Goal: Task Accomplishment & Management: Manage account settings

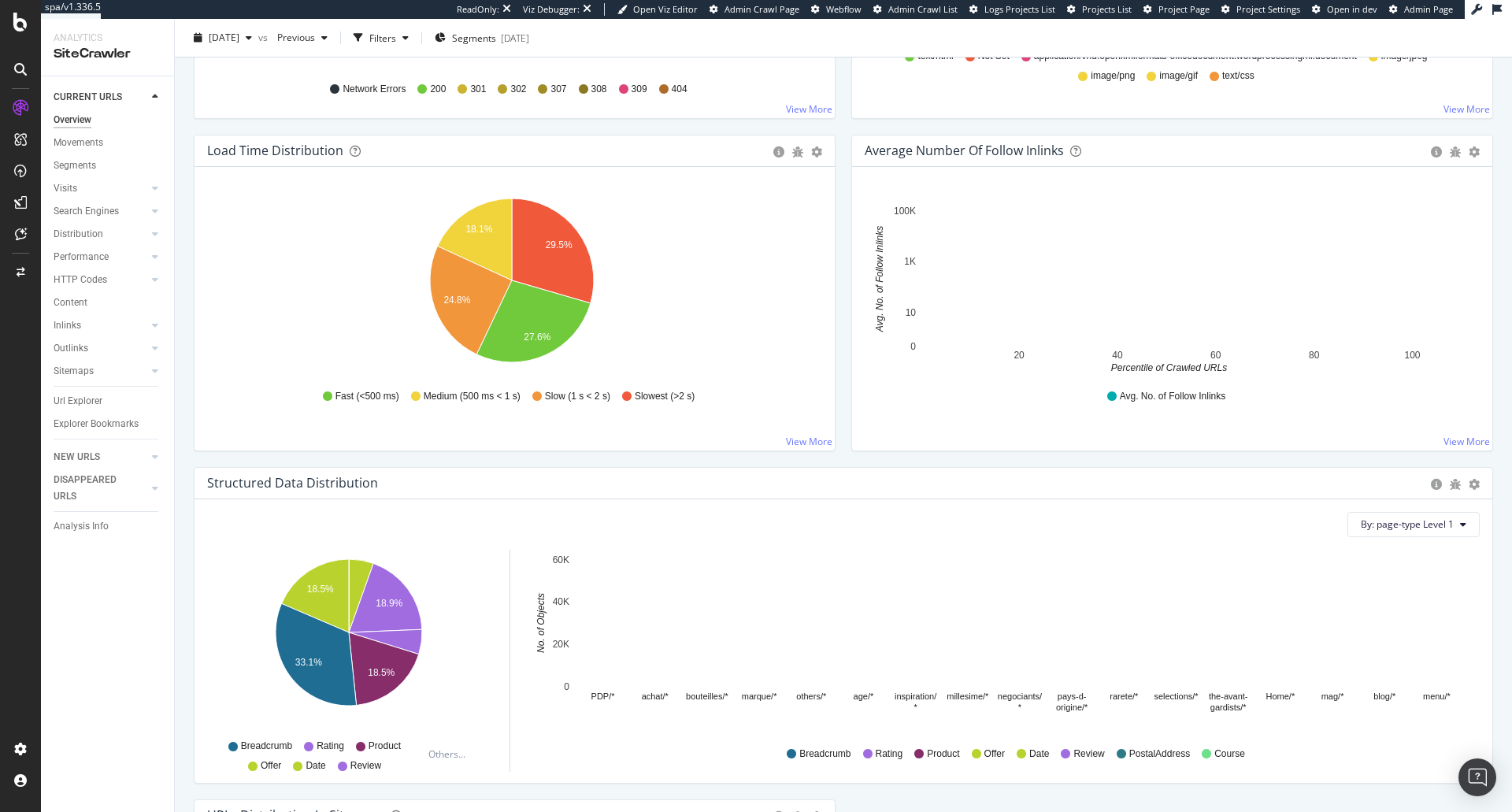
scroll to position [1471, 0]
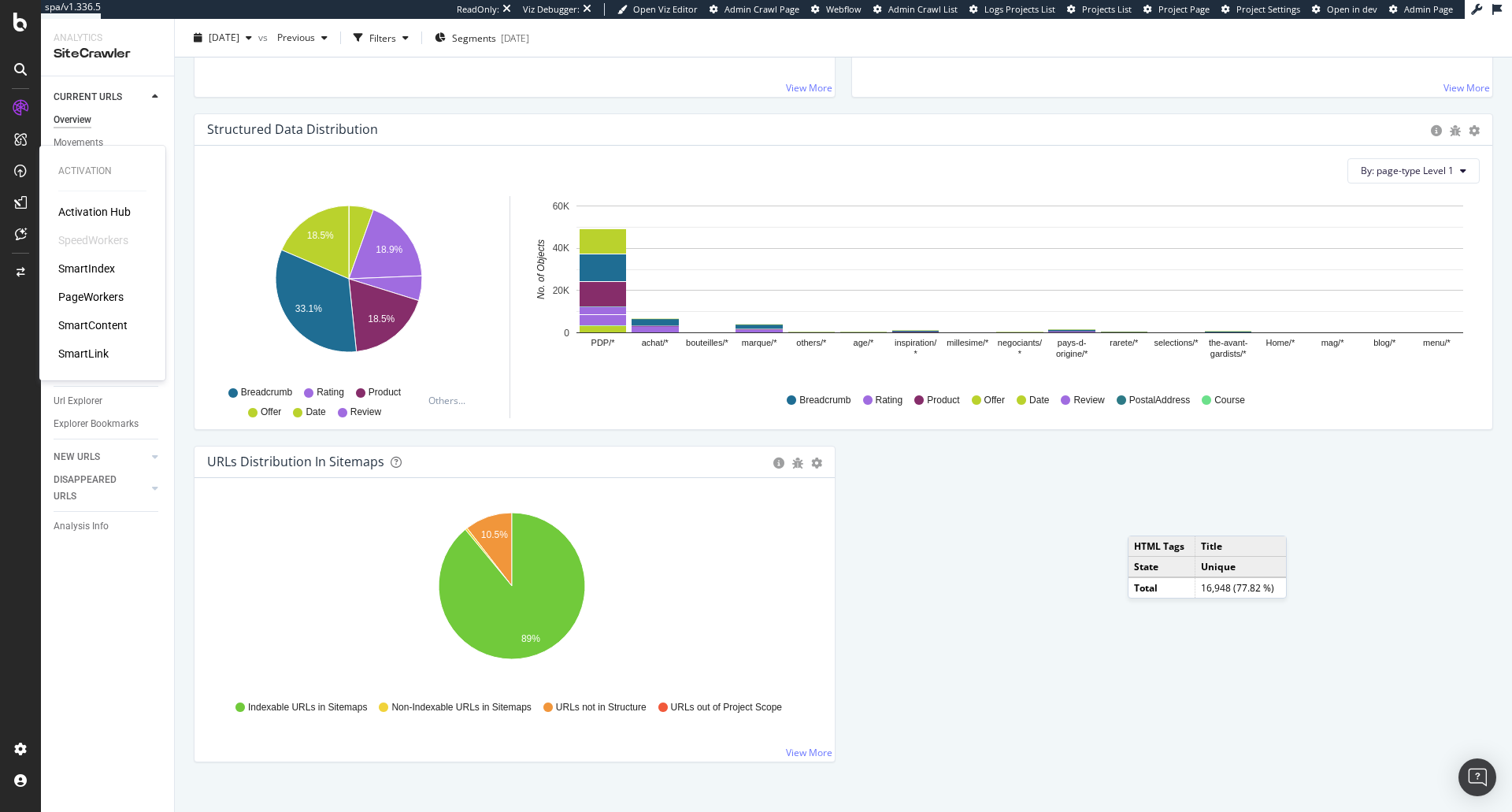
click at [89, 299] on div "PageWorkers" at bounding box center [91, 296] width 65 height 15
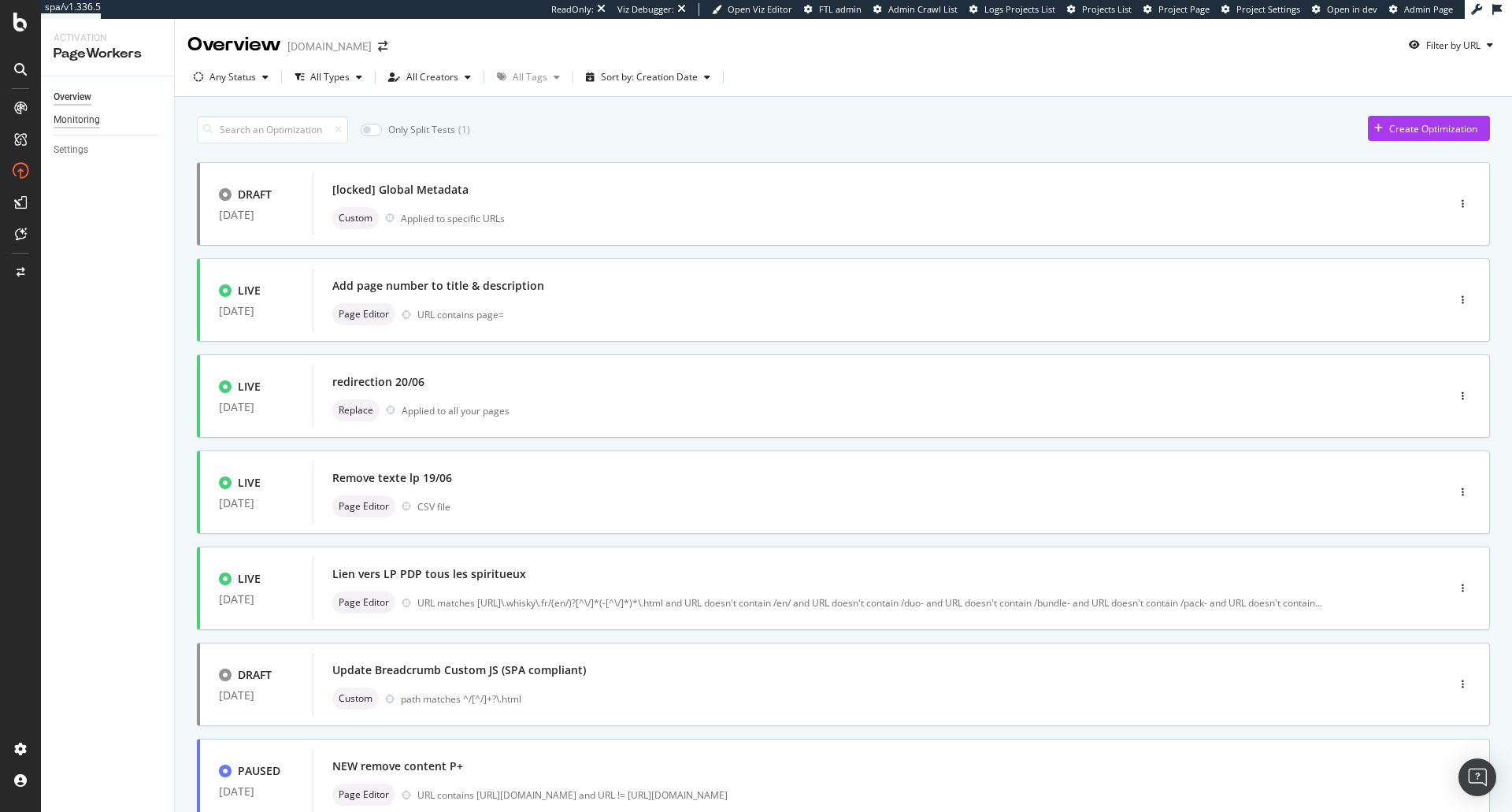
click at [93, 122] on div "Monitoring" at bounding box center [77, 120] width 47 height 16
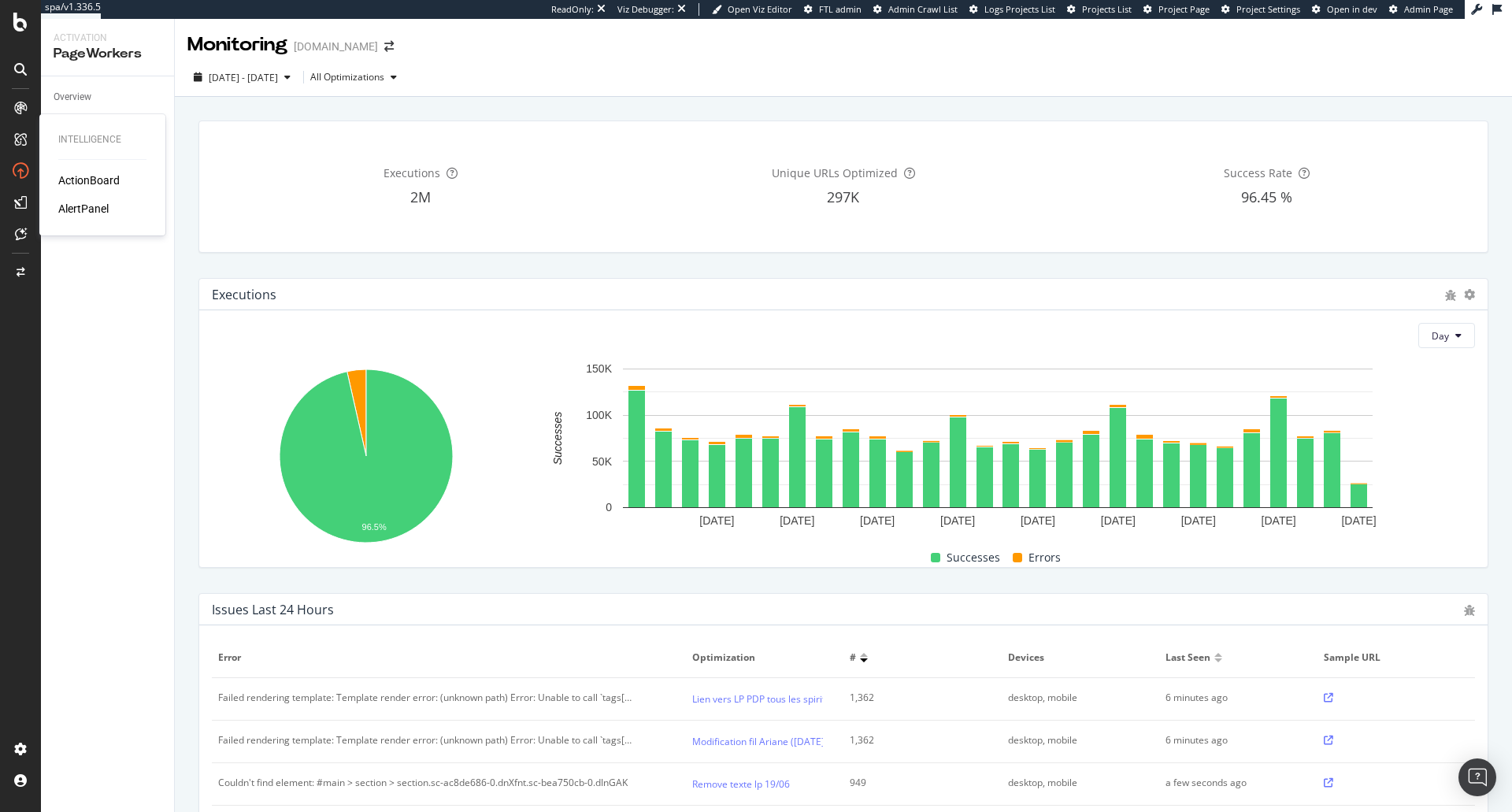
click at [65, 179] on div "ActionBoard" at bounding box center [89, 180] width 61 height 15
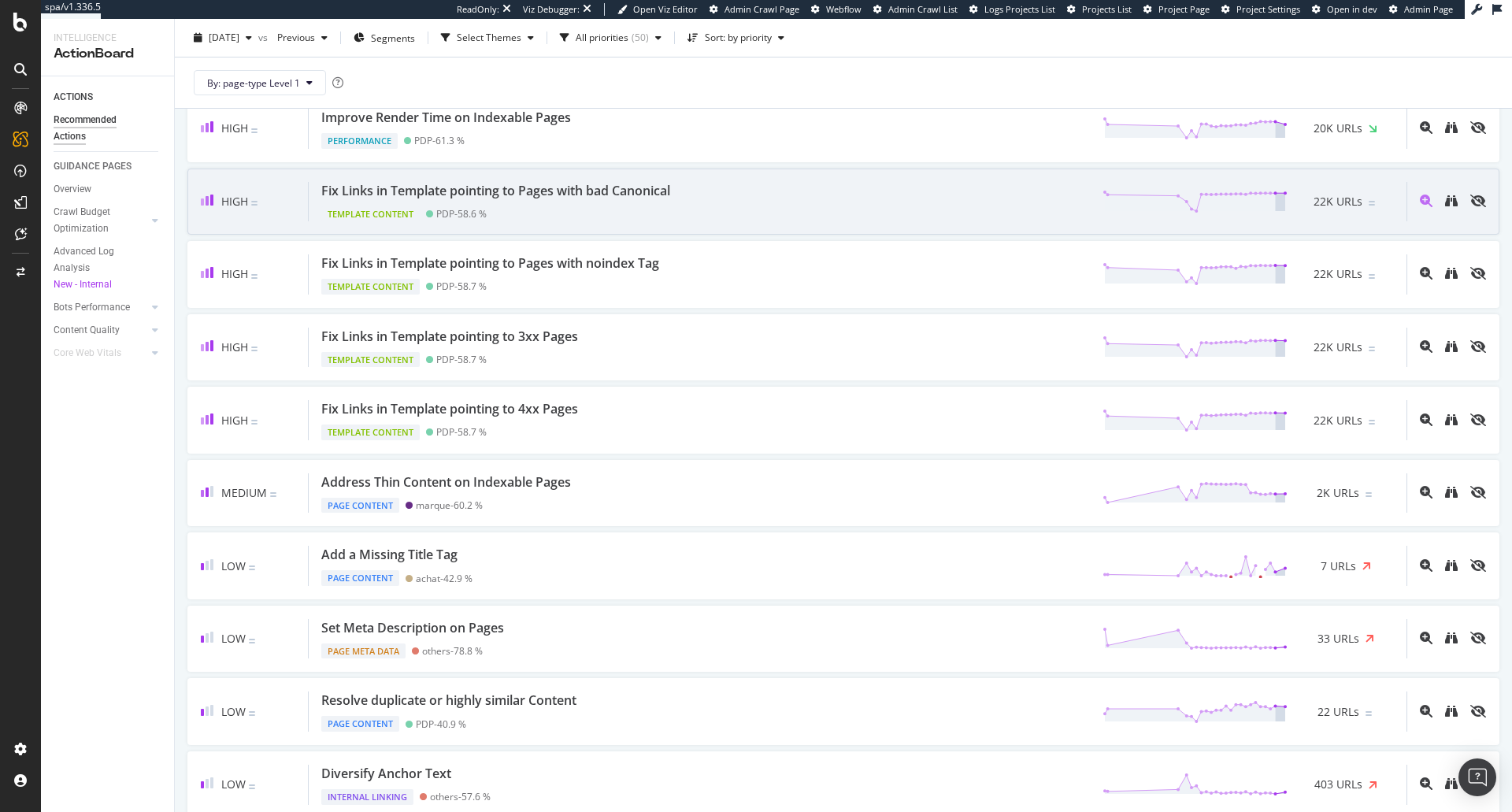
scroll to position [630, 0]
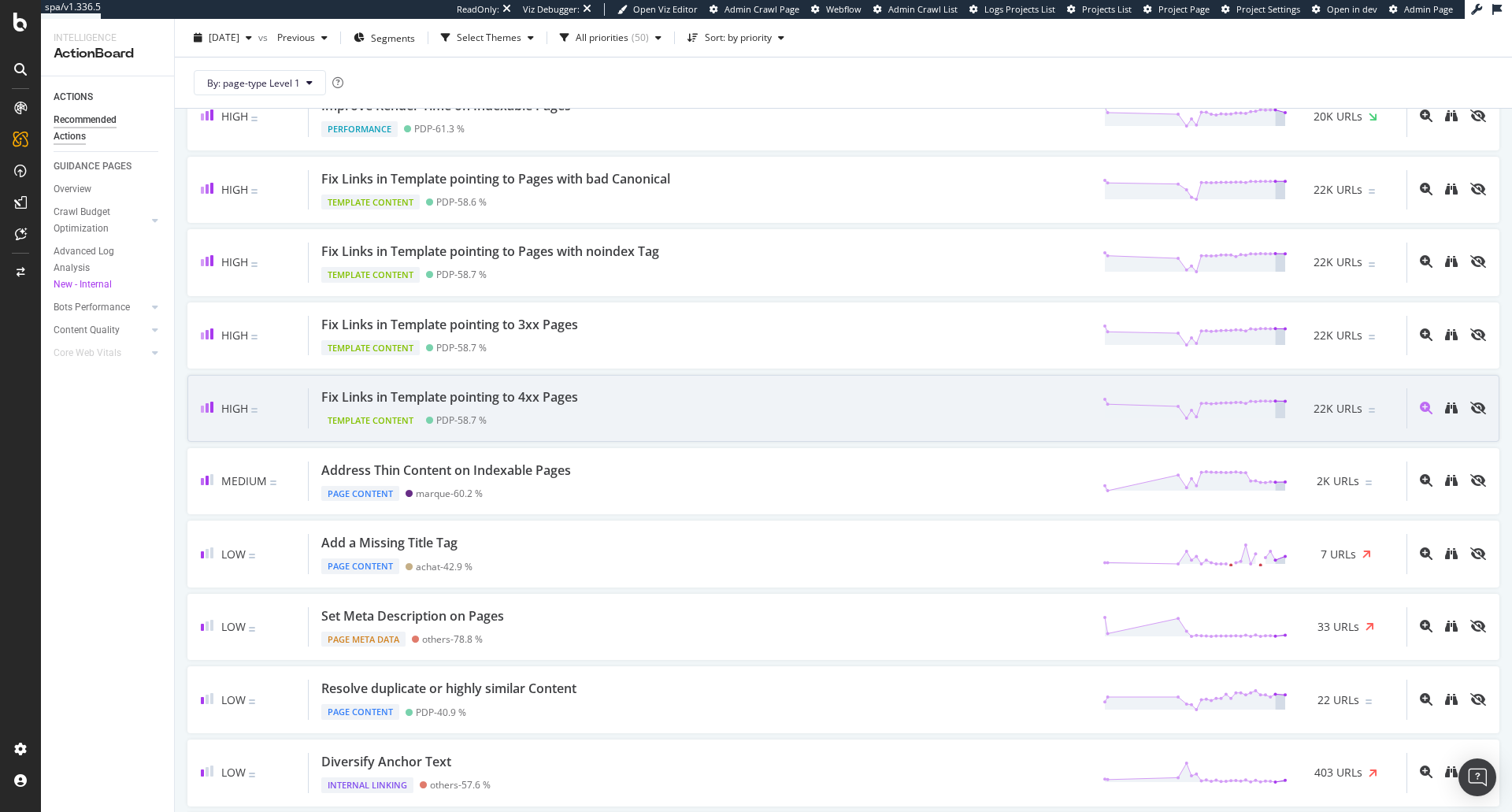
click at [711, 411] on div "Fix Links in Template pointing to 4xx Pages Template Content PDP - 58.7 % 22K U…" at bounding box center [858, 408] width 1098 height 40
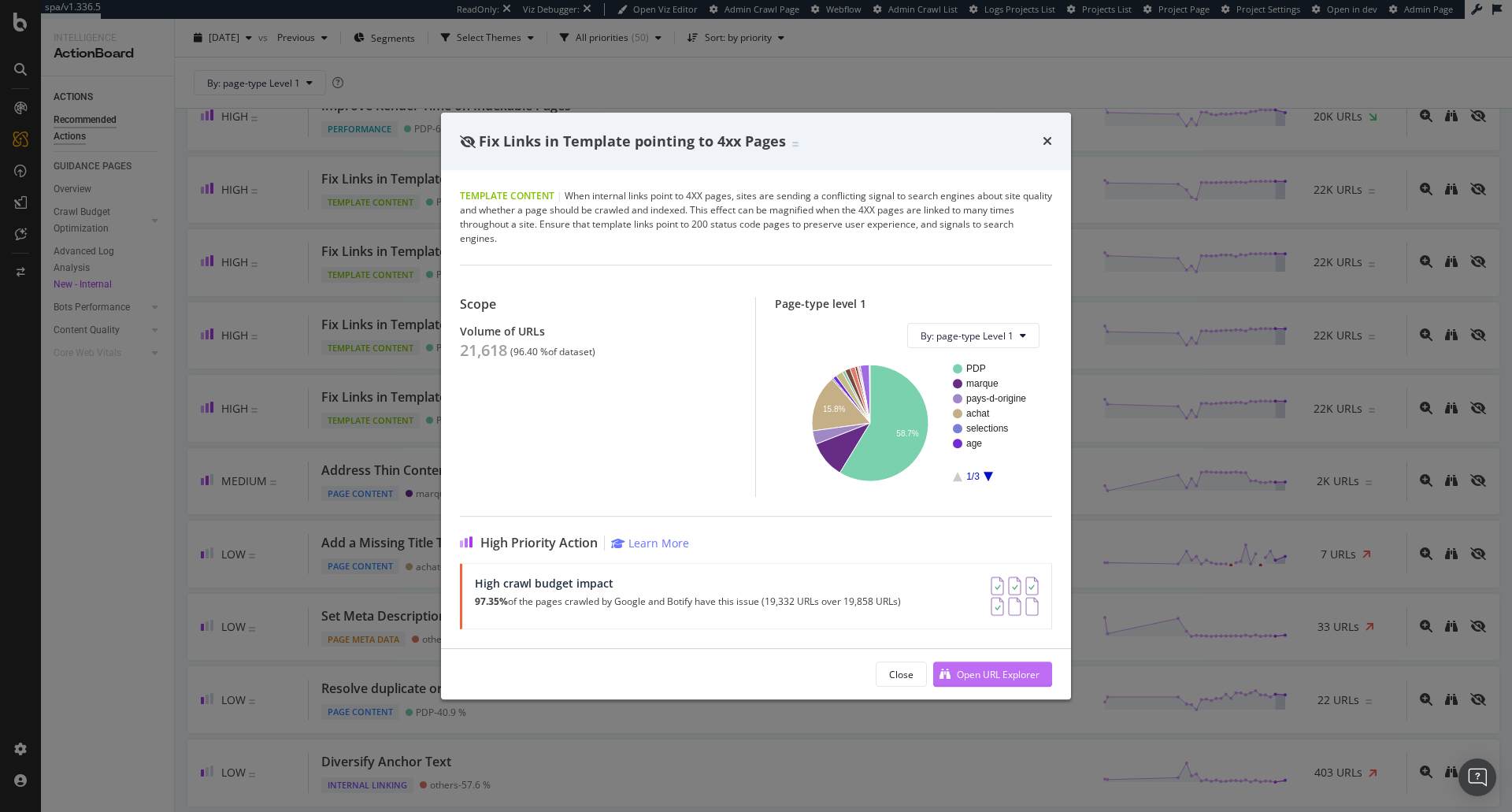
click at [988, 677] on div "Open URL Explorer" at bounding box center [998, 674] width 82 height 13
click at [1048, 136] on icon "times" at bounding box center [1048, 141] width 10 height 12
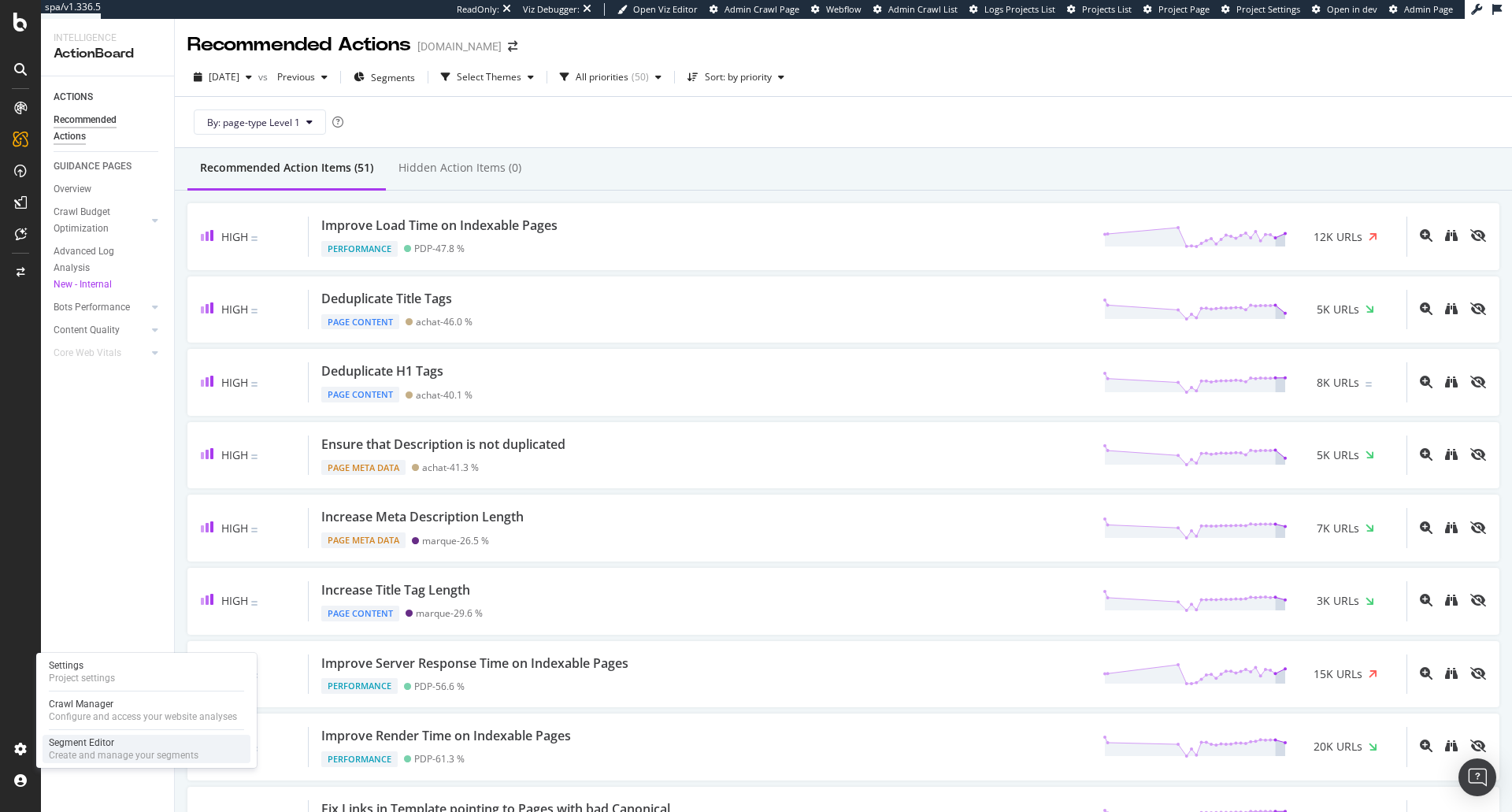
click at [64, 737] on div "Segment Editor" at bounding box center [123, 742] width 149 height 12
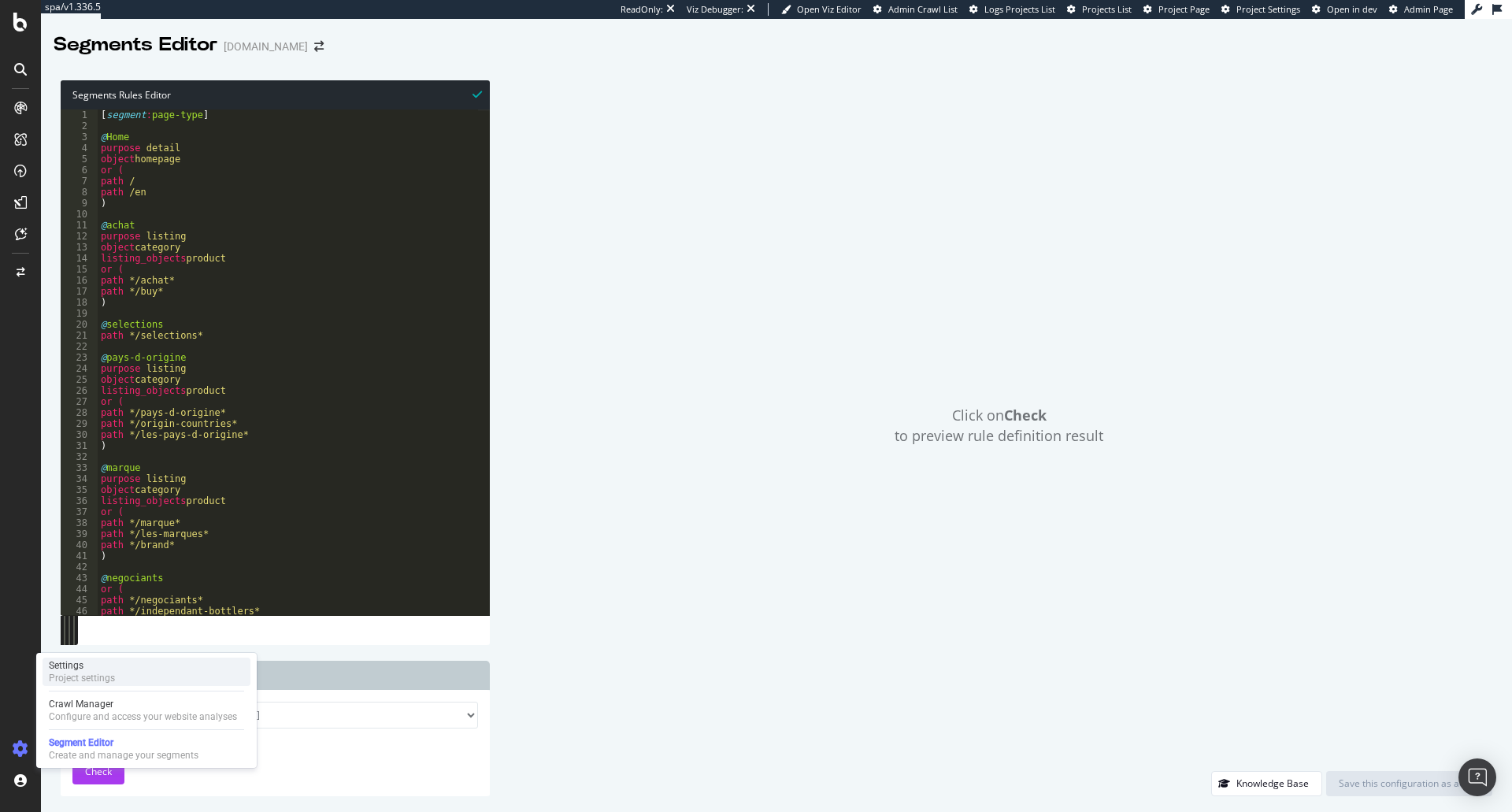
click at [112, 670] on div "Settings" at bounding box center [81, 665] width 66 height 12
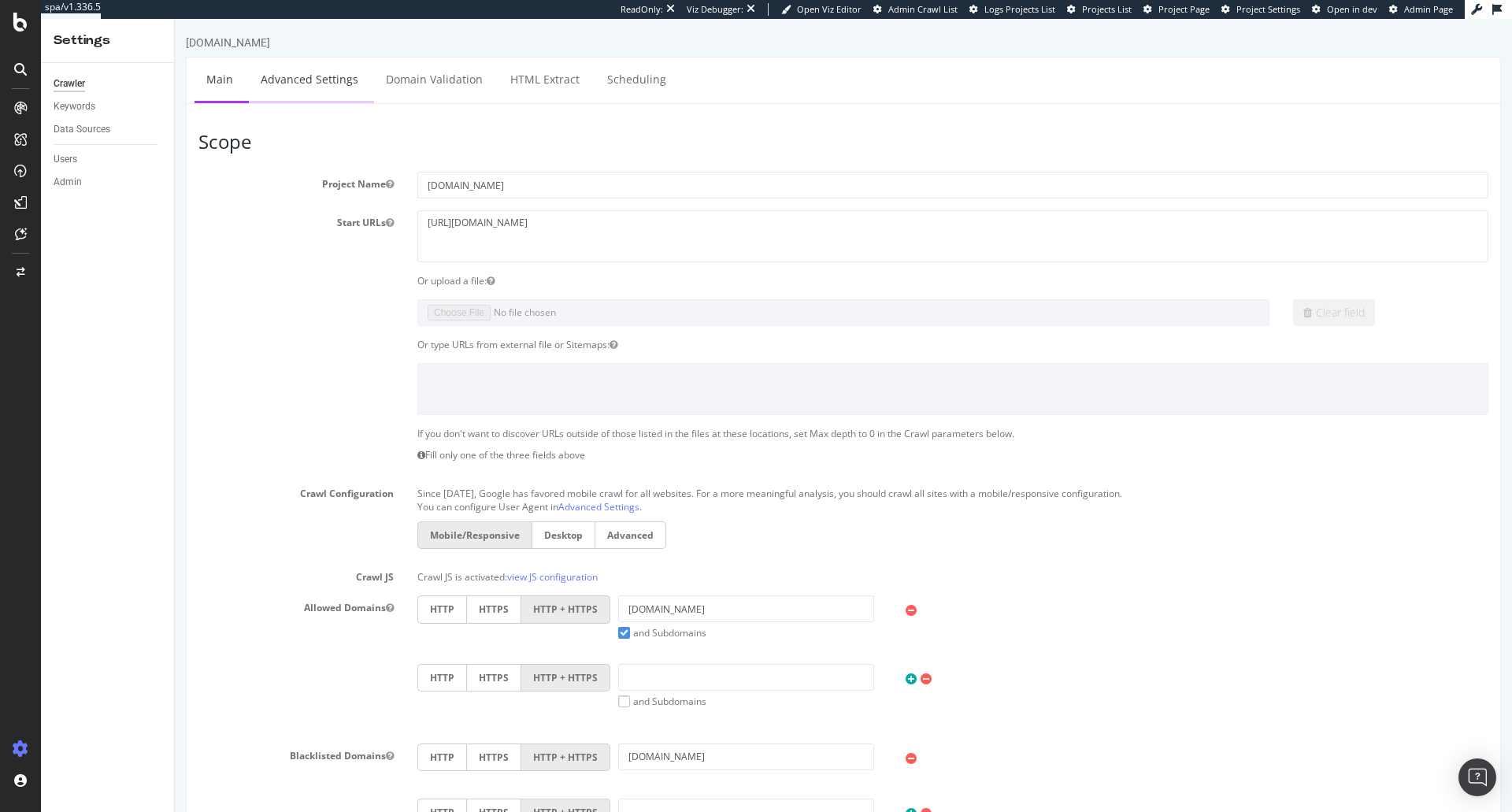
click at [311, 66] on link "Advanced Settings" at bounding box center [309, 78] width 121 height 43
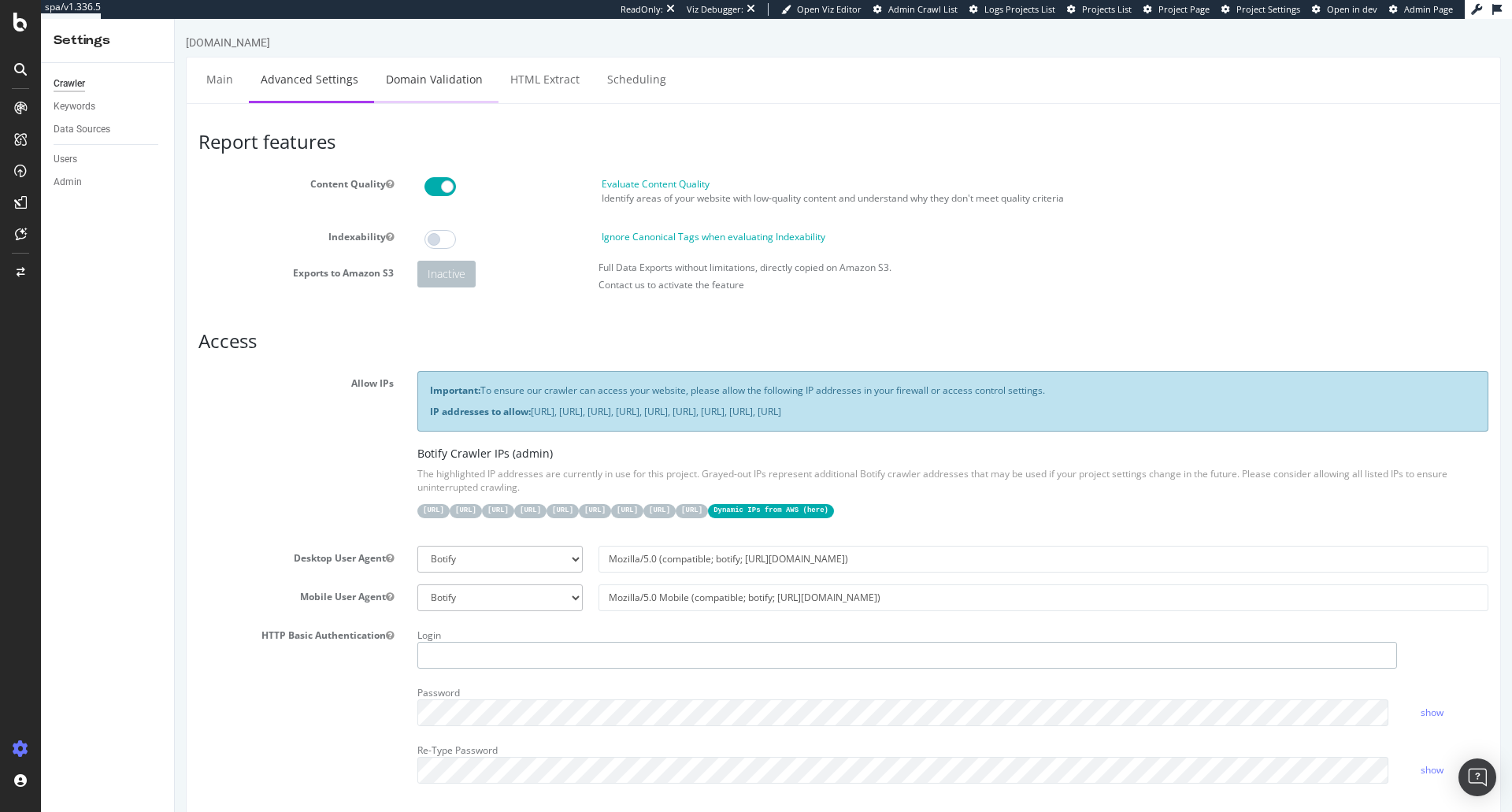
type input "jenny.ren as carmand"
click at [467, 57] on link "Domain Validation" at bounding box center [434, 78] width 121 height 43
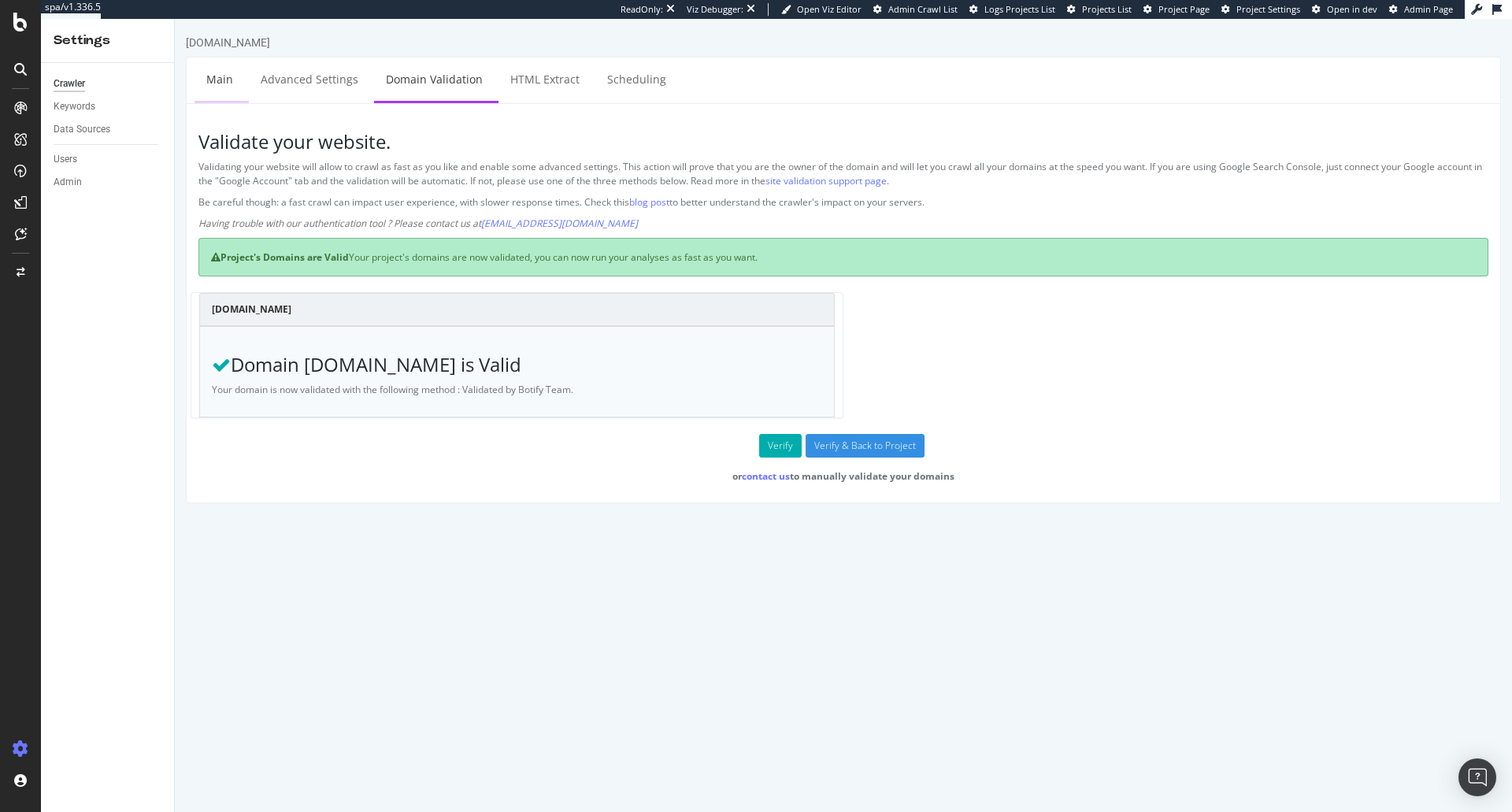
click at [215, 86] on link "Main" at bounding box center [219, 78] width 51 height 43
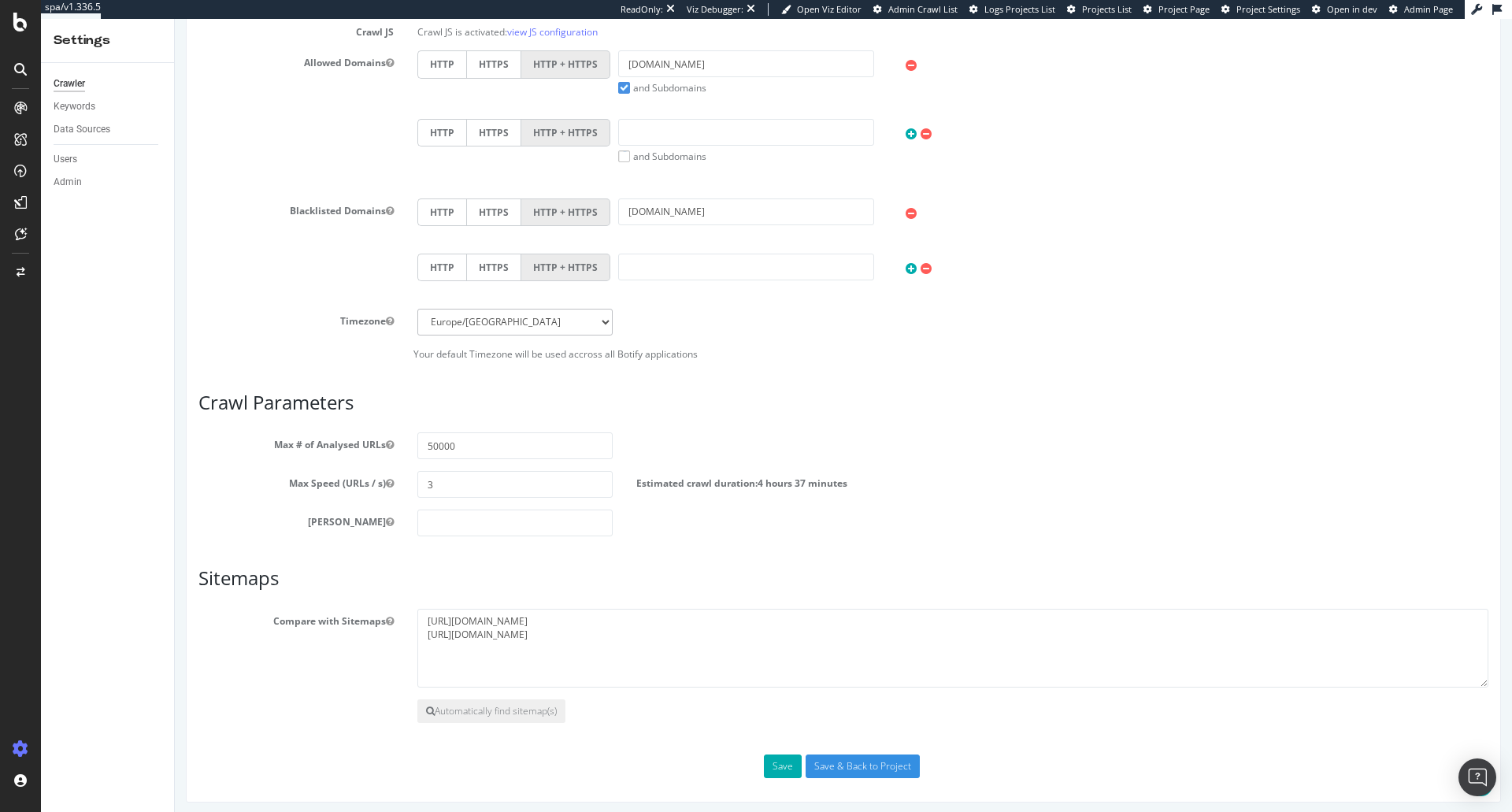
scroll to position [552, 0]
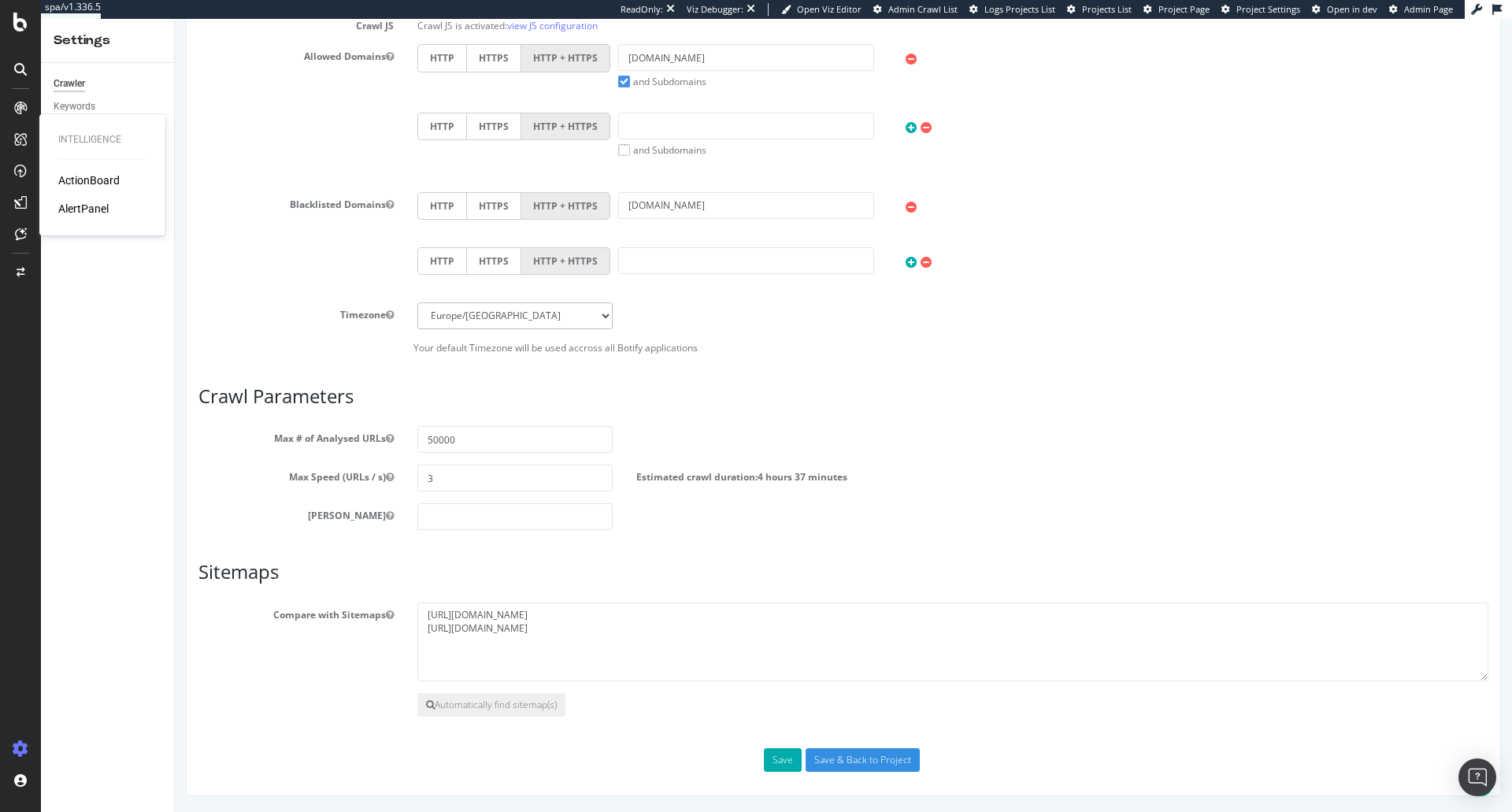
click at [72, 212] on div "AlertPanel" at bounding box center [83, 208] width 51 height 15
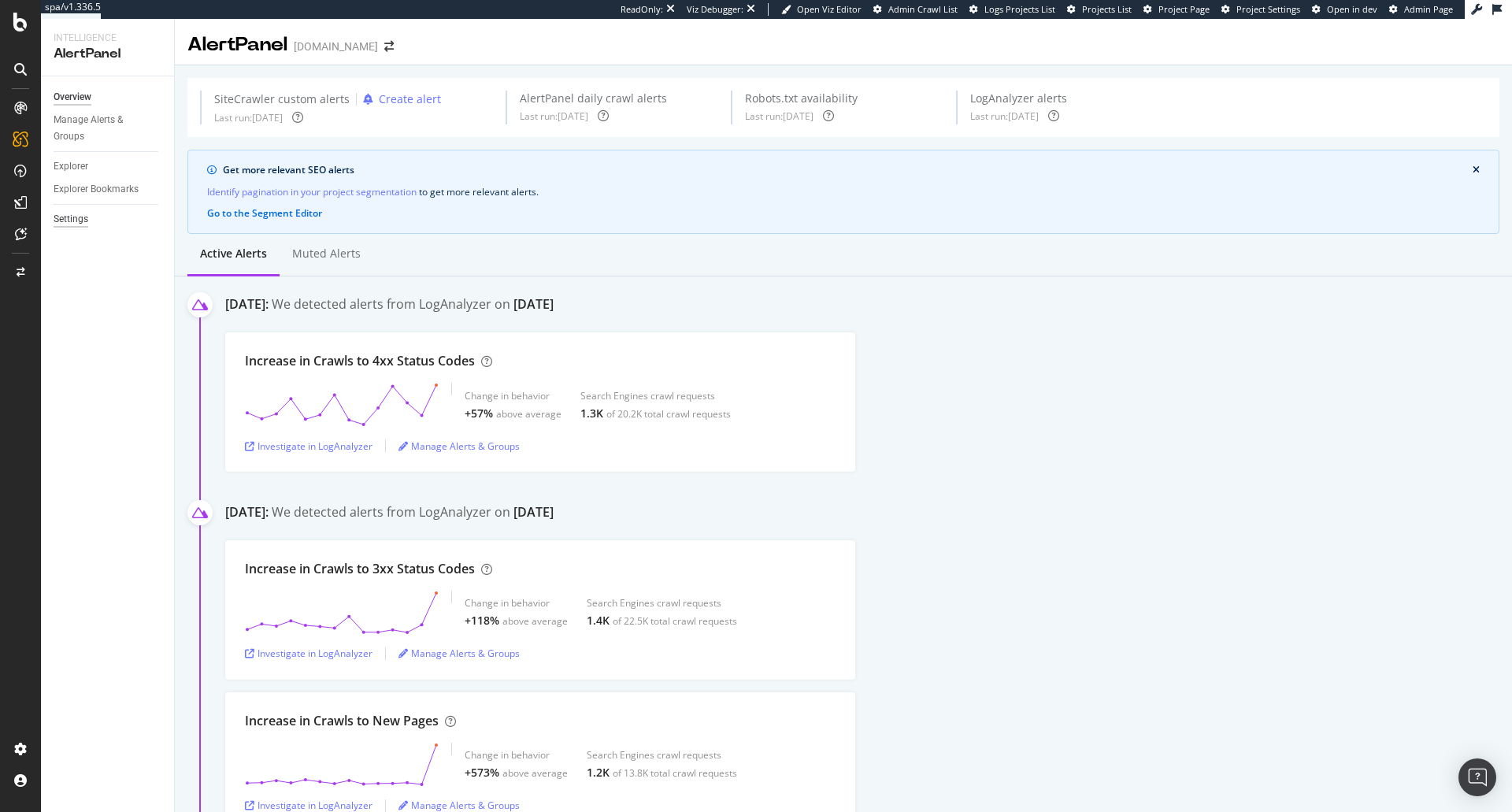
click at [73, 225] on div "Settings" at bounding box center [71, 219] width 34 height 16
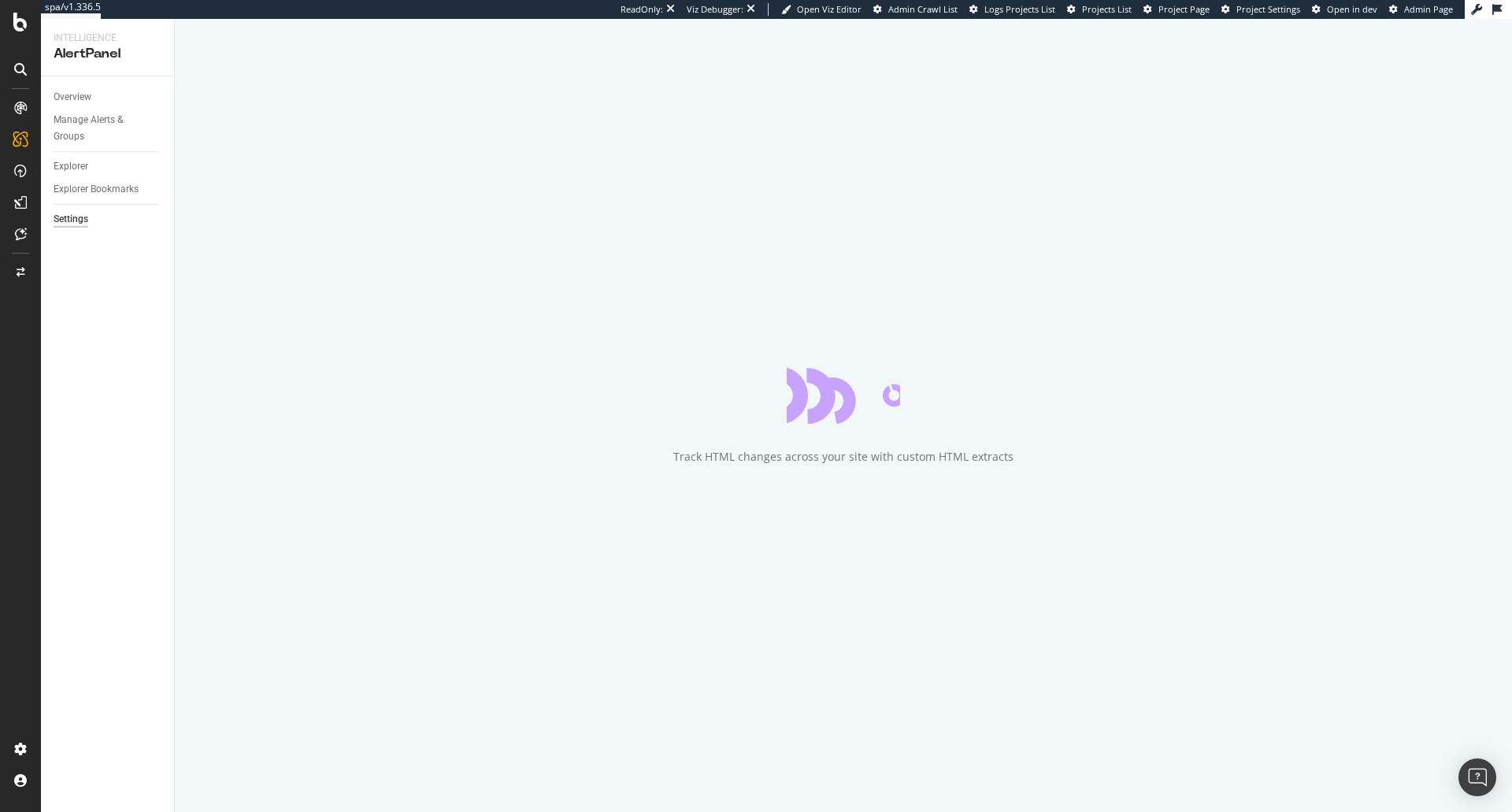
select select "01"
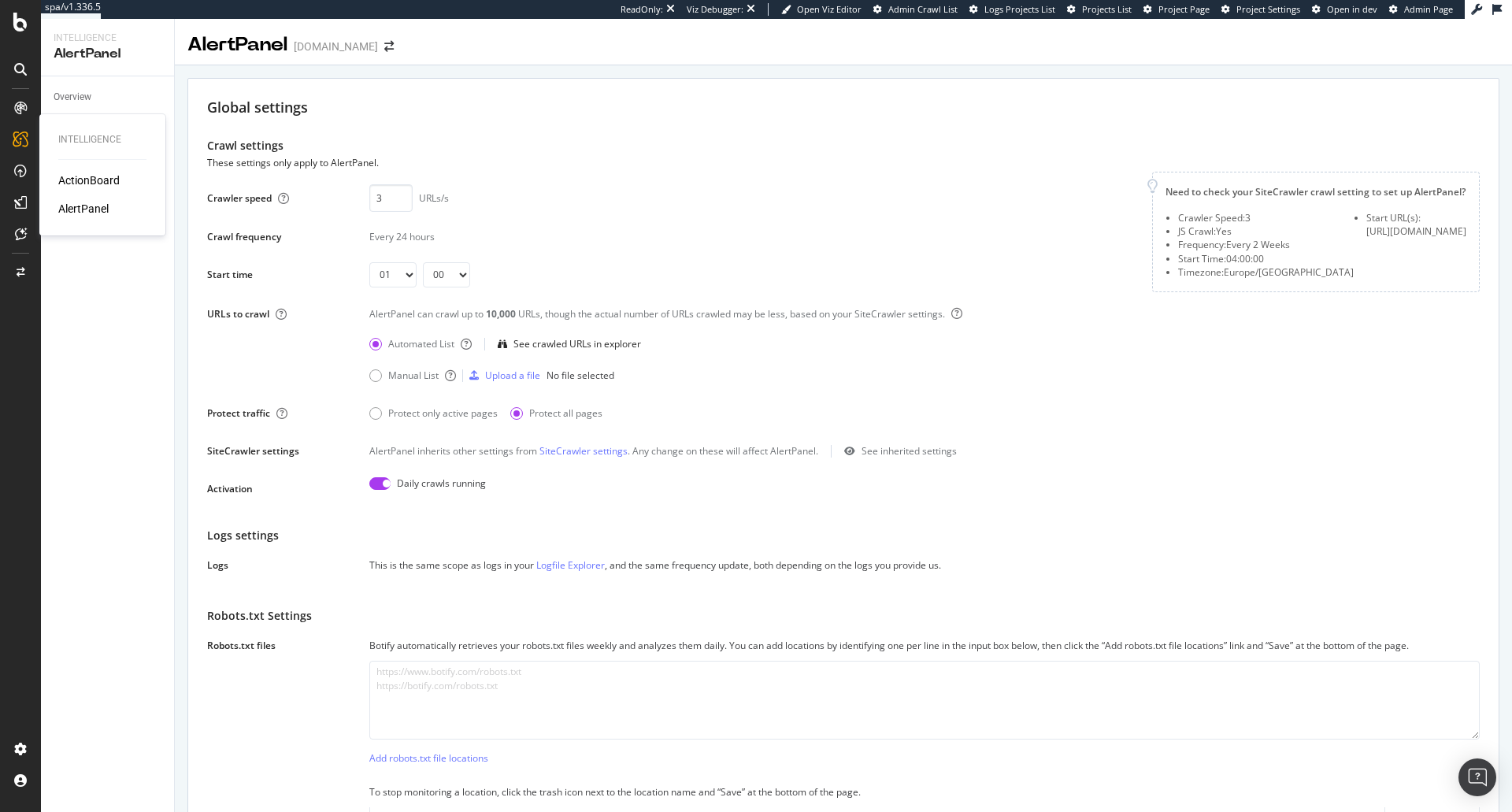
click at [87, 183] on div "ActionBoard" at bounding box center [89, 180] width 61 height 15
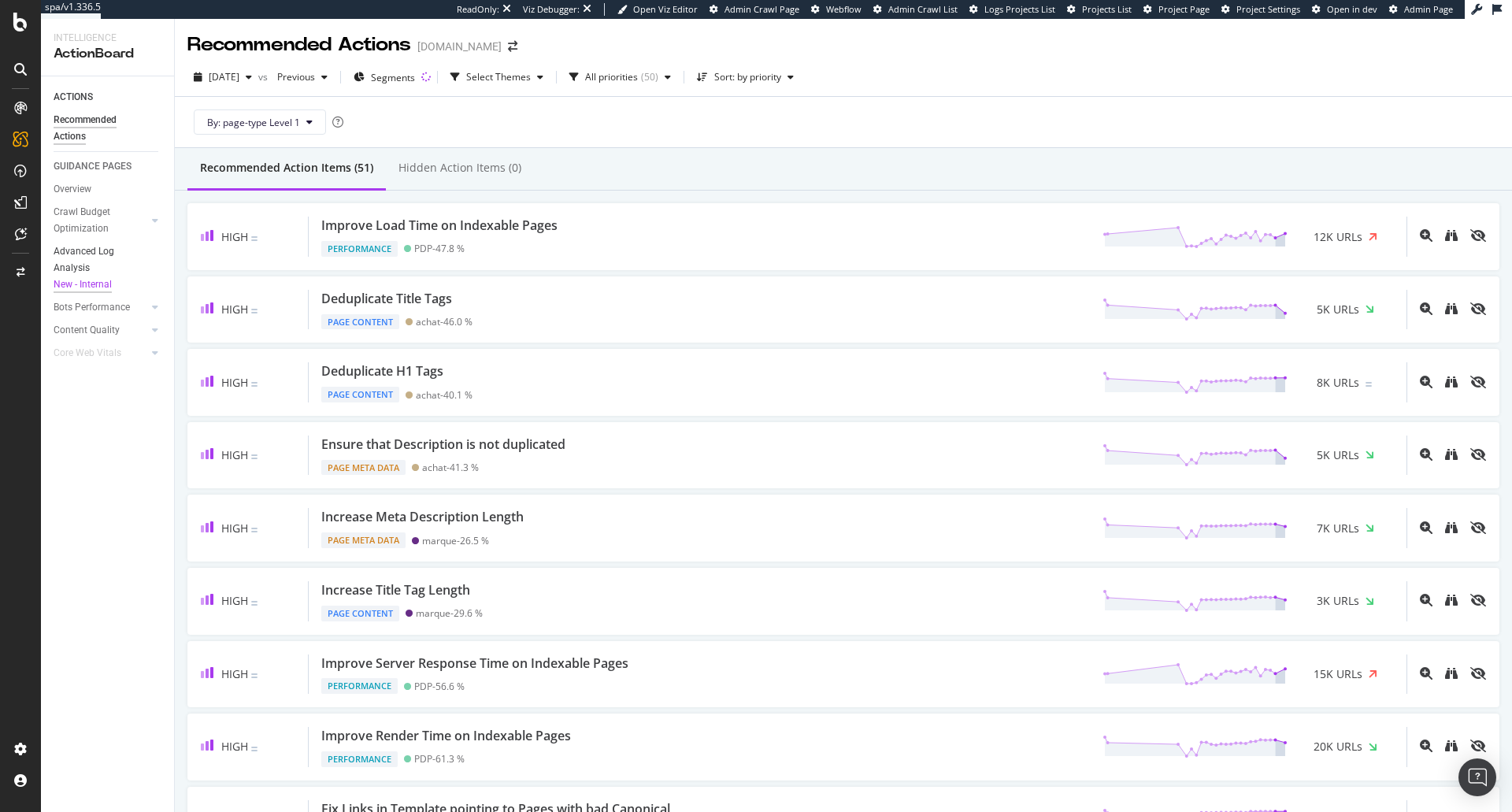
click at [99, 261] on div "Advanced Log Analysis New - Internal" at bounding box center [100, 269] width 95 height 50
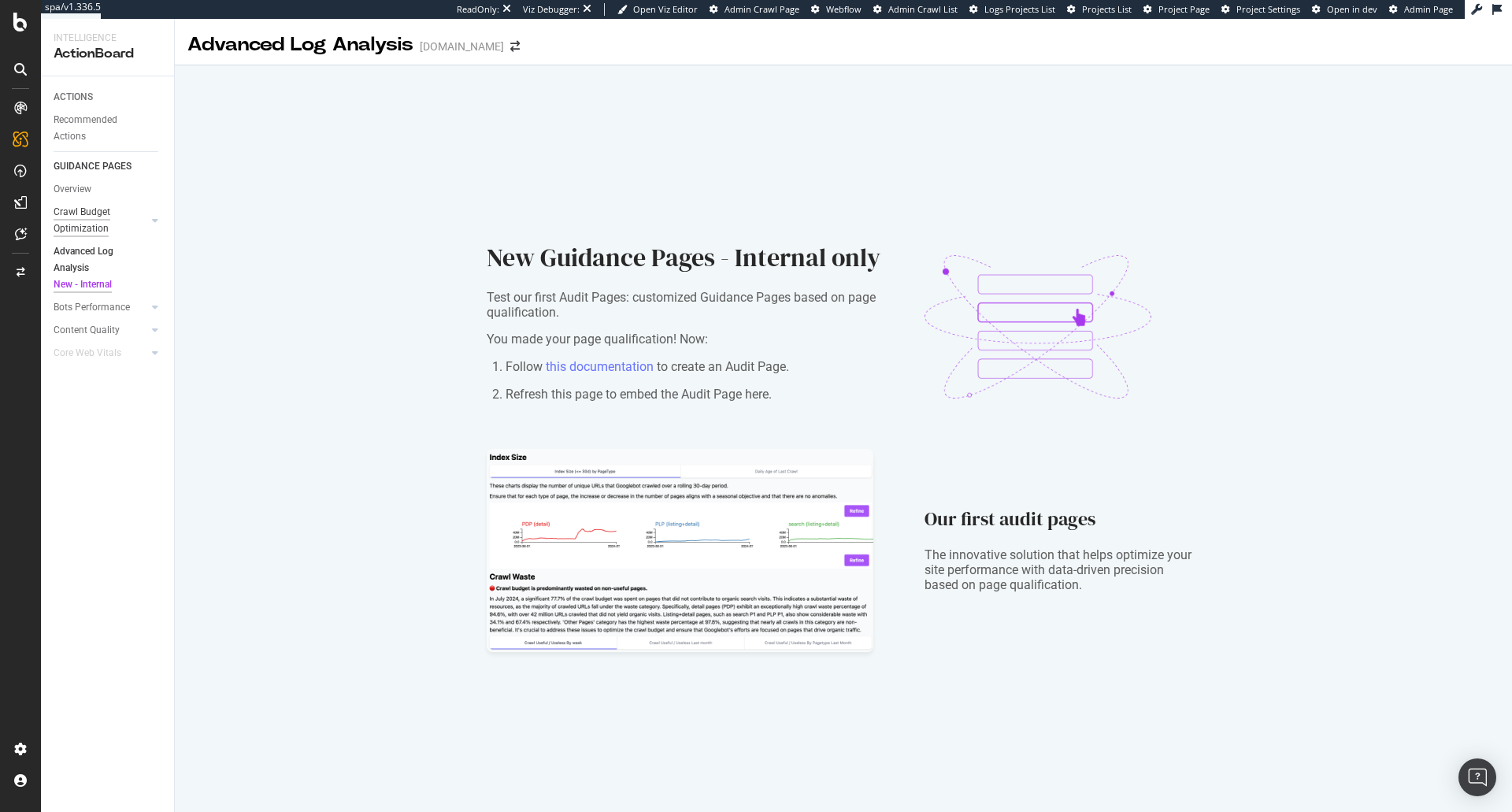
click at [84, 224] on div "Crawl Budget Optimization" at bounding box center [95, 220] width 82 height 33
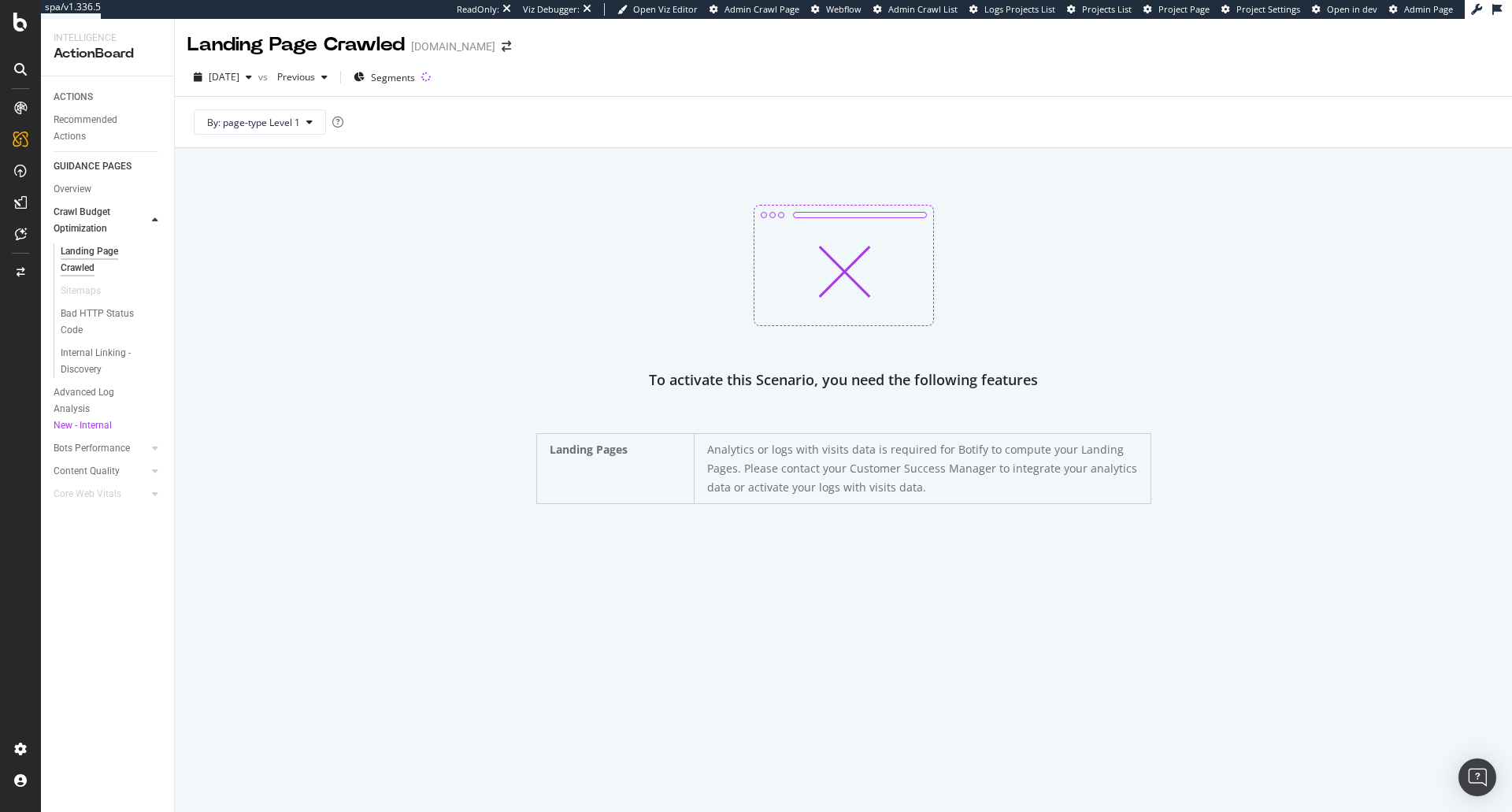
click at [59, 311] on div "Bad HTTP Status Code" at bounding box center [114, 321] width 121 height 39
click at [73, 315] on div "Bad HTTP Status Code" at bounding box center [104, 322] width 88 height 33
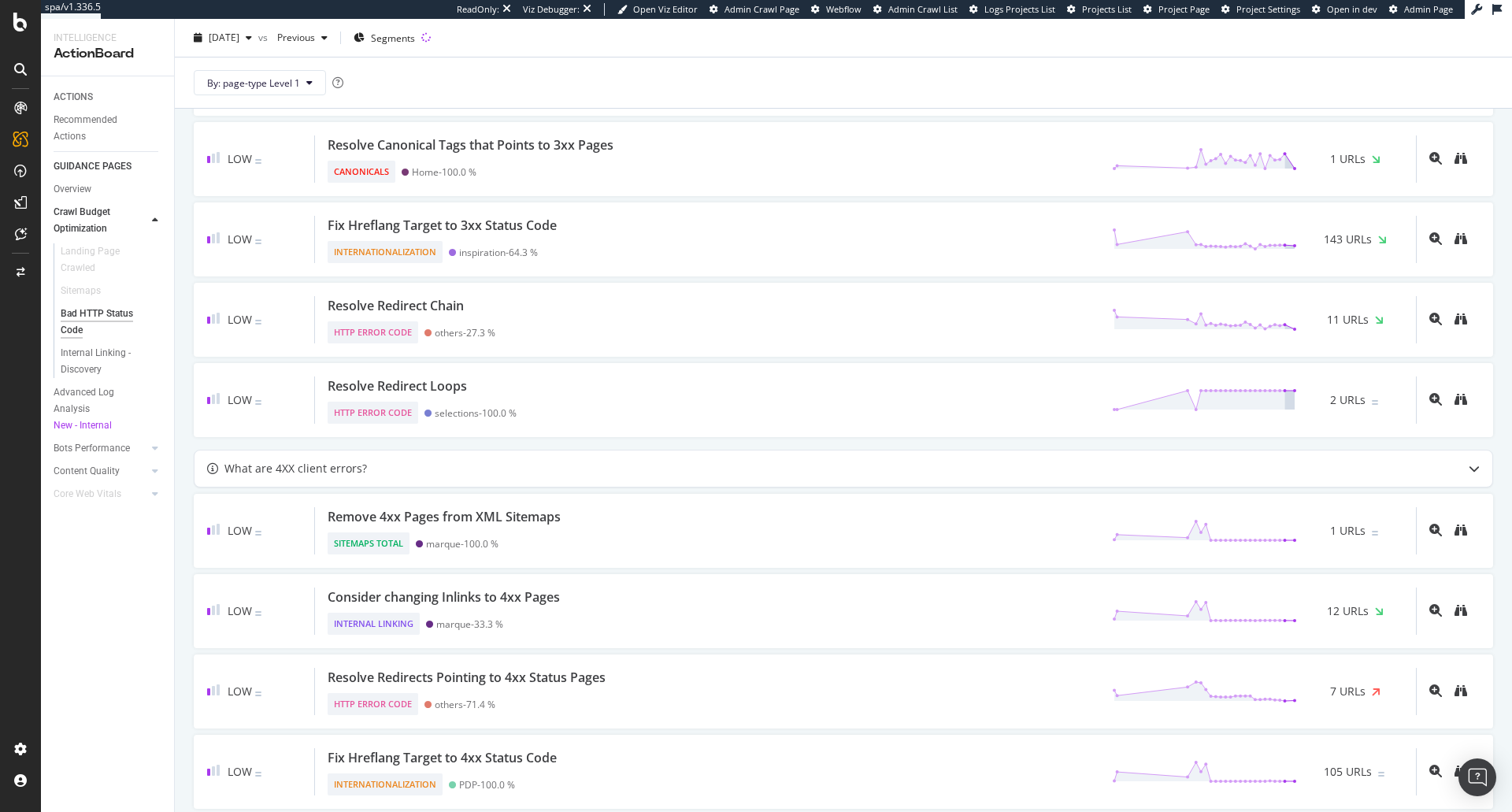
scroll to position [1079, 0]
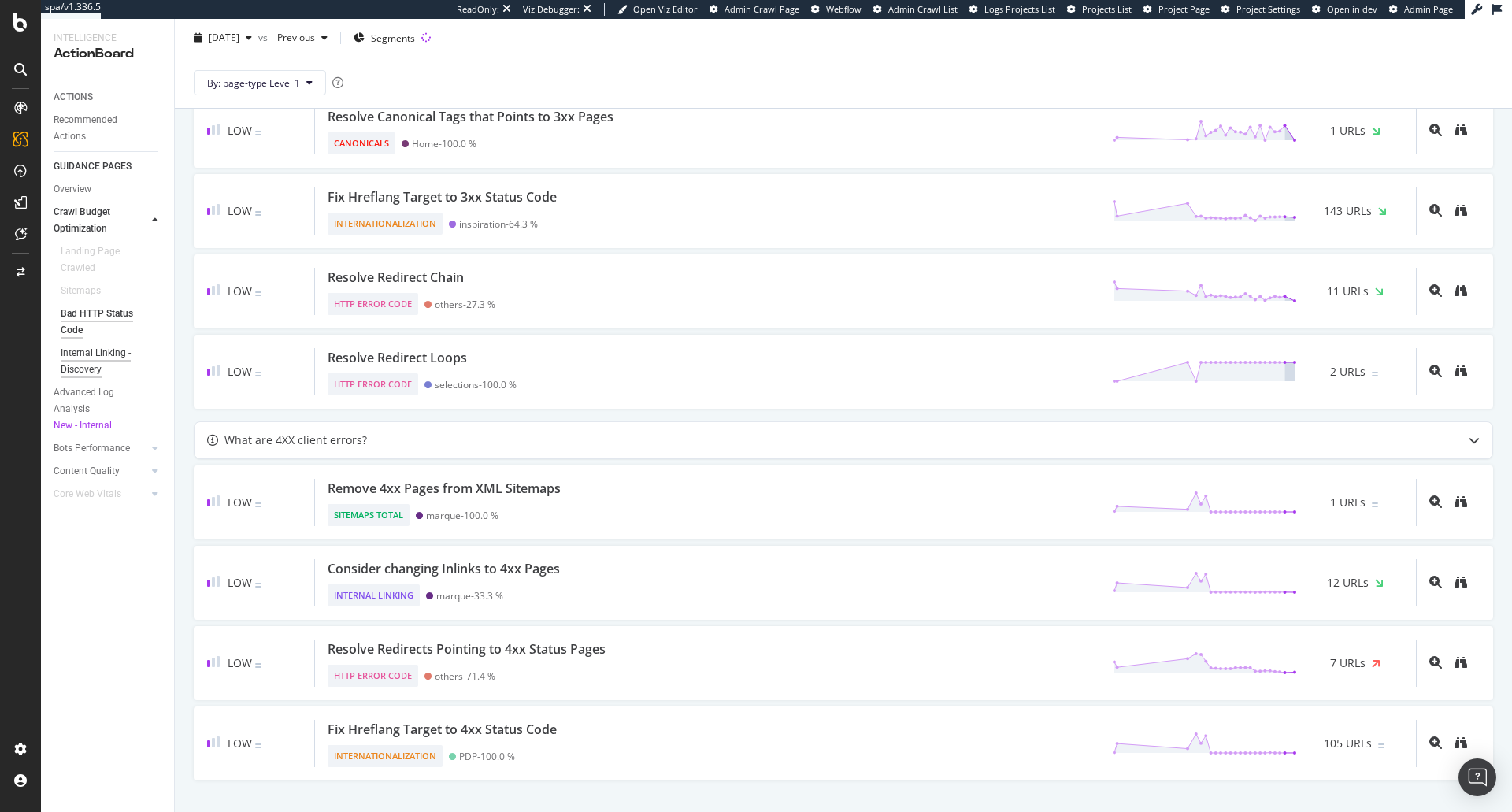
click at [109, 355] on div "Internal Linking - Discovery" at bounding box center [105, 362] width 90 height 33
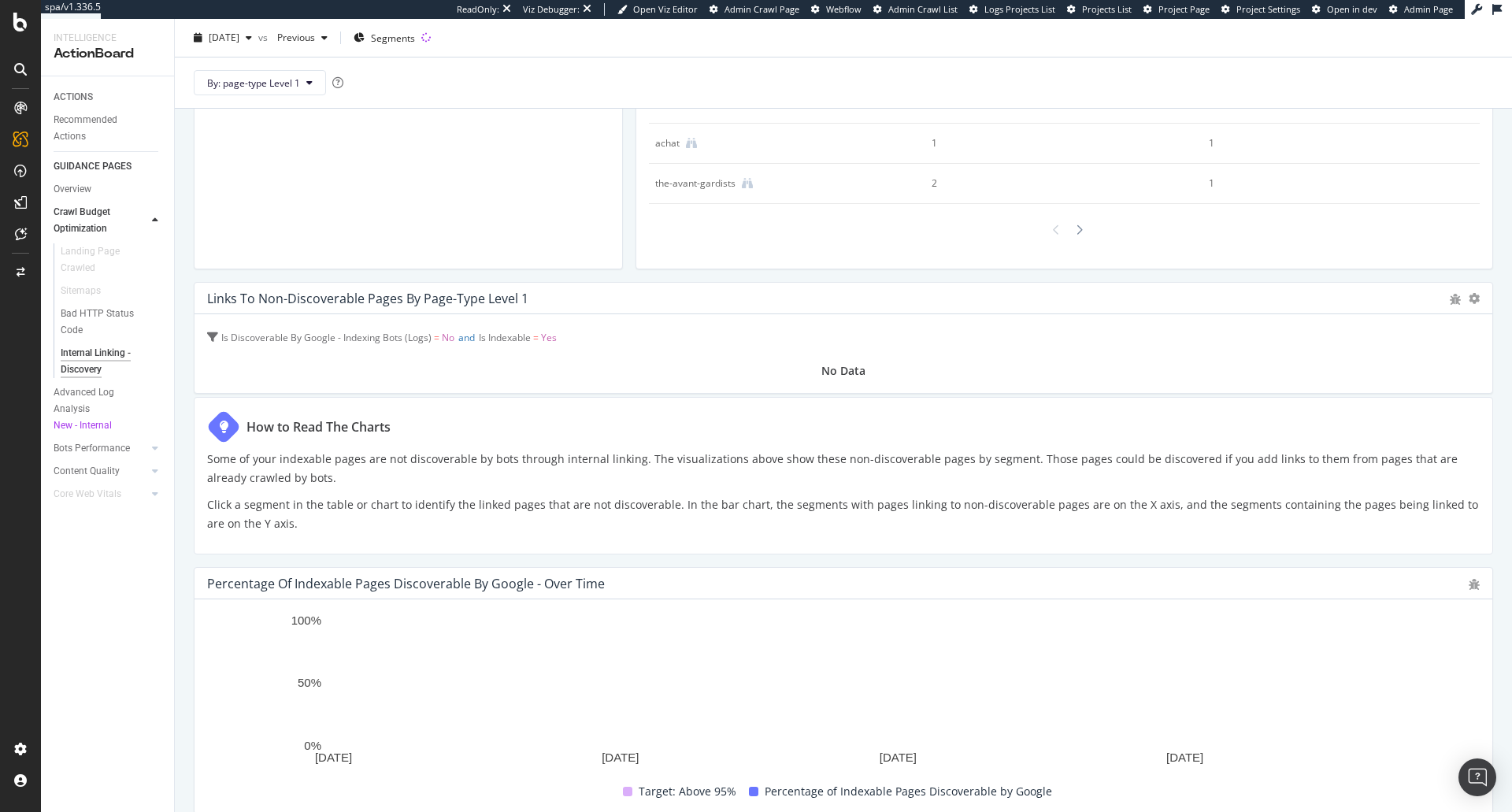
scroll to position [473, 0]
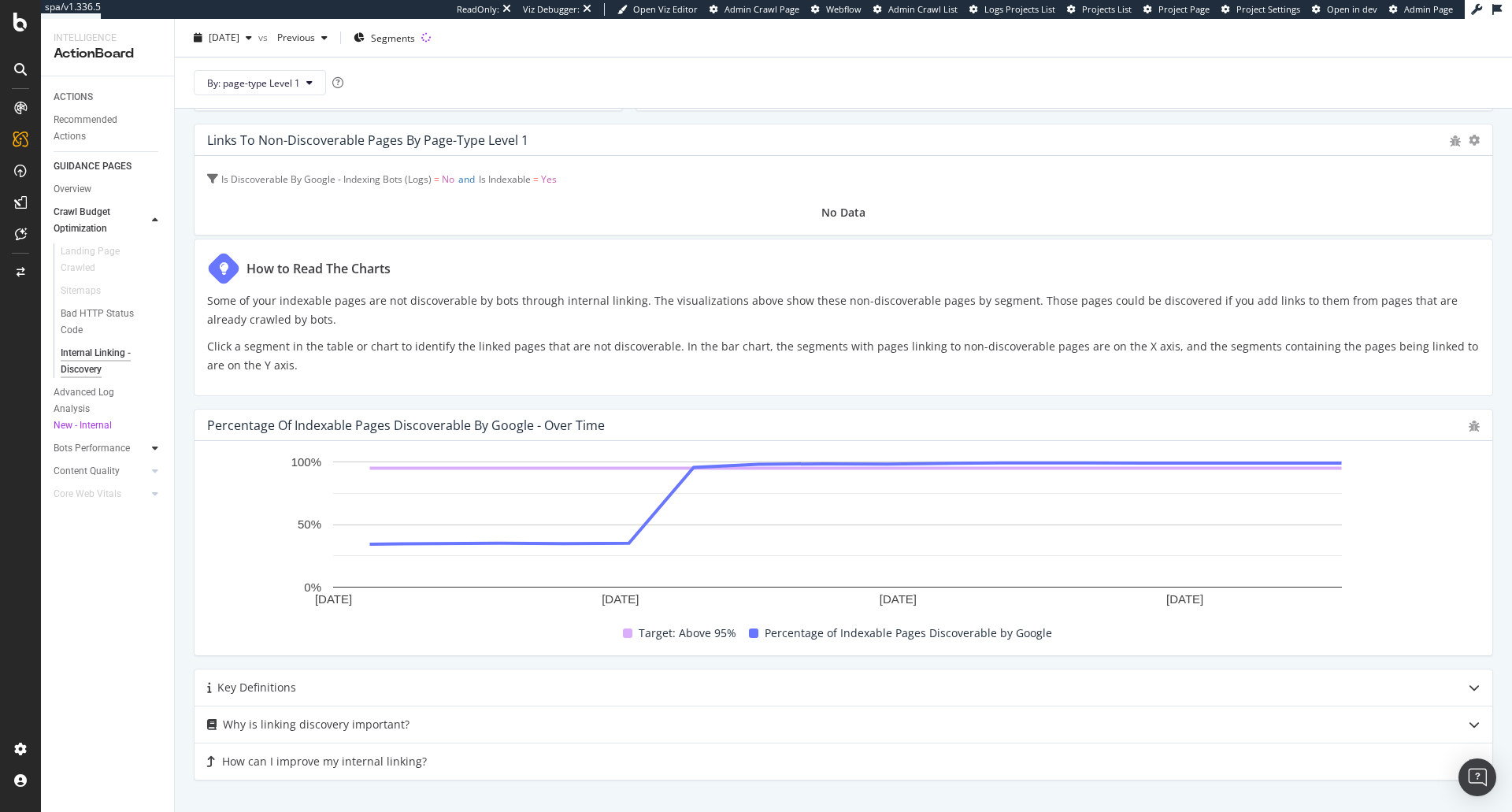
click at [158, 448] on icon at bounding box center [155, 449] width 7 height 10
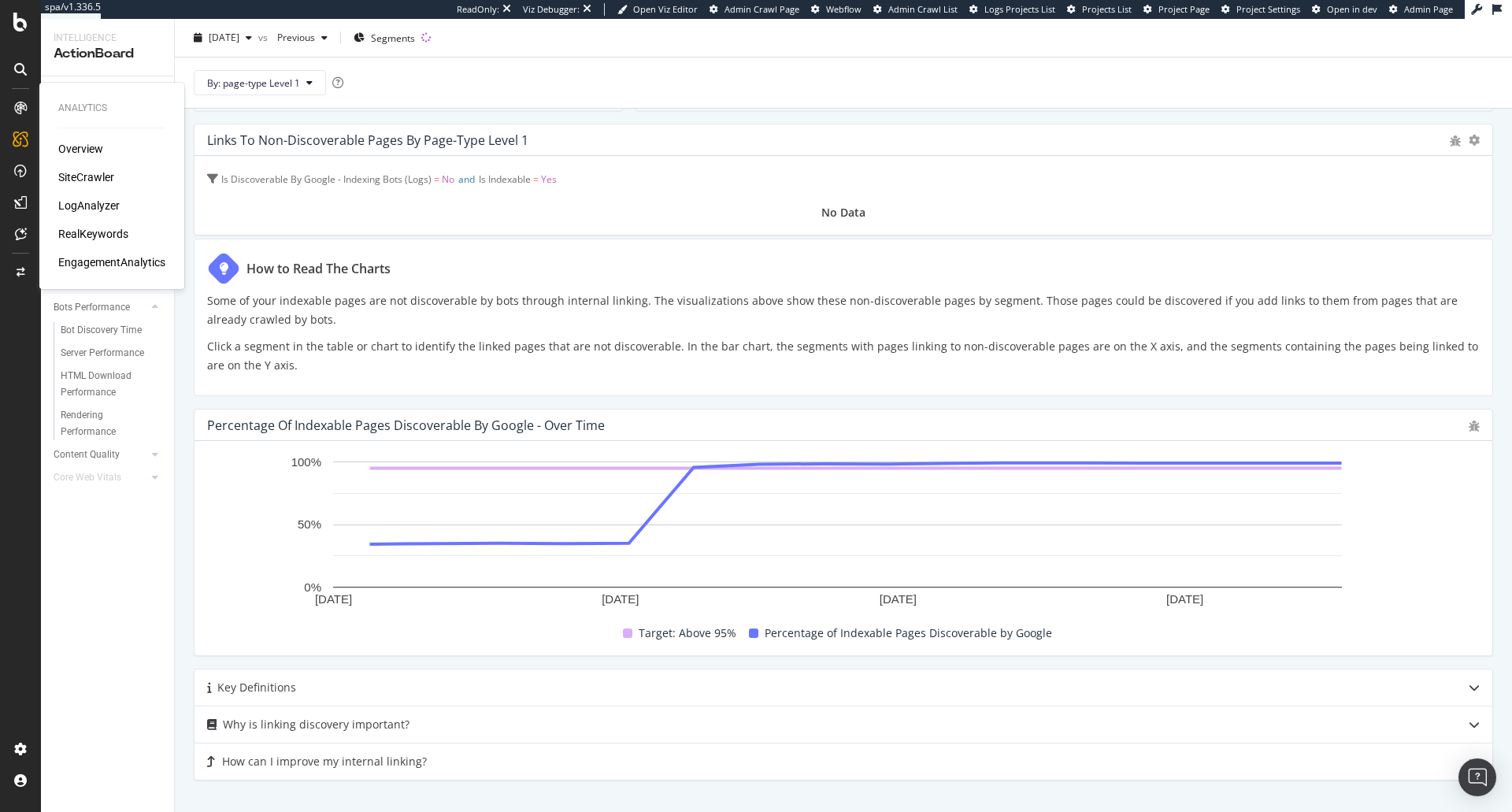
click at [65, 146] on div "Overview" at bounding box center [80, 148] width 45 height 15
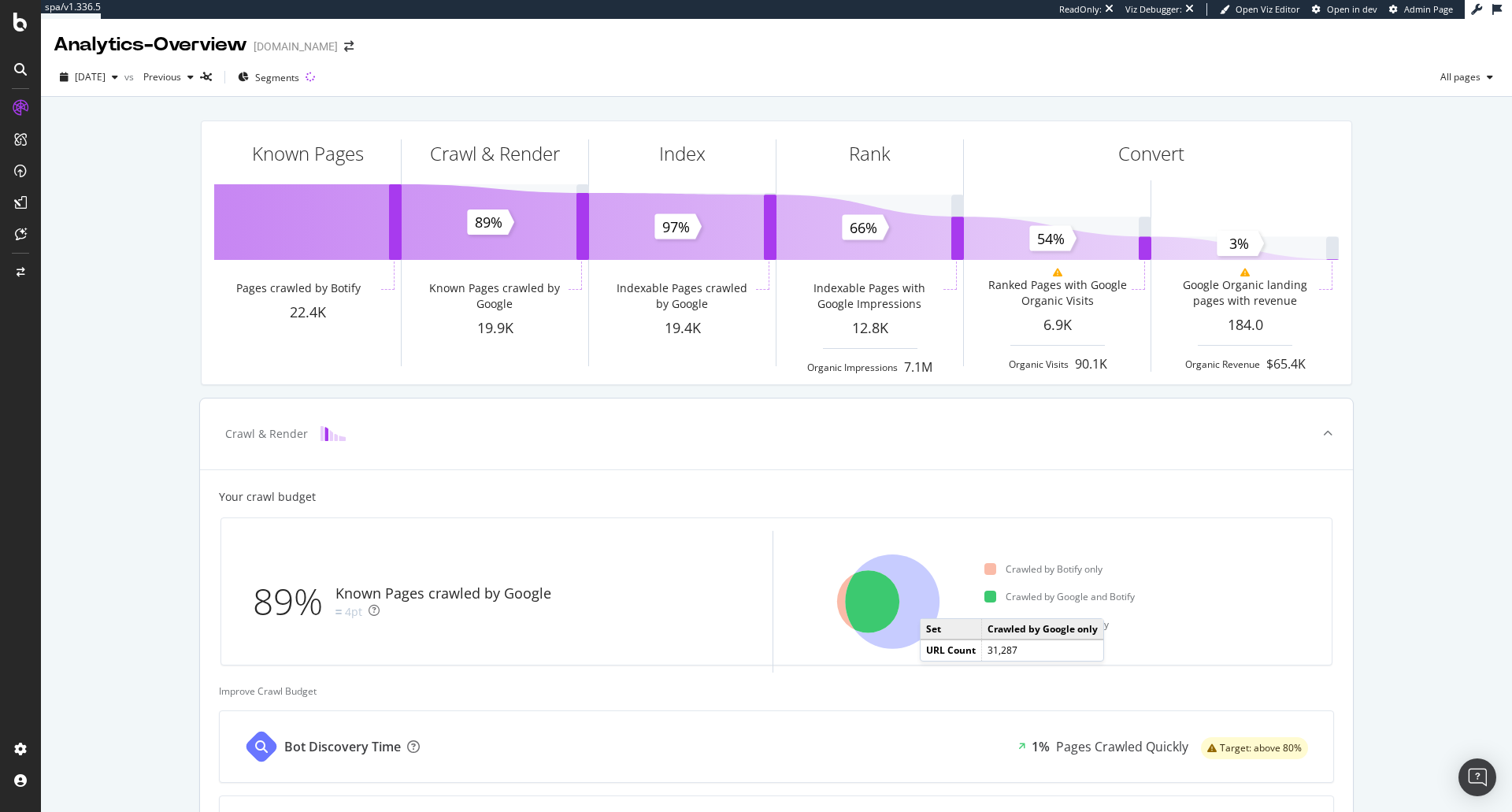
click at [930, 603] on icon at bounding box center [892, 602] width 95 height 95
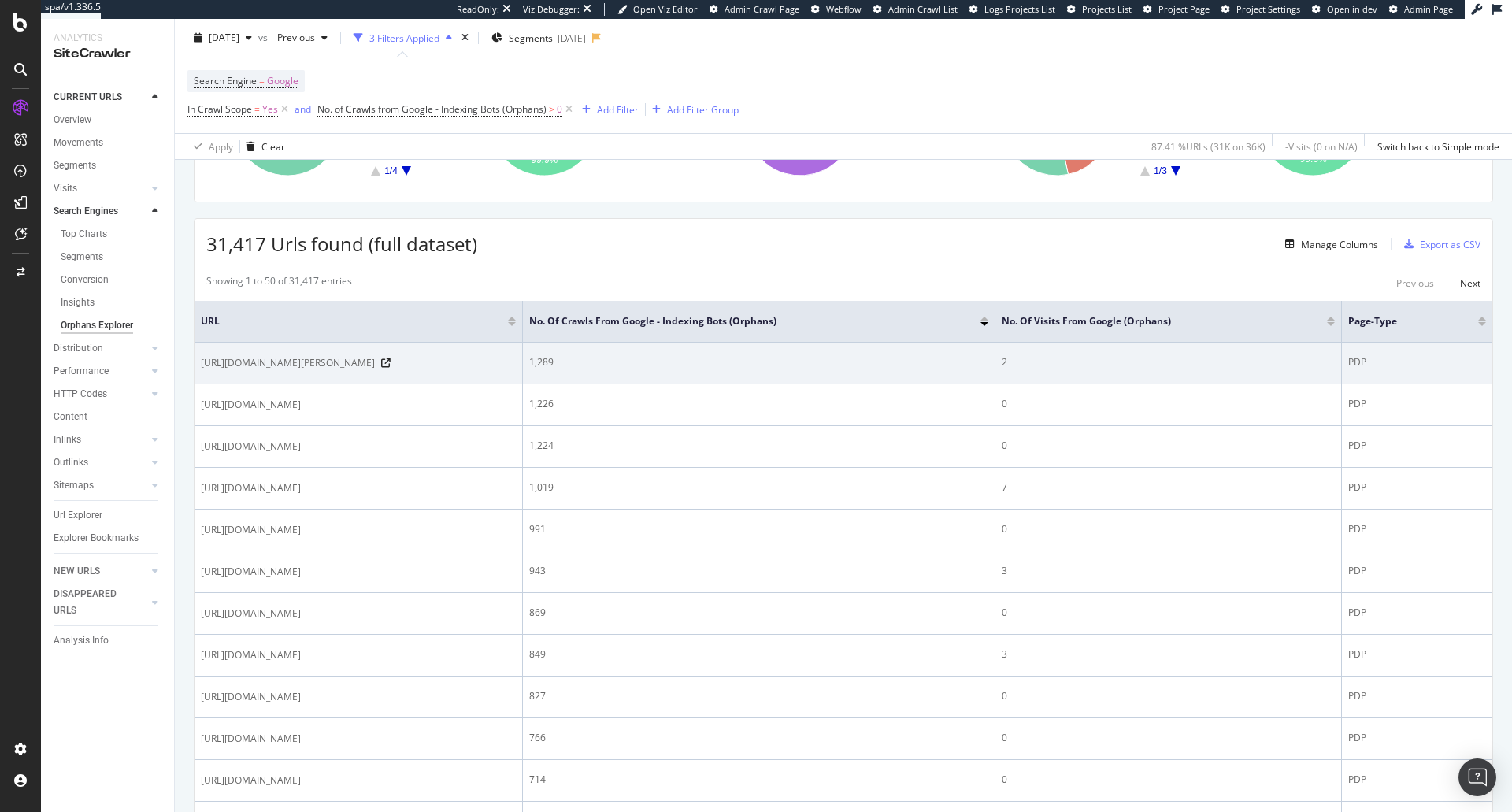
scroll to position [315, 0]
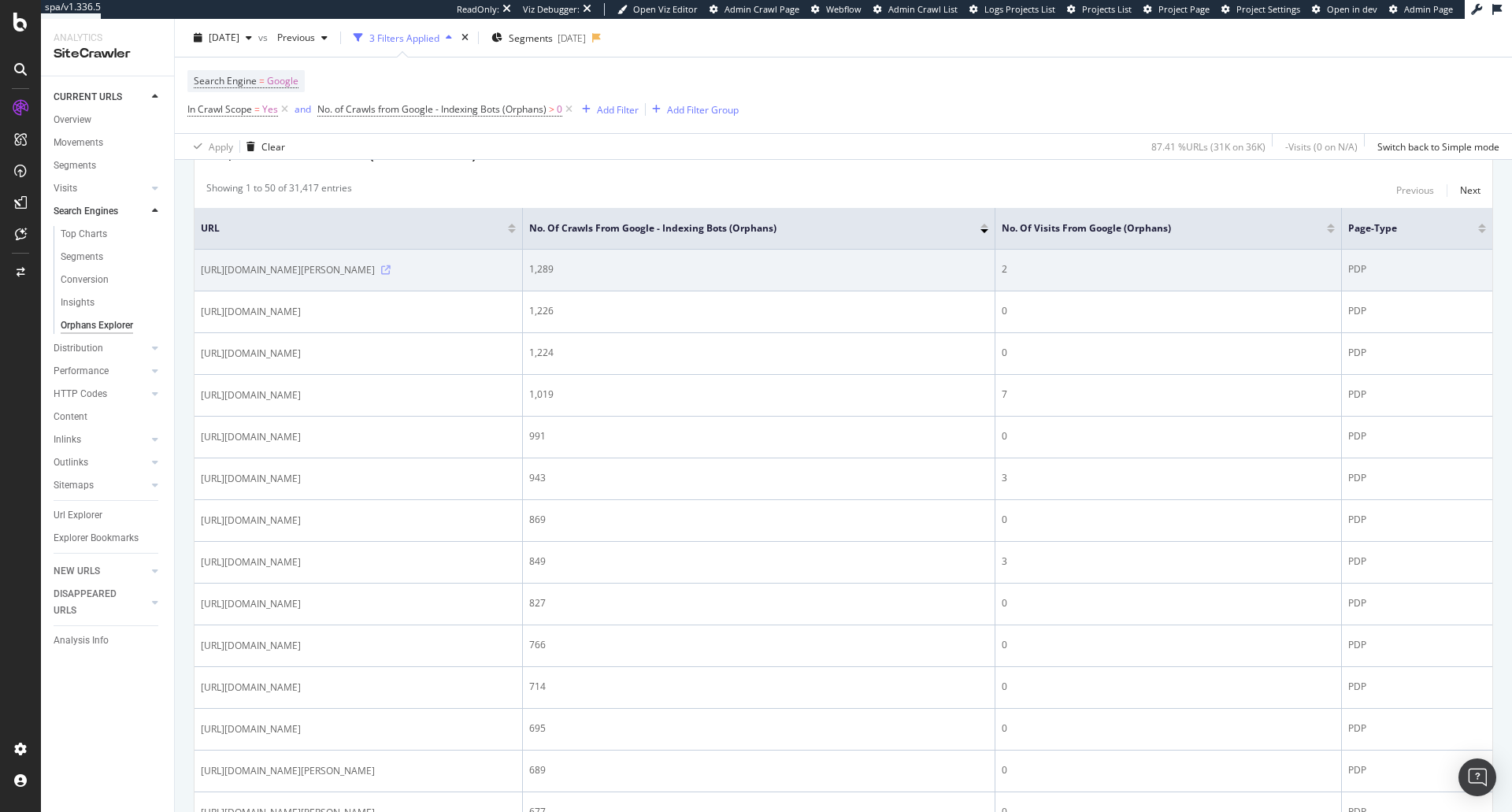
click at [391, 268] on icon at bounding box center [386, 271] width 10 height 10
drag, startPoint x: 441, startPoint y: 265, endPoint x: 480, endPoint y: 266, distance: 39.0
click at [480, 266] on div "https://www.whisky.fr/blanton-s-original-2247.html?___store=fr" at bounding box center [358, 270] width 315 height 15
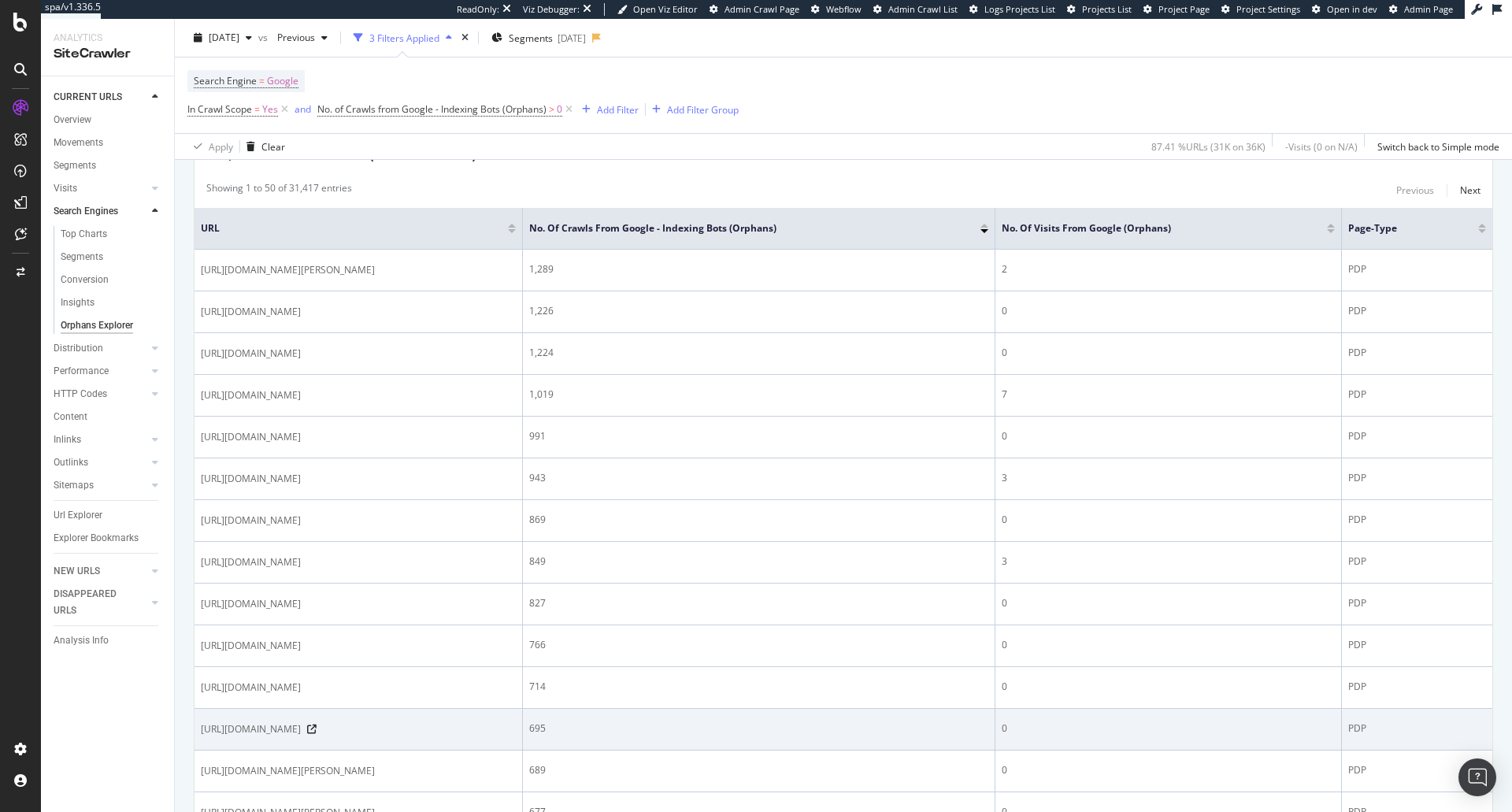
copy div "store=fr"
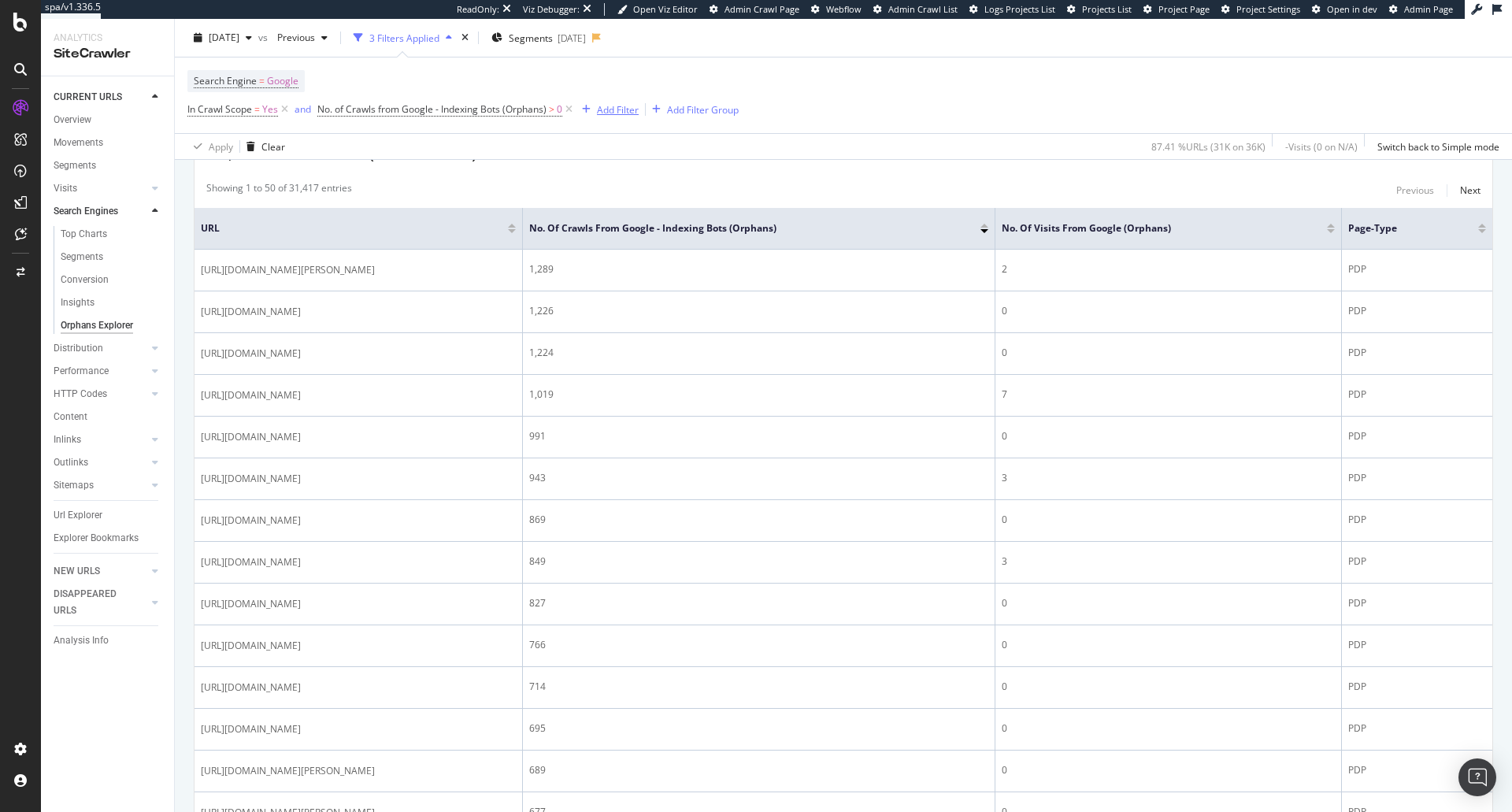
click at [613, 115] on div "Add Filter" at bounding box center [618, 109] width 42 height 13
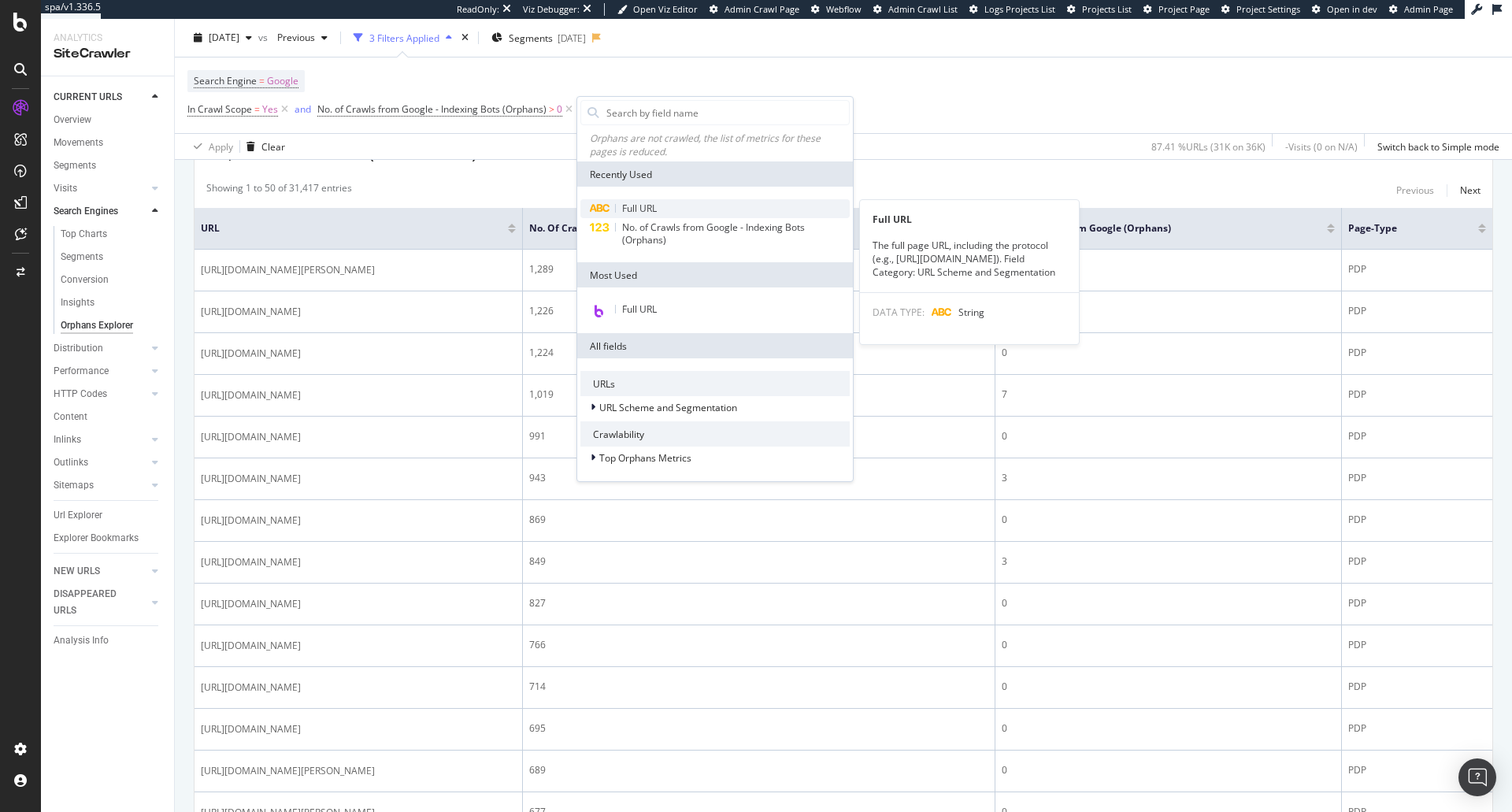
click at [638, 209] on span "Full URL" at bounding box center [640, 208] width 34 height 13
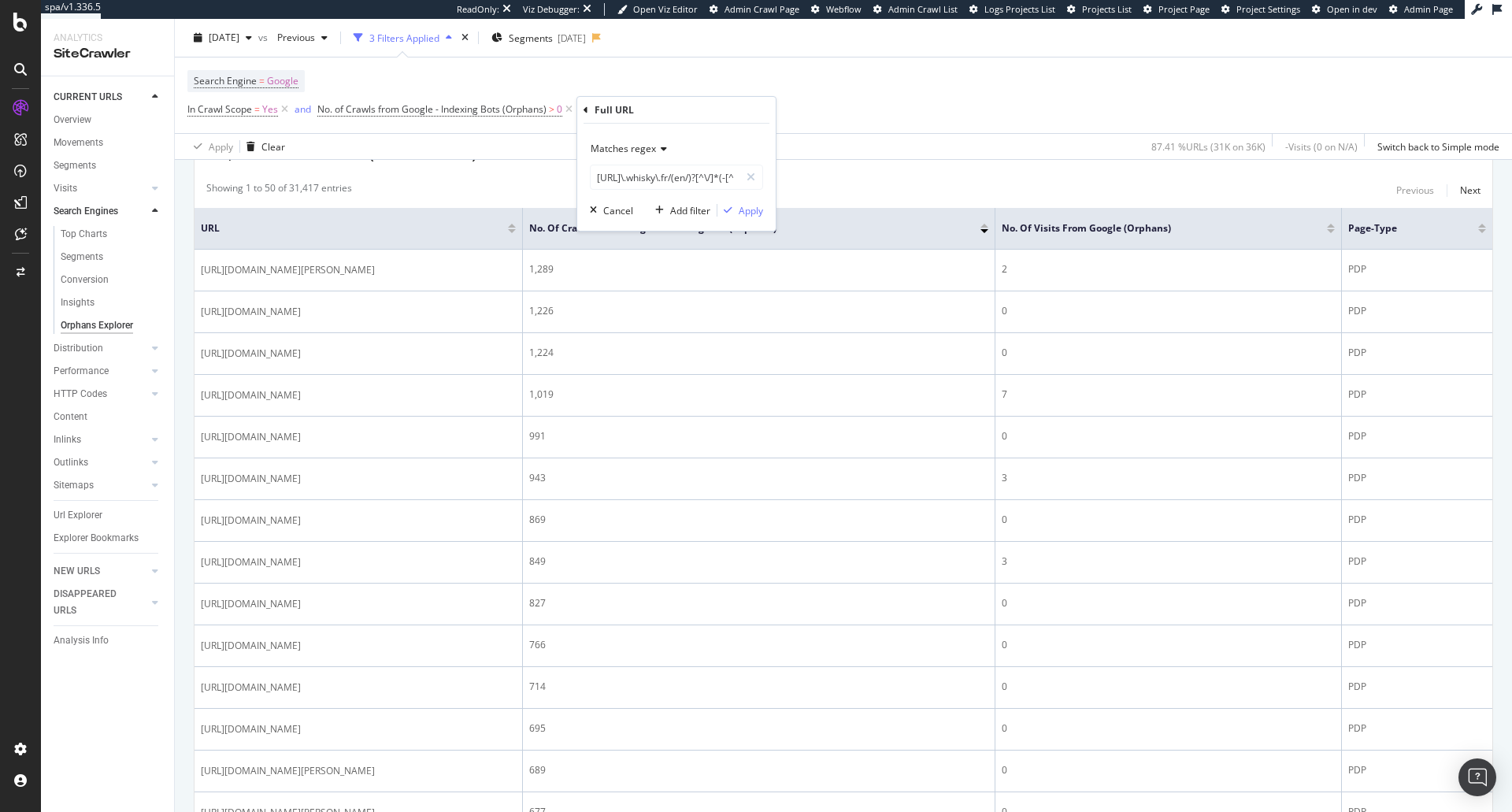
click at [627, 145] on span "Matches regex" at bounding box center [624, 148] width 65 height 13
click at [640, 333] on div "Doesn't contain" at bounding box center [678, 324] width 168 height 20
click at [749, 177] on icon at bounding box center [751, 178] width 9 height 11
click at [662, 178] on input "text" at bounding box center [677, 177] width 172 height 25
paste input "store=fr"
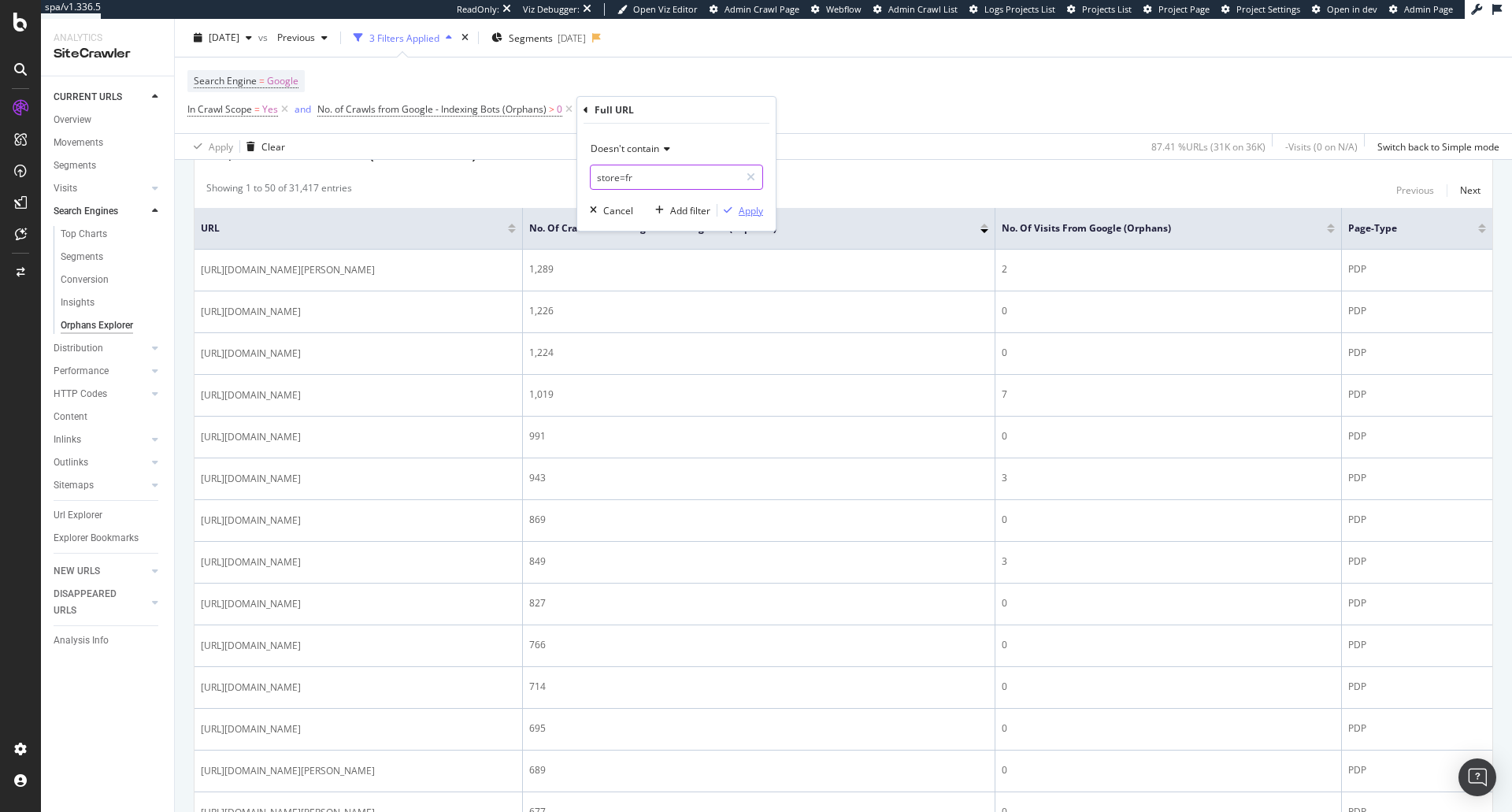
type input "store=fr"
click at [741, 212] on div "Apply" at bounding box center [752, 210] width 25 height 13
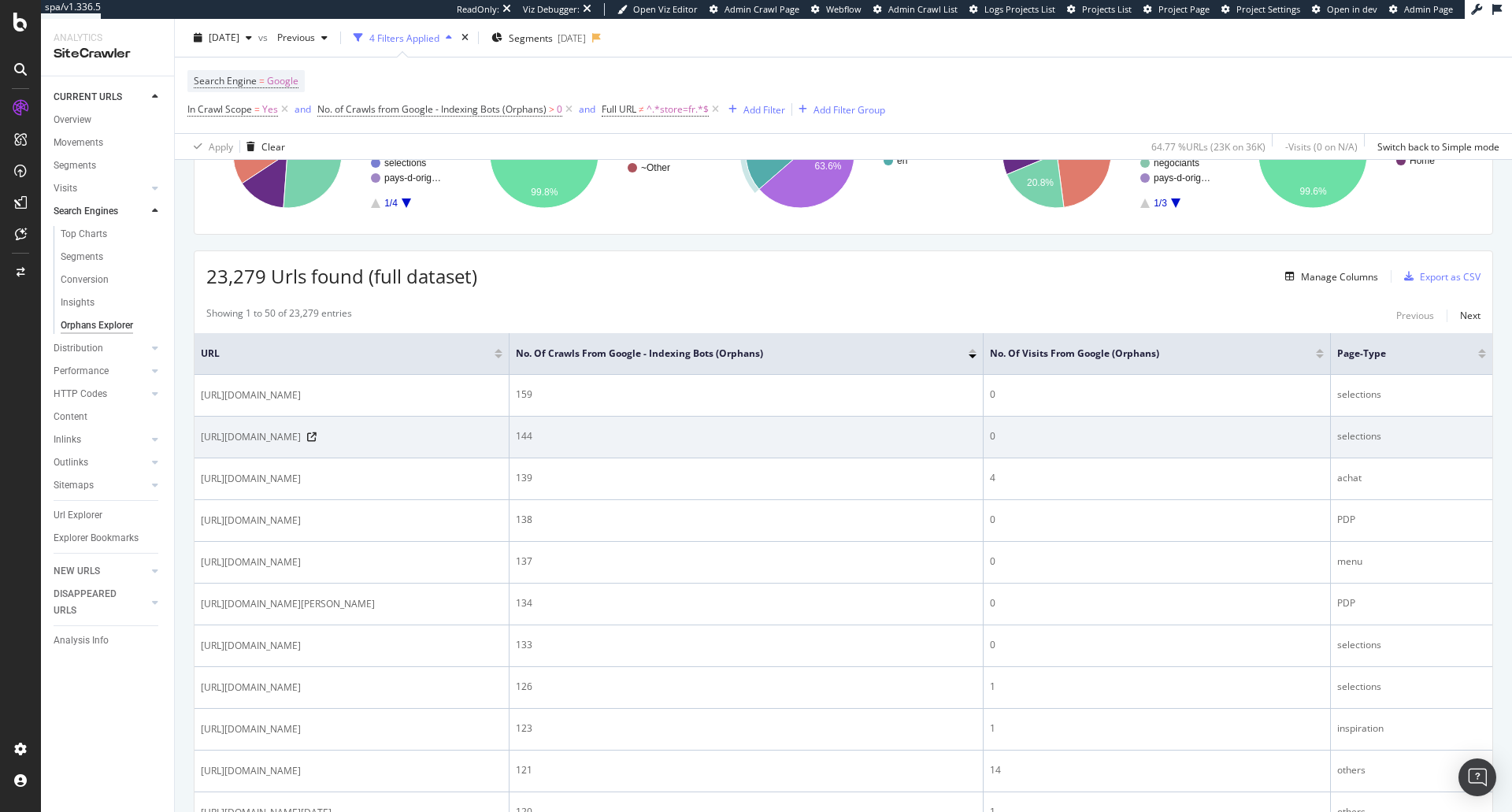
scroll to position [210, 0]
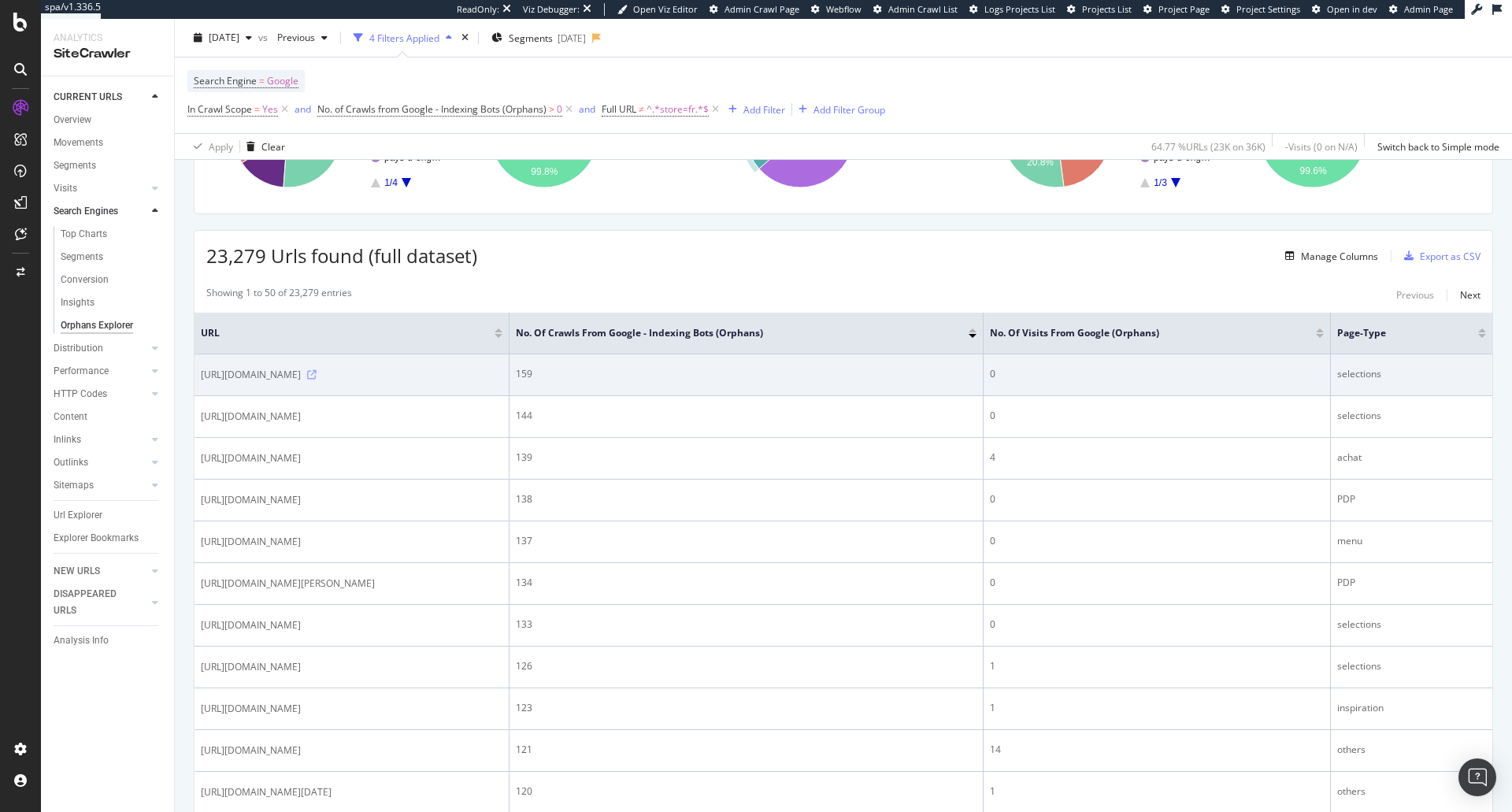
click at [317, 373] on icon at bounding box center [312, 375] width 10 height 10
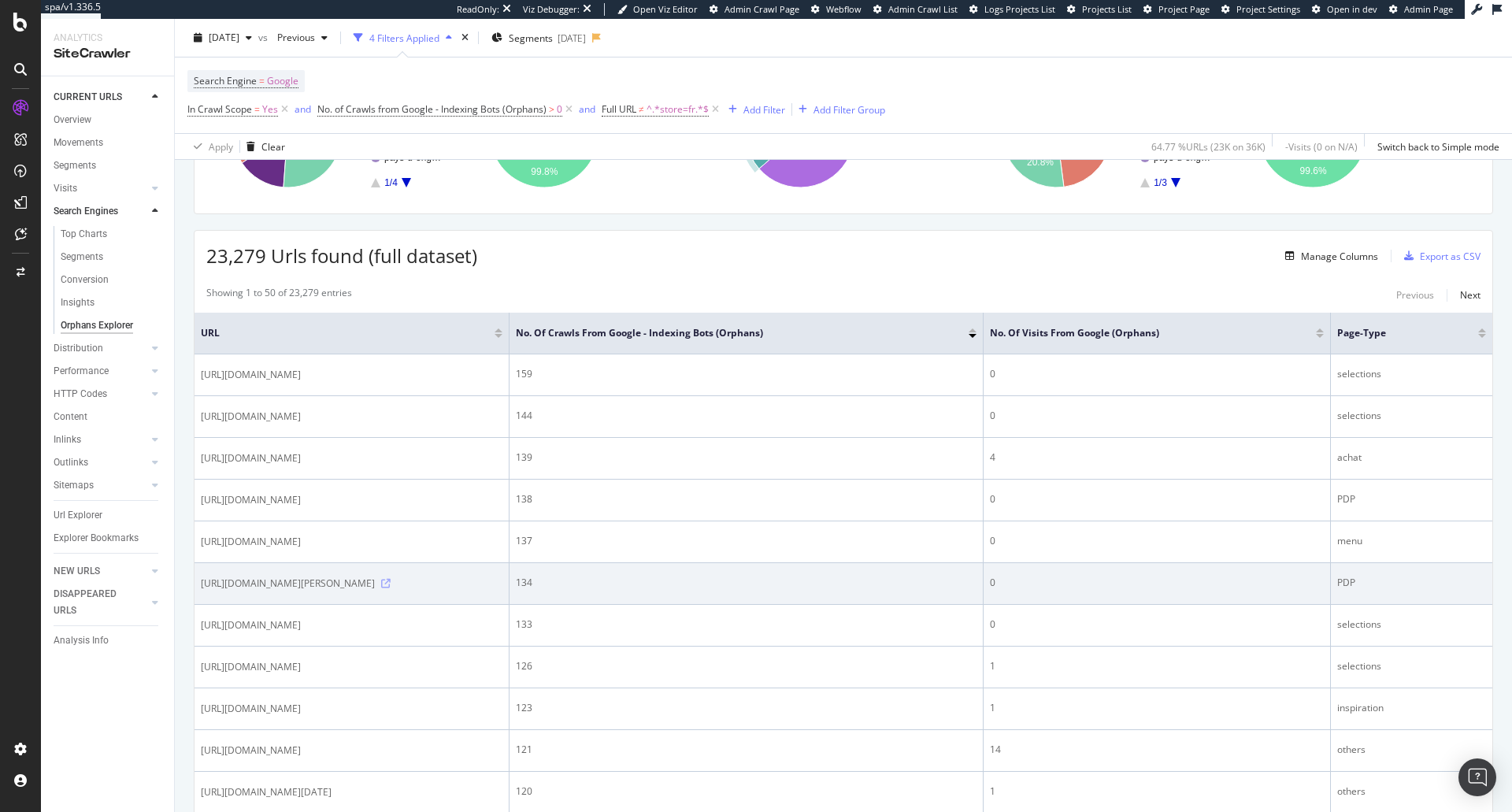
click at [391, 588] on icon at bounding box center [386, 583] width 10 height 10
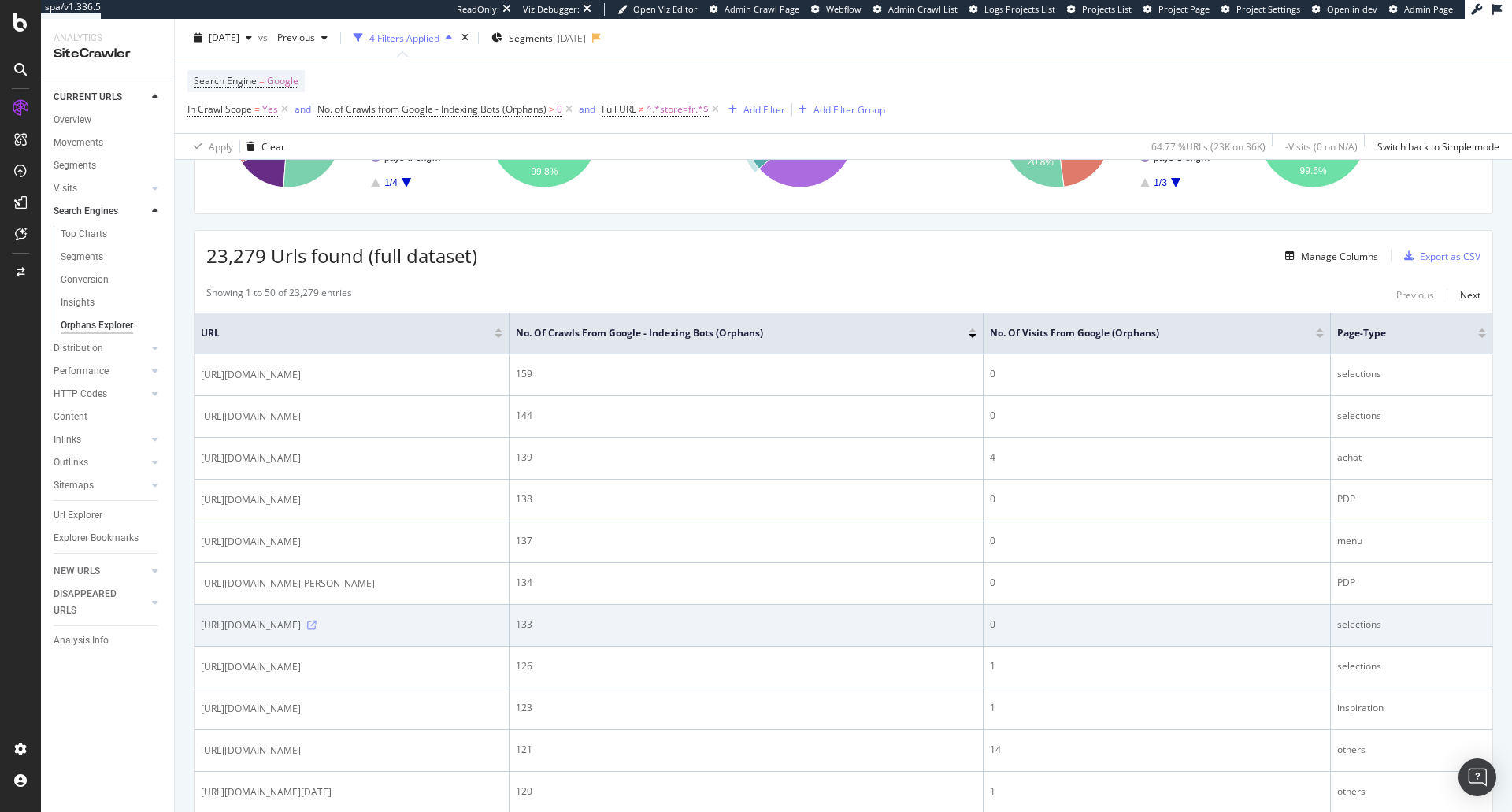
click at [317, 630] on icon at bounding box center [312, 625] width 10 height 10
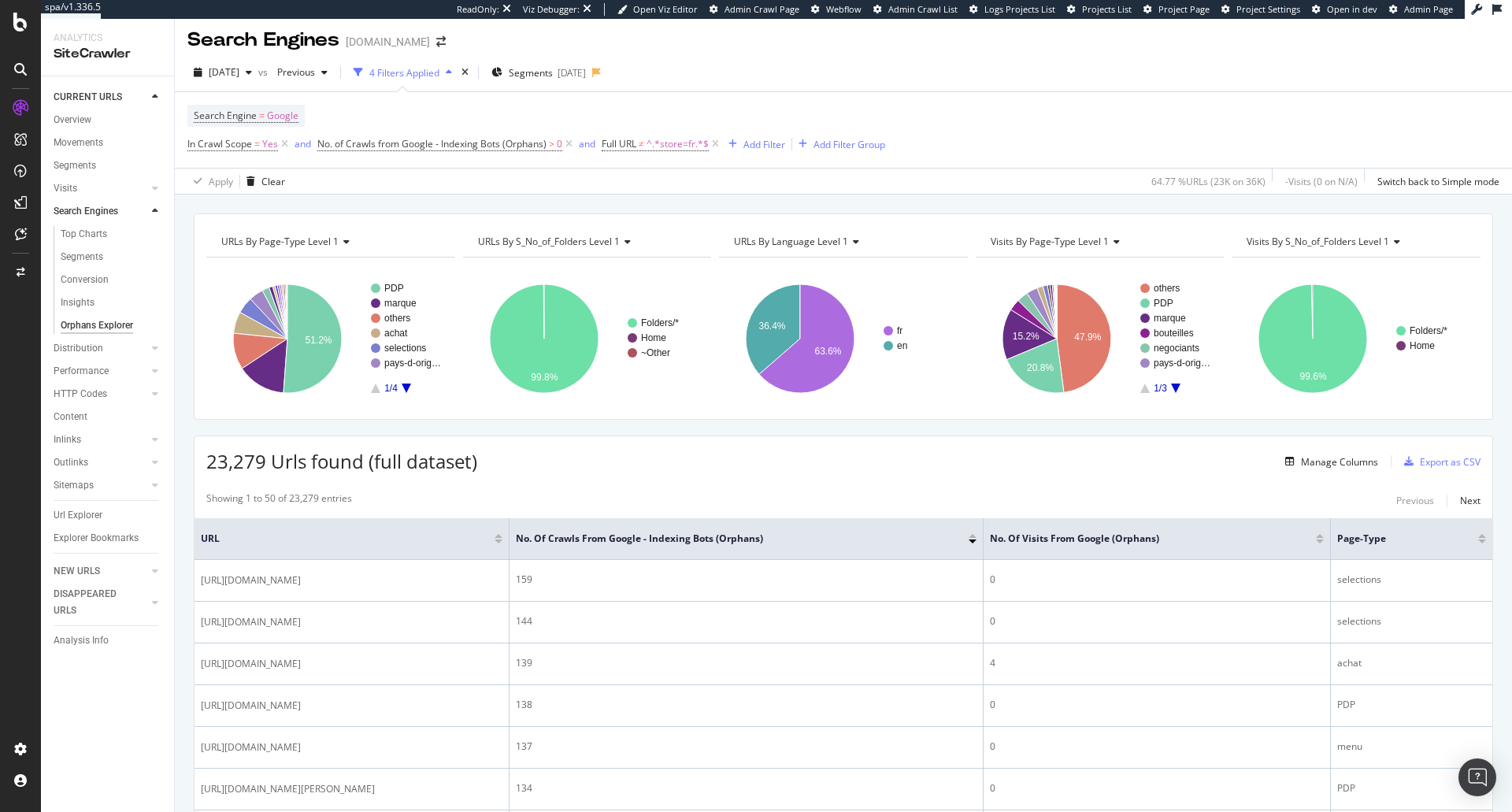
scroll to position [0, 0]
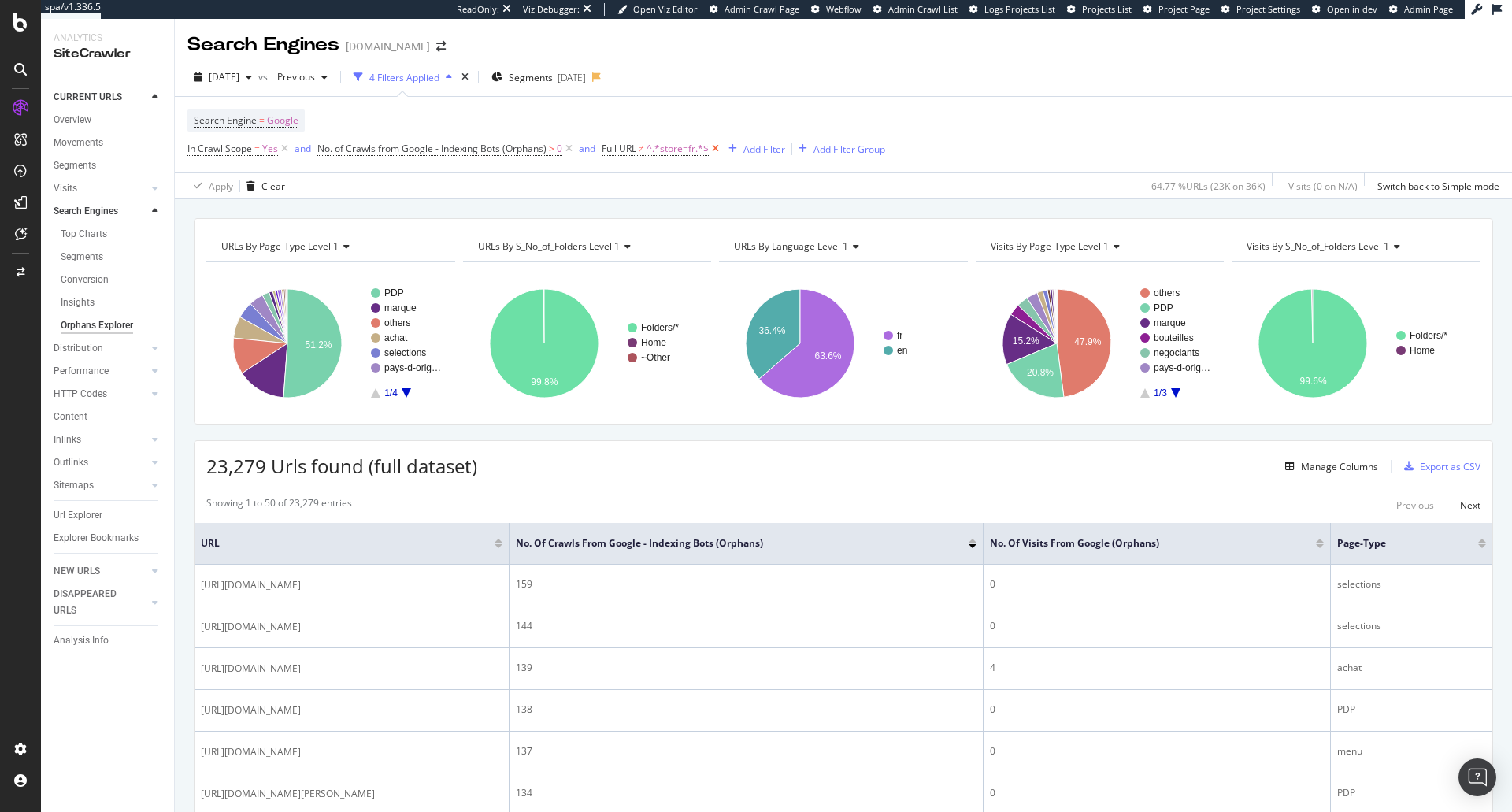
click at [717, 149] on icon at bounding box center [715, 148] width 13 height 15
click at [91, 227] on div "Top Charts" at bounding box center [83, 233] width 47 height 16
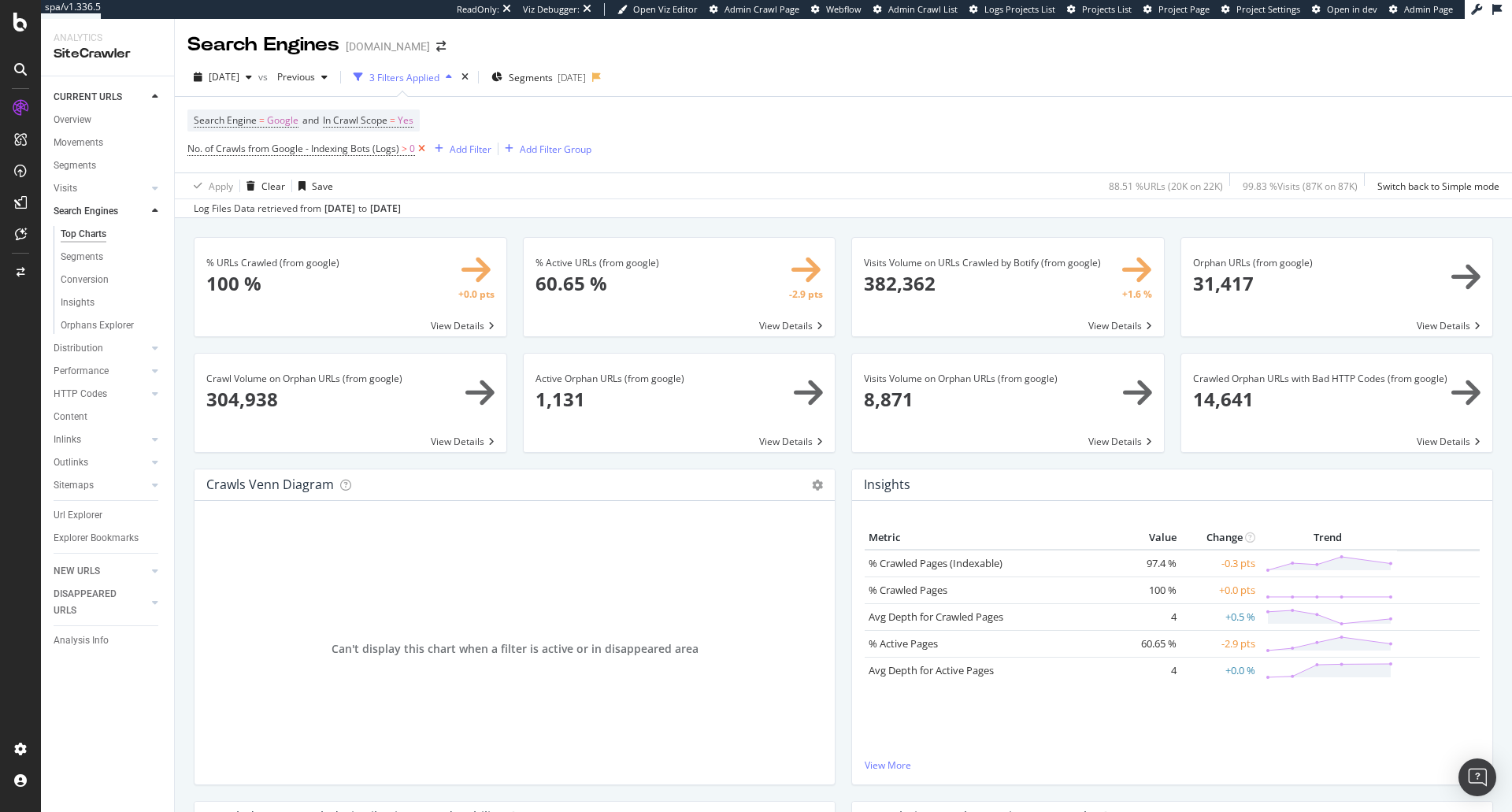
click at [423, 145] on icon at bounding box center [422, 148] width 13 height 15
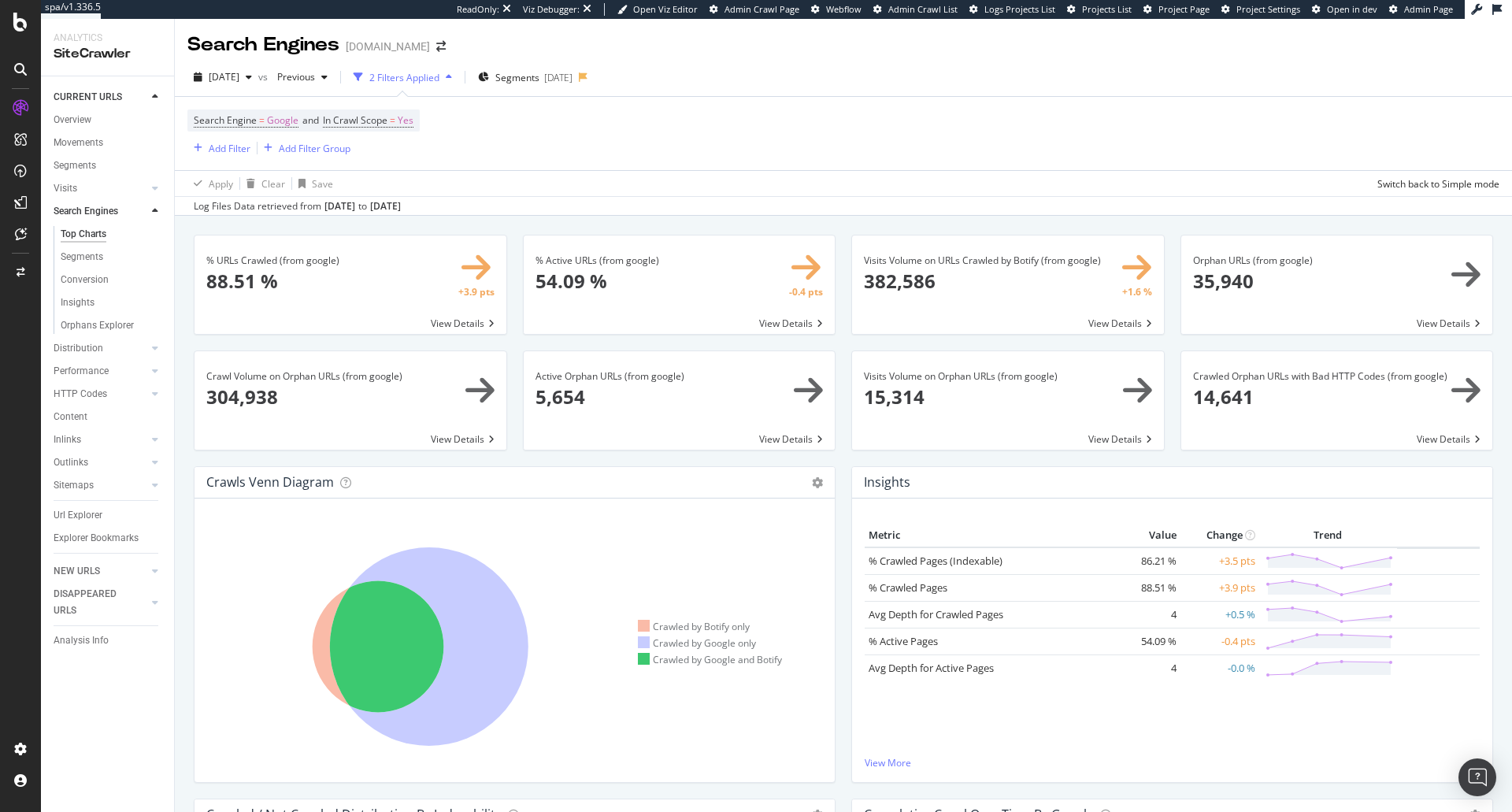
click at [1299, 402] on span at bounding box center [1338, 400] width 312 height 99
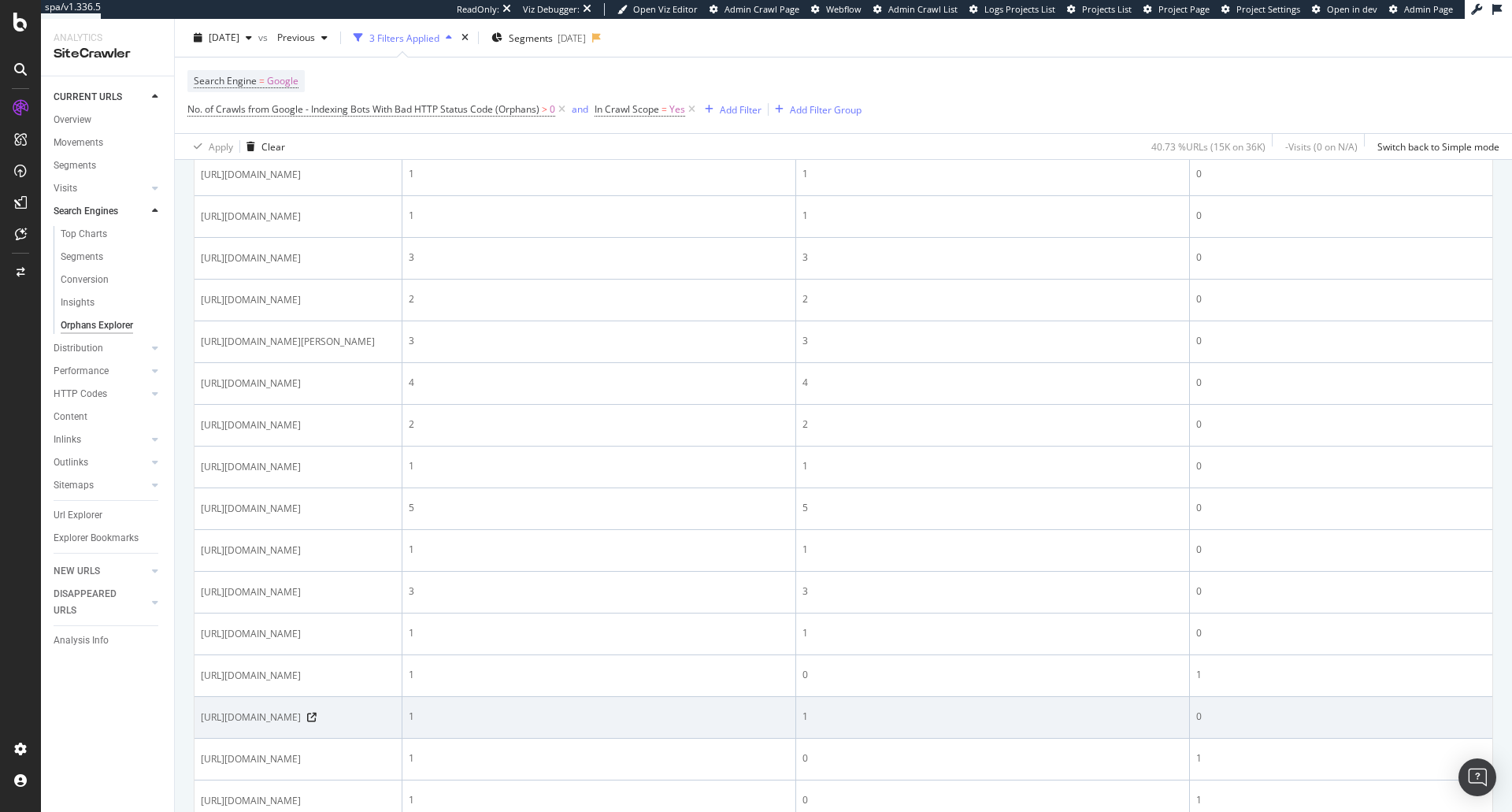
scroll to position [105, 0]
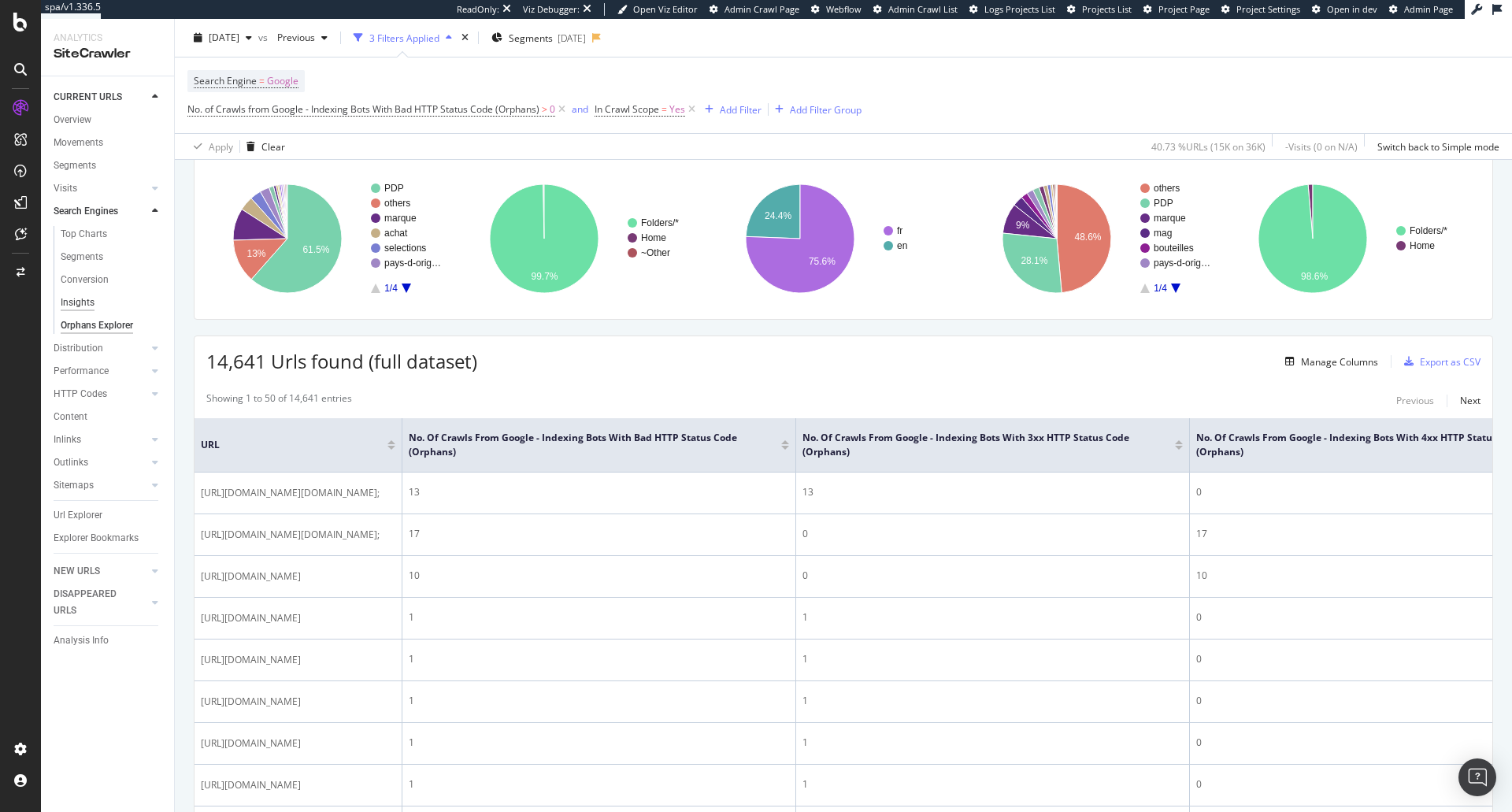
click at [91, 301] on div "Insights" at bounding box center [77, 302] width 33 height 16
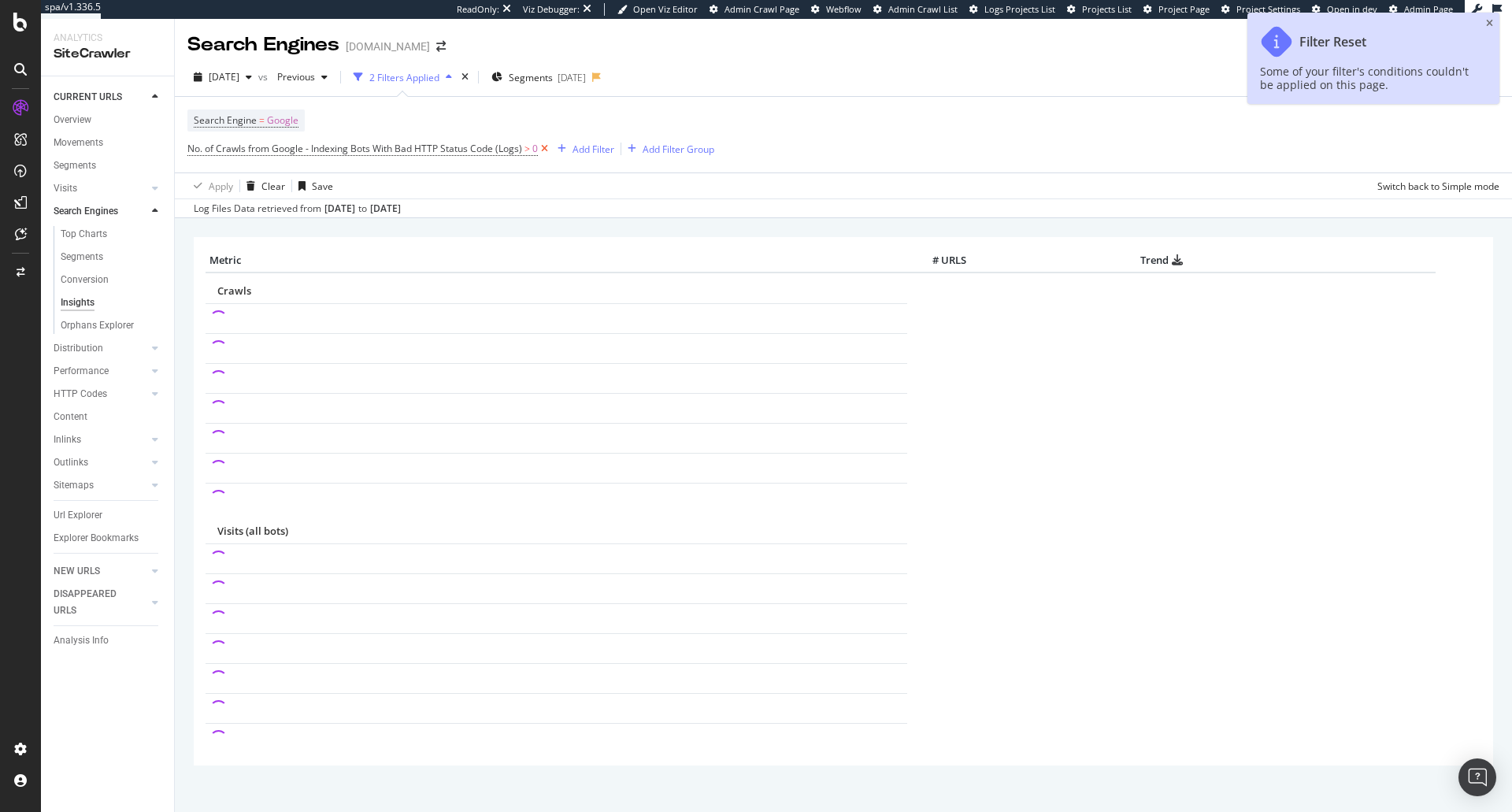
click at [548, 145] on icon at bounding box center [545, 148] width 13 height 15
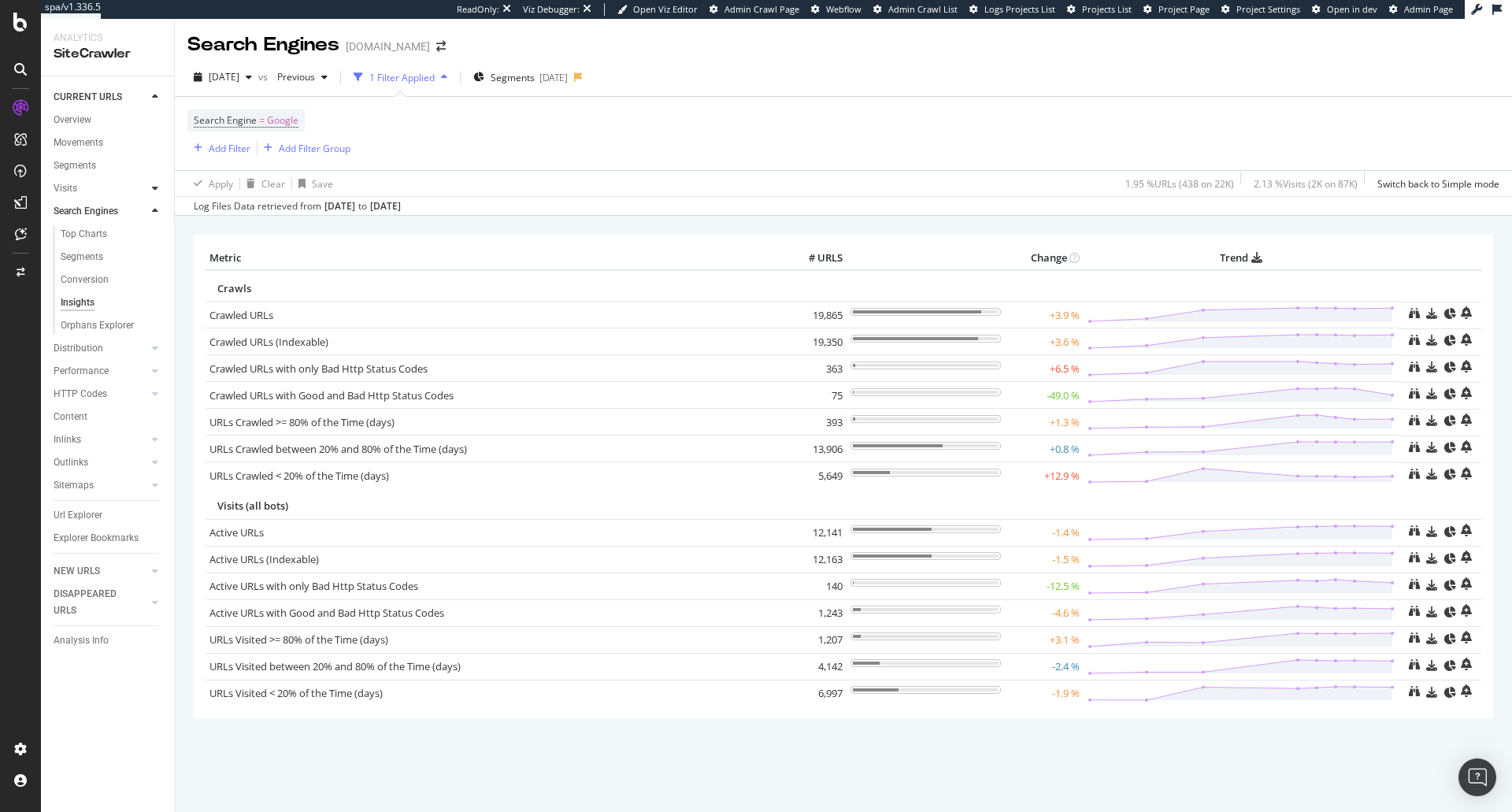
click at [158, 188] on icon at bounding box center [155, 188] width 7 height 10
click at [109, 239] on div "Orphan URLs" at bounding box center [88, 233] width 55 height 16
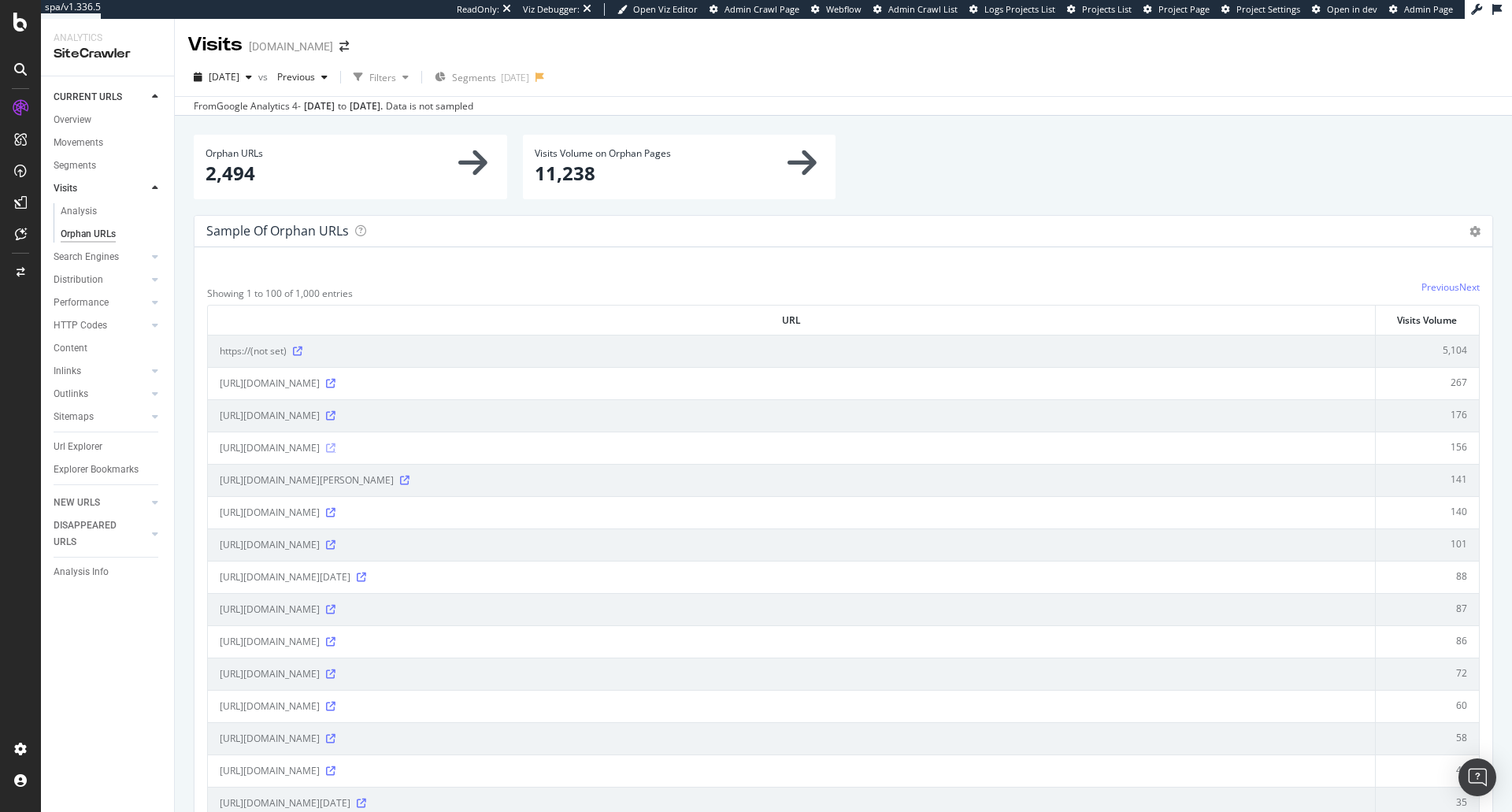
click at [336, 448] on icon at bounding box center [331, 449] width 10 height 10
click at [336, 544] on icon at bounding box center [331, 545] width 10 height 10
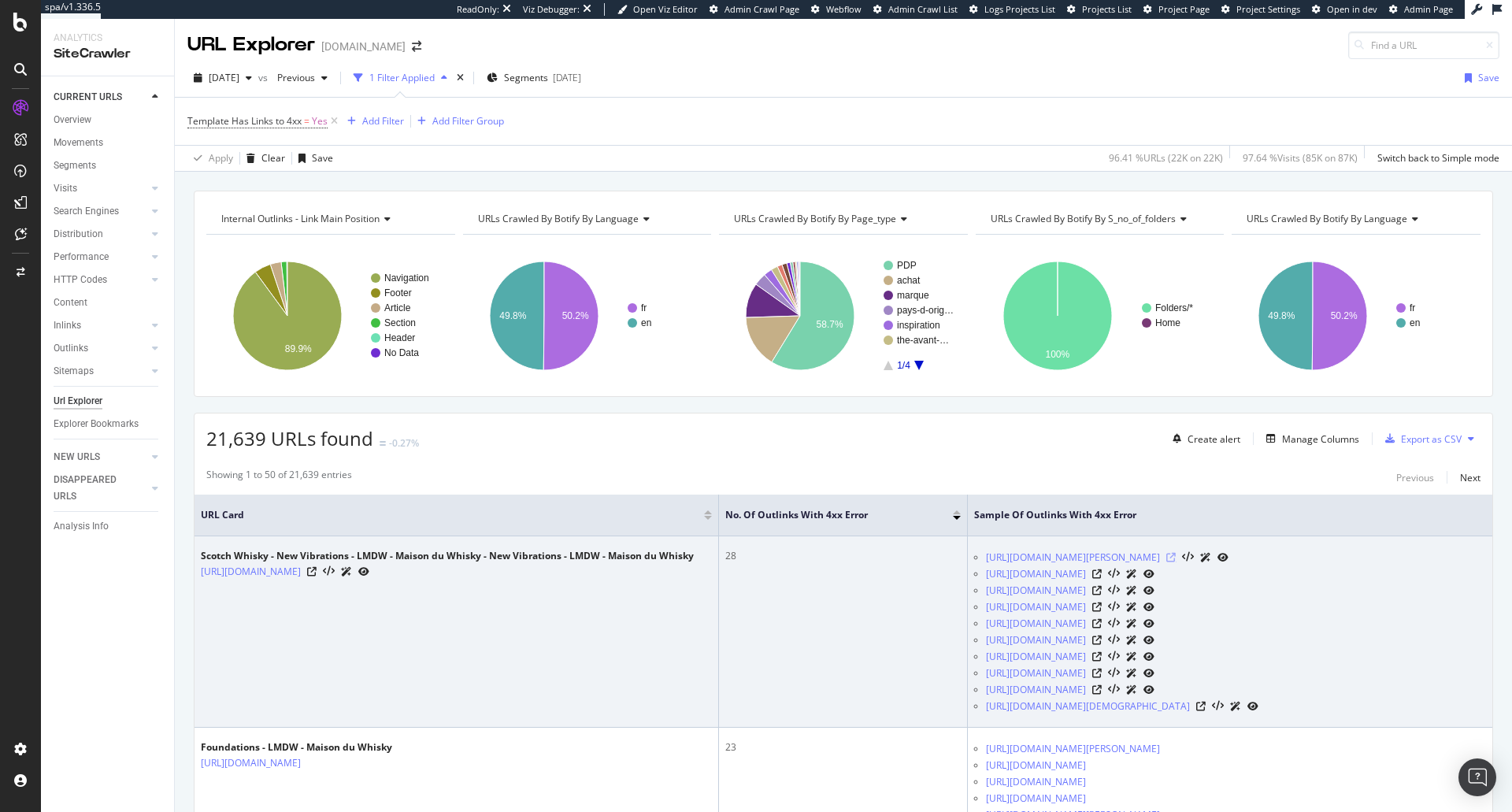
click at [1176, 555] on icon at bounding box center [1172, 558] width 10 height 10
click at [317, 574] on icon at bounding box center [312, 572] width 10 height 10
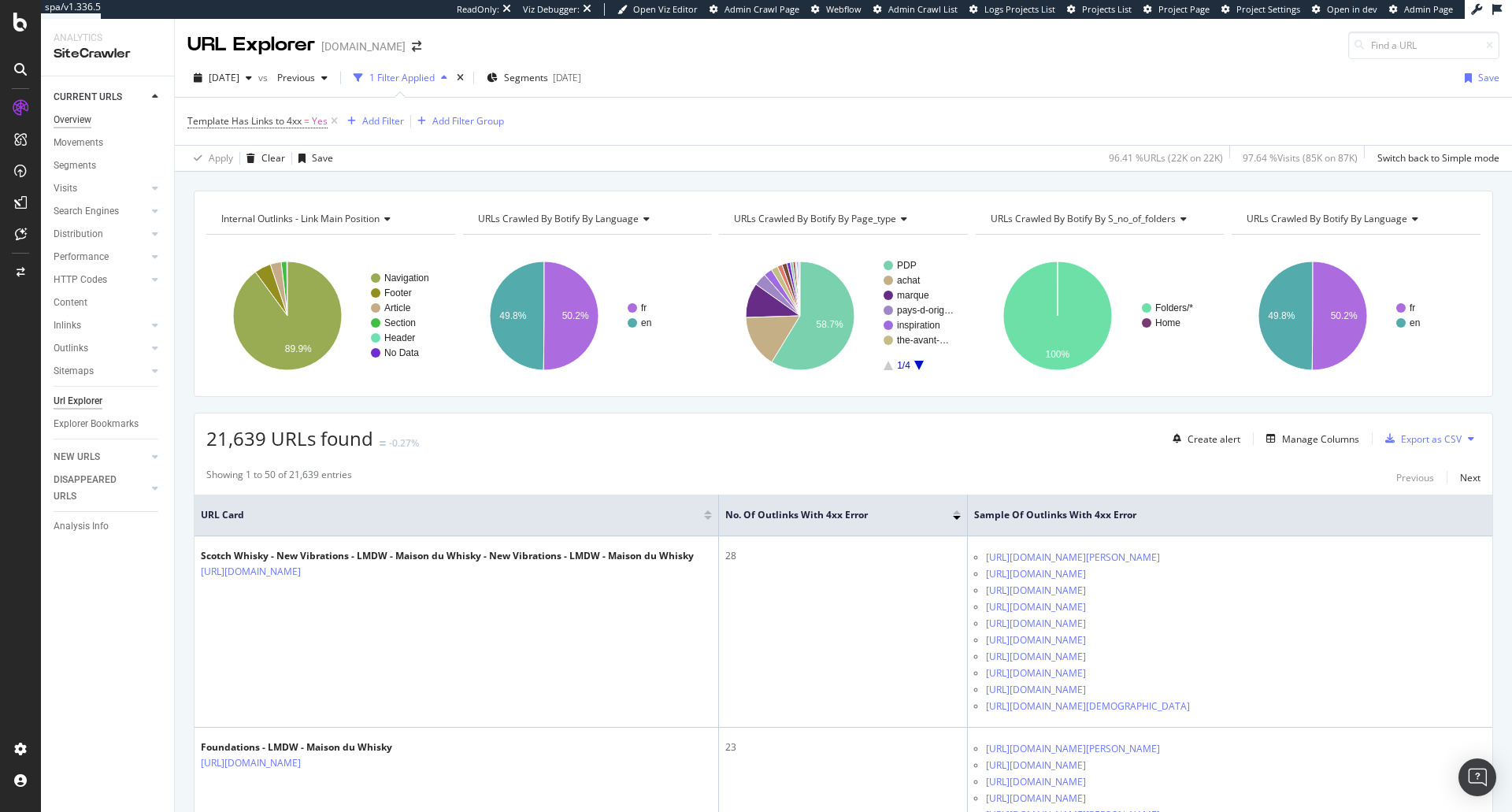
click at [63, 122] on div "Overview" at bounding box center [73, 120] width 38 height 16
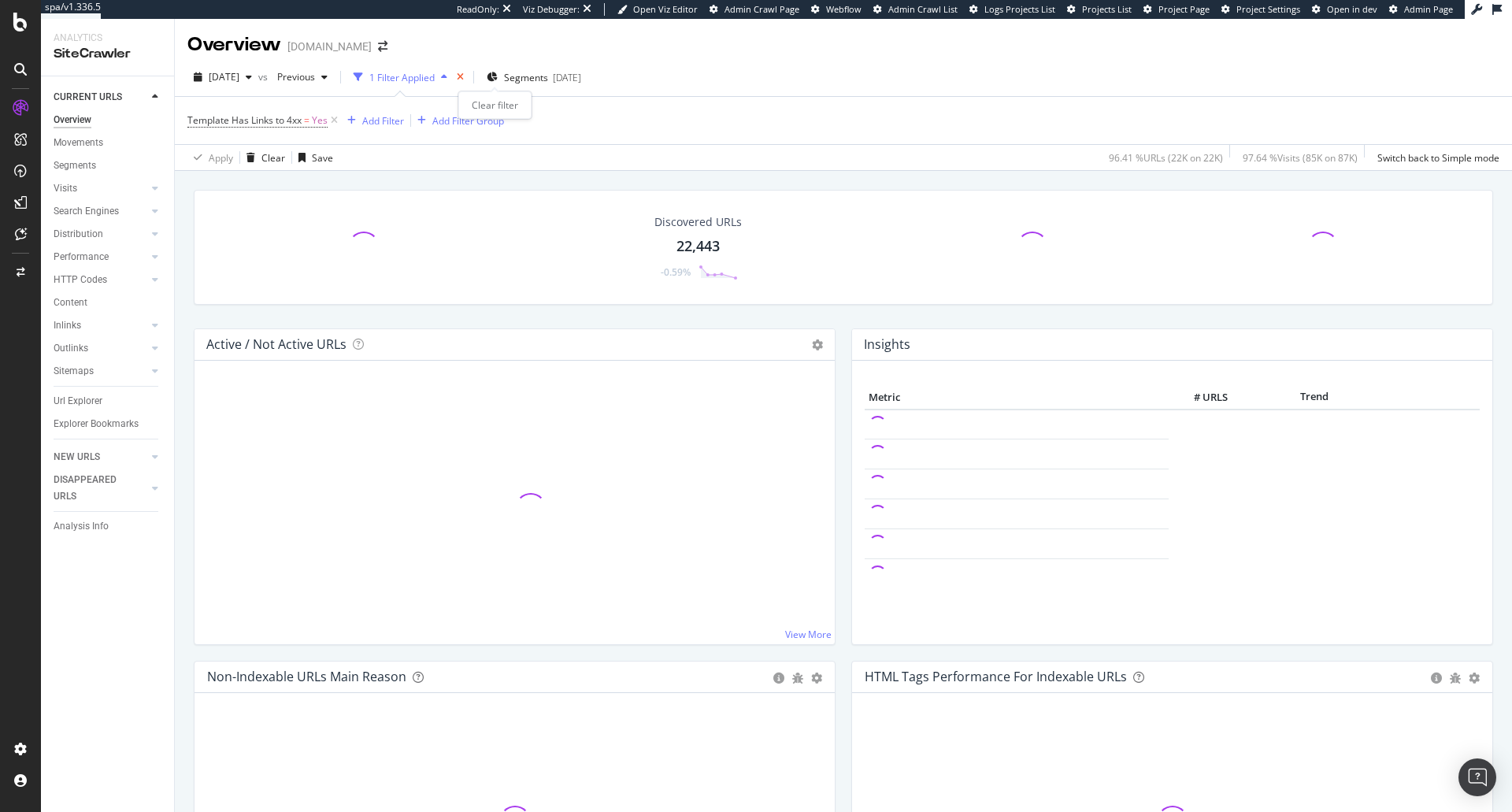
click at [464, 78] on icon "times" at bounding box center [460, 77] width 7 height 10
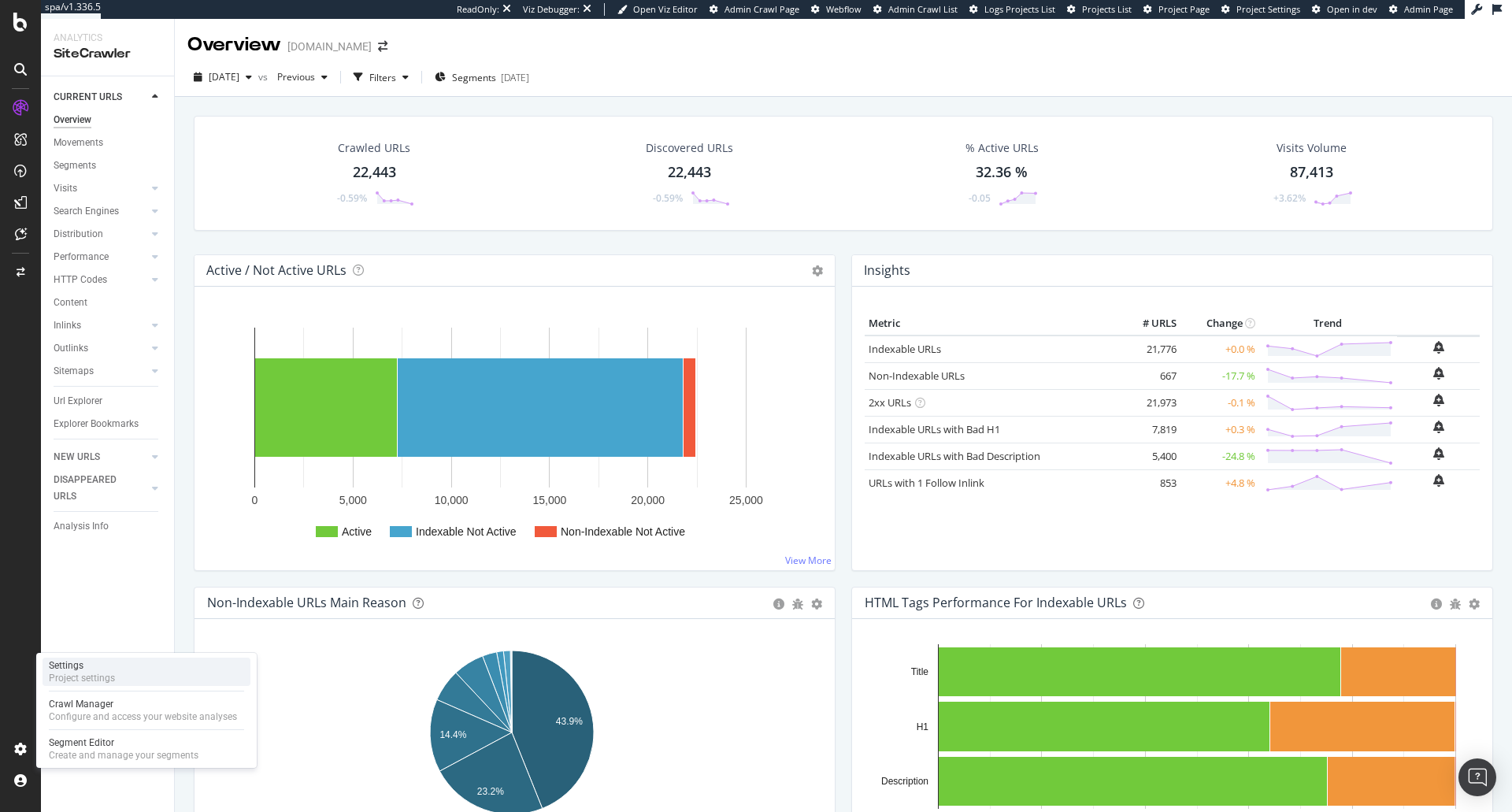
click at [99, 674] on div "Project settings" at bounding box center [81, 678] width 66 height 12
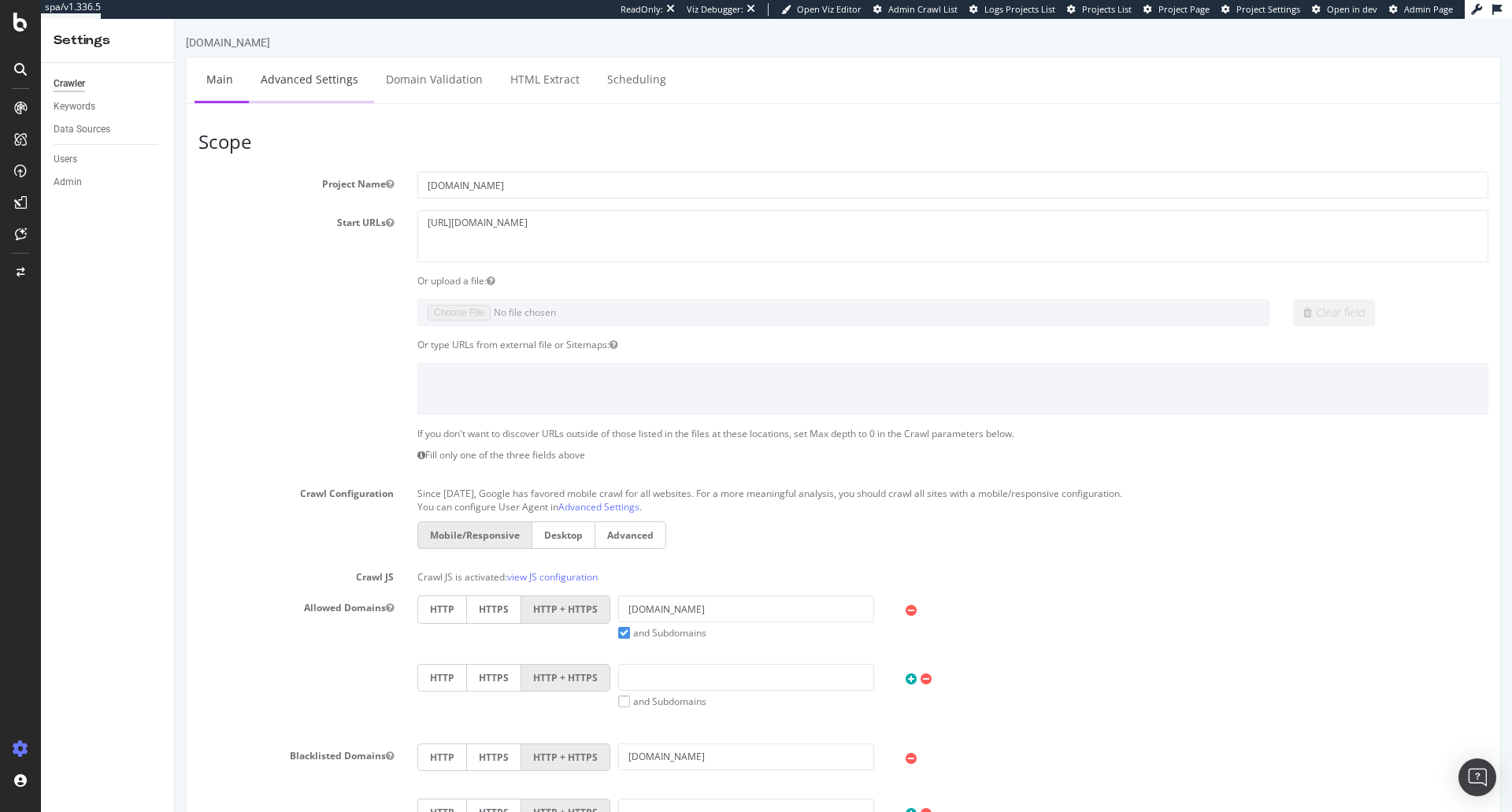
click at [334, 59] on link "Advanced Settings" at bounding box center [309, 78] width 121 height 43
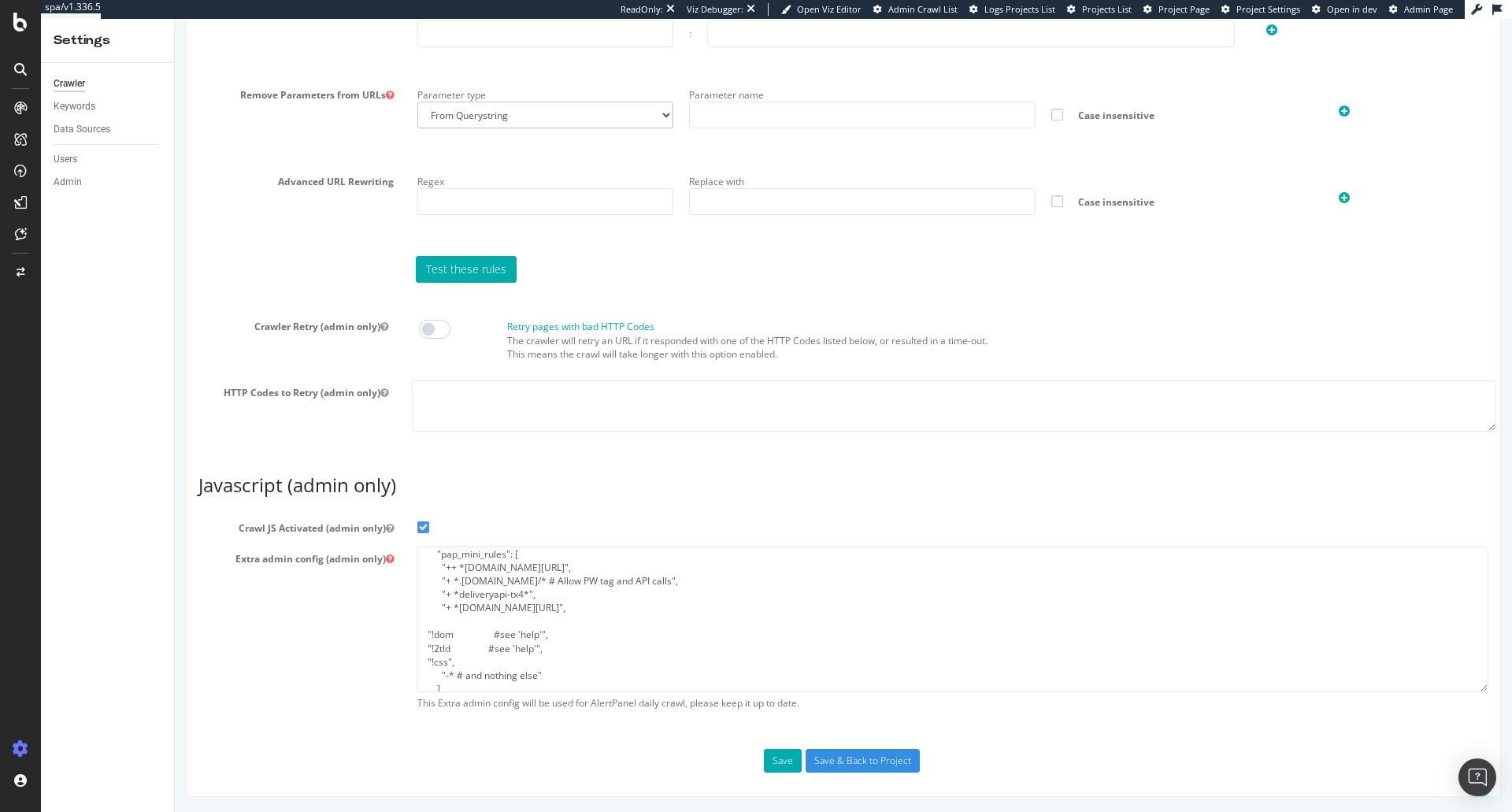
scroll to position [105, 0]
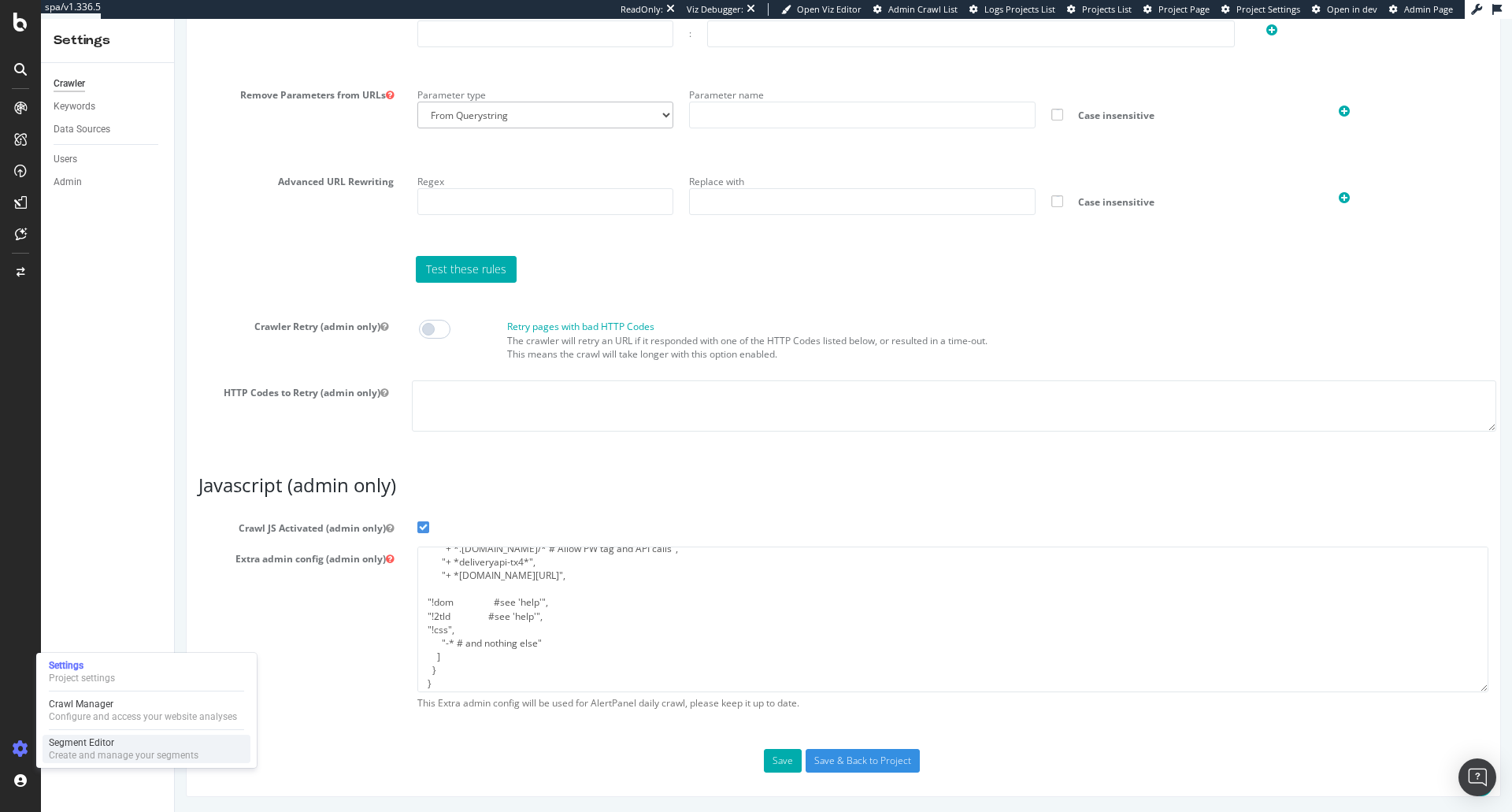
click at [75, 745] on div "Segment Editor" at bounding box center [123, 742] width 149 height 12
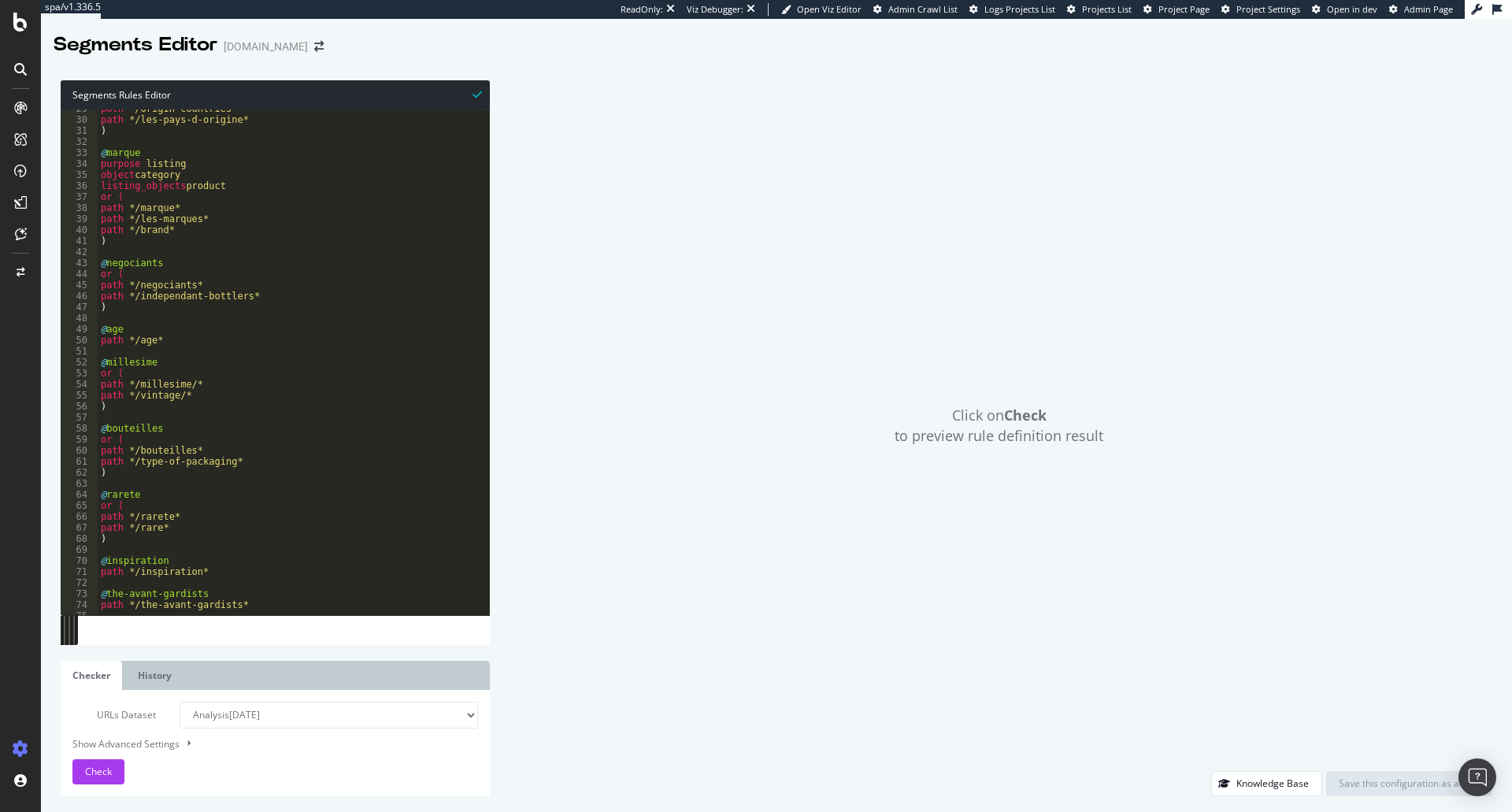
scroll to position [1027, 0]
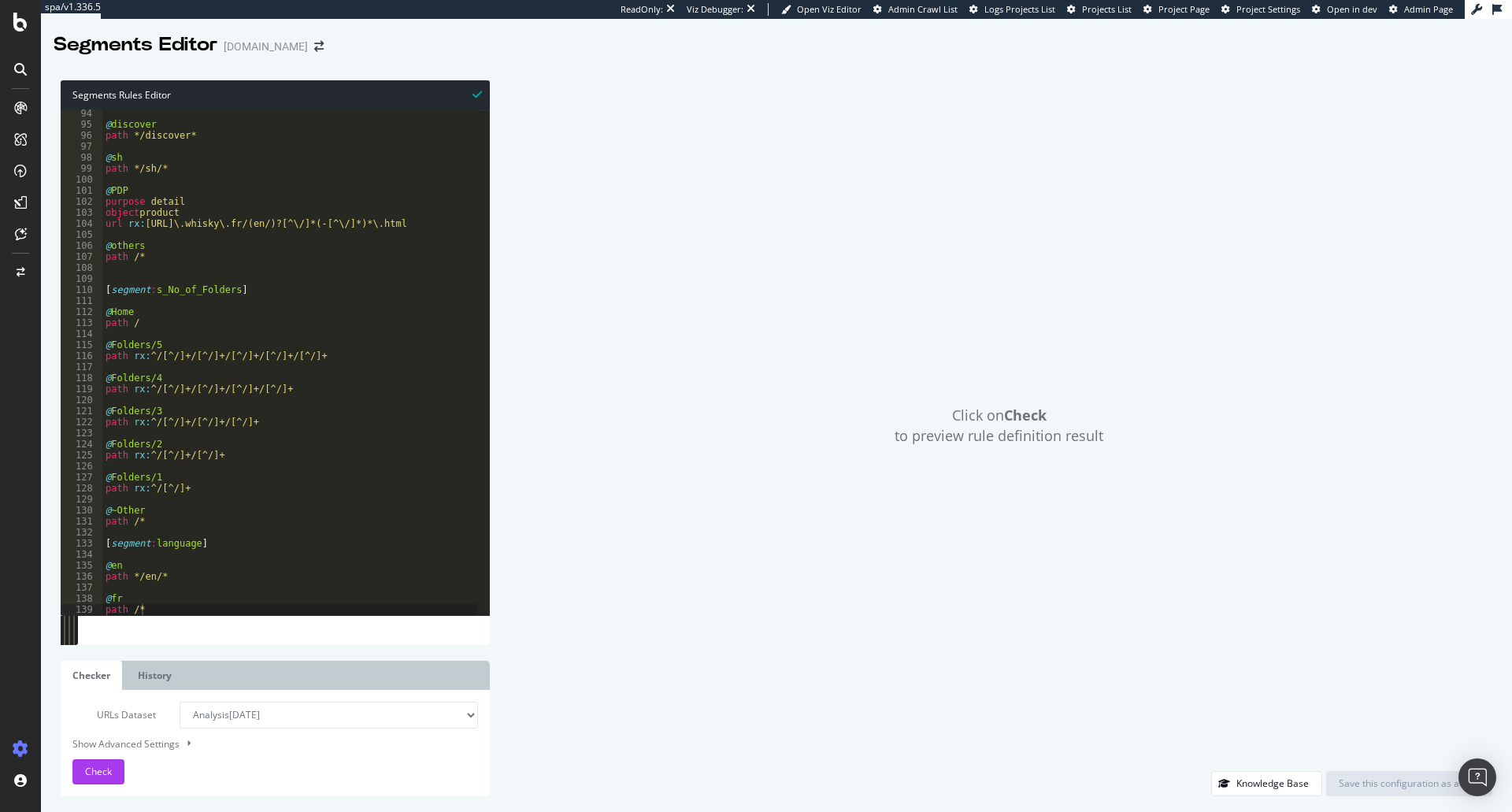
drag, startPoint x: 75, startPoint y: 627, endPoint x: 493, endPoint y: 612, distance: 418.3
click at [493, 612] on div "Segments Rules Editor 94 95 96 97 98 99 100 101 102 103 104 105 106 107 108 109…" at bounding box center [777, 439] width 1472 height 748
type textarea "path /*"
click at [257, 607] on div "@ discover path */discover* @ sh path */sh/* @ PDP purpose detail object produc…" at bounding box center [292, 372] width 380 height 528
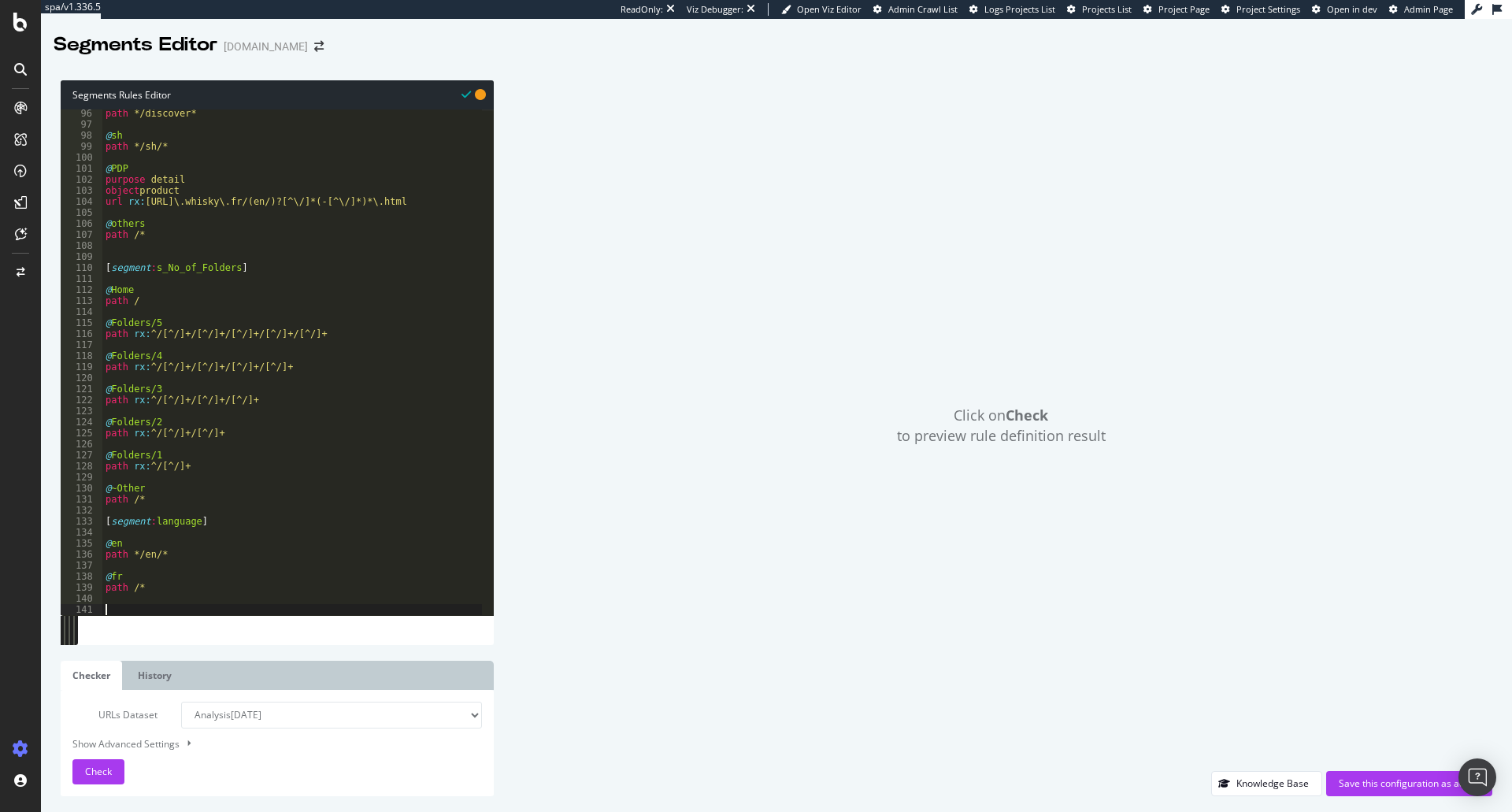
paste textarea ")"
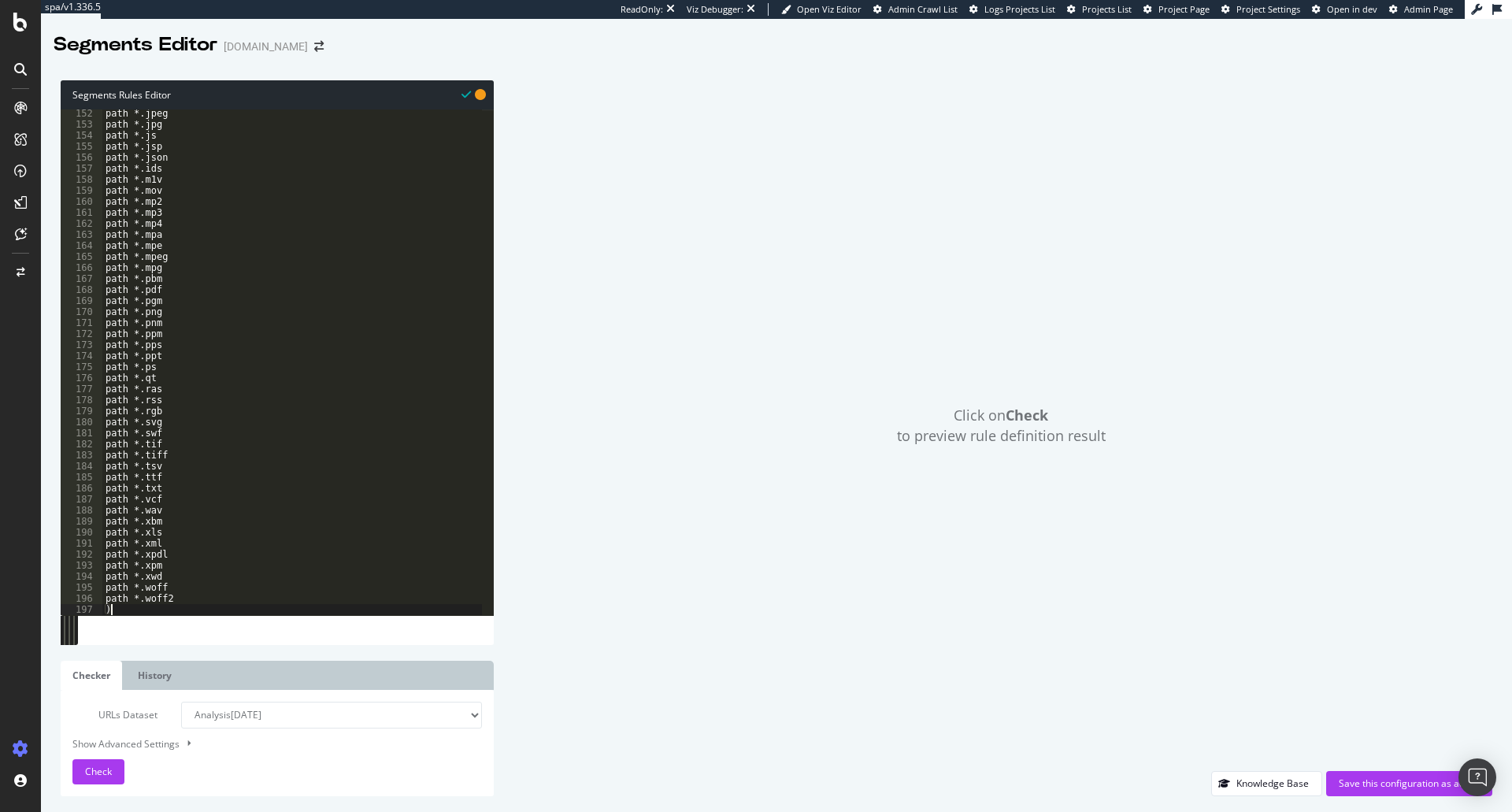
scroll to position [1667, 0]
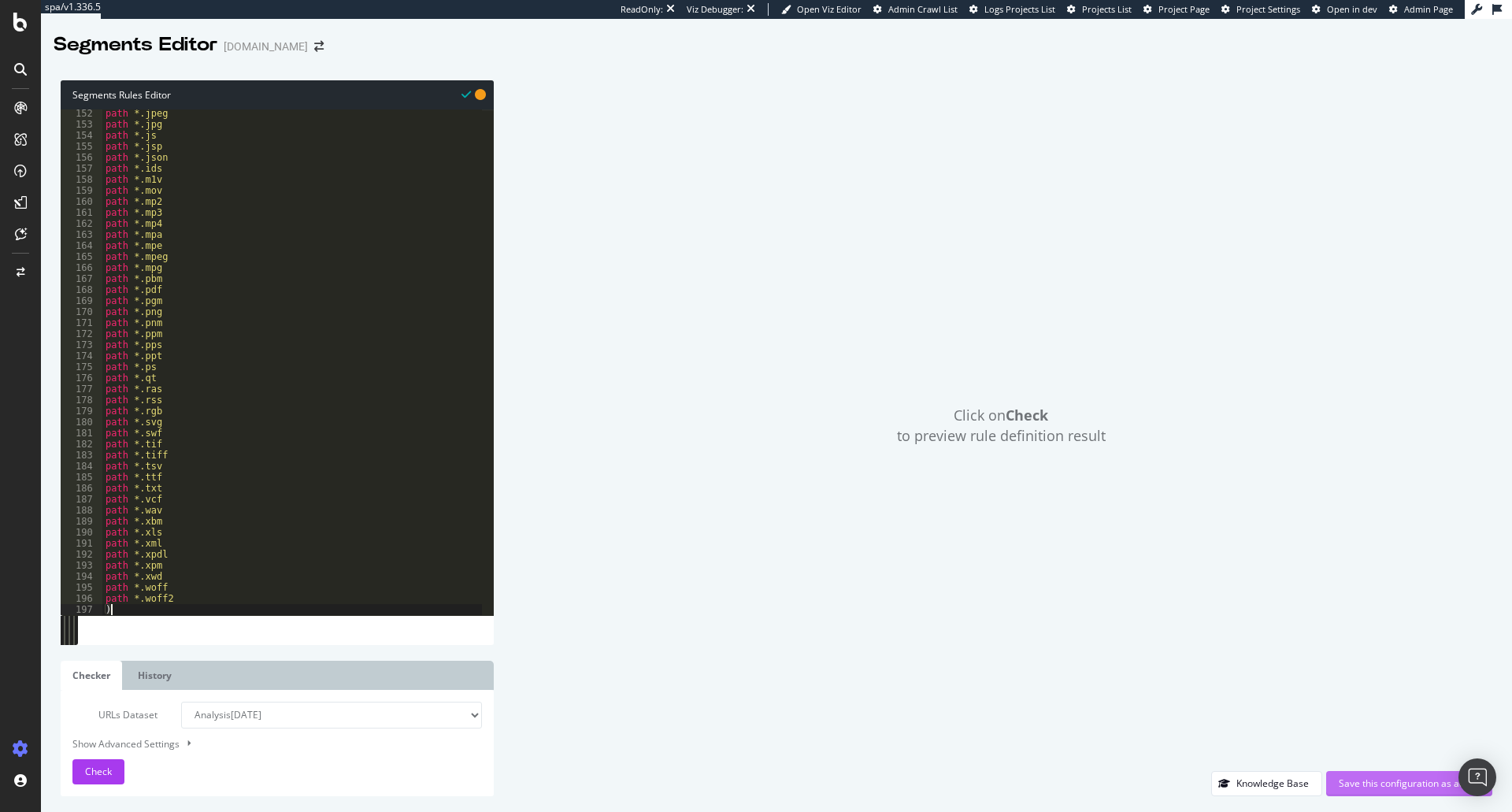
type textarea ")"
click at [1410, 790] on div "Save this configuration as active" at bounding box center [1409, 783] width 141 height 13
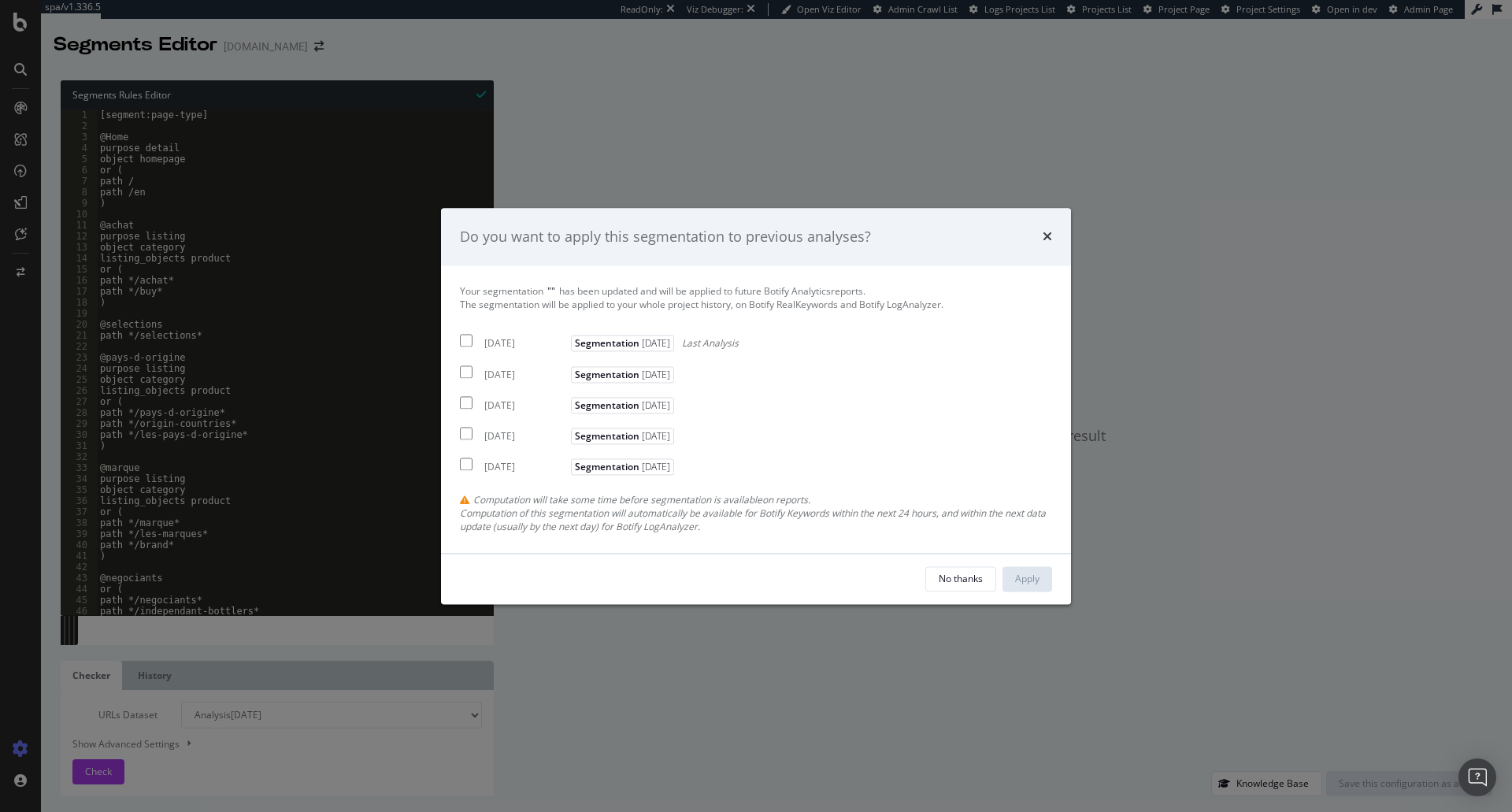
click at [471, 342] on input "modal" at bounding box center [466, 340] width 12 height 12
checkbox input "true"
click at [1020, 576] on div "Apply" at bounding box center [1028, 579] width 25 height 13
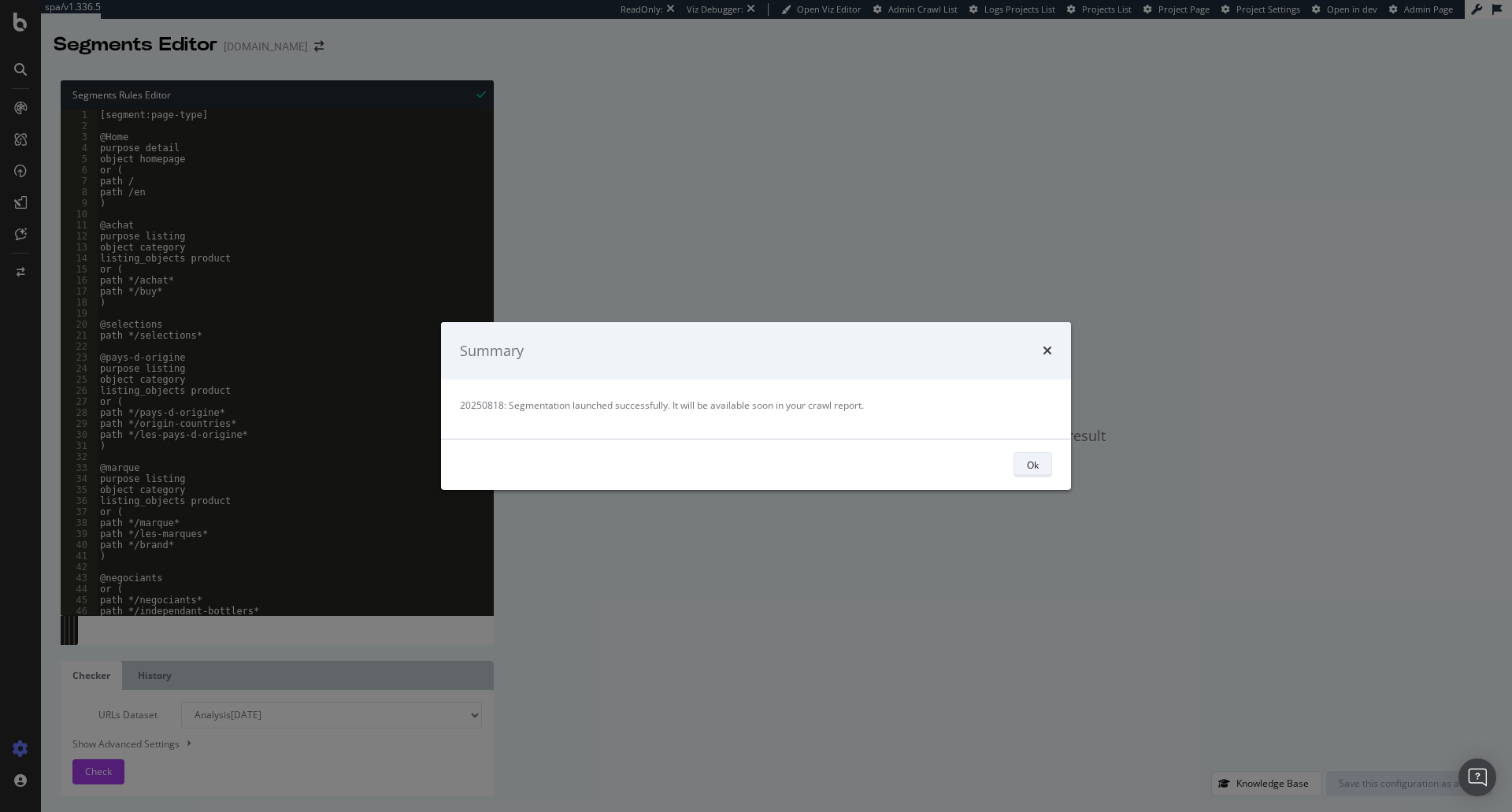
click at [1036, 472] on div "Ok" at bounding box center [1033, 465] width 11 height 13
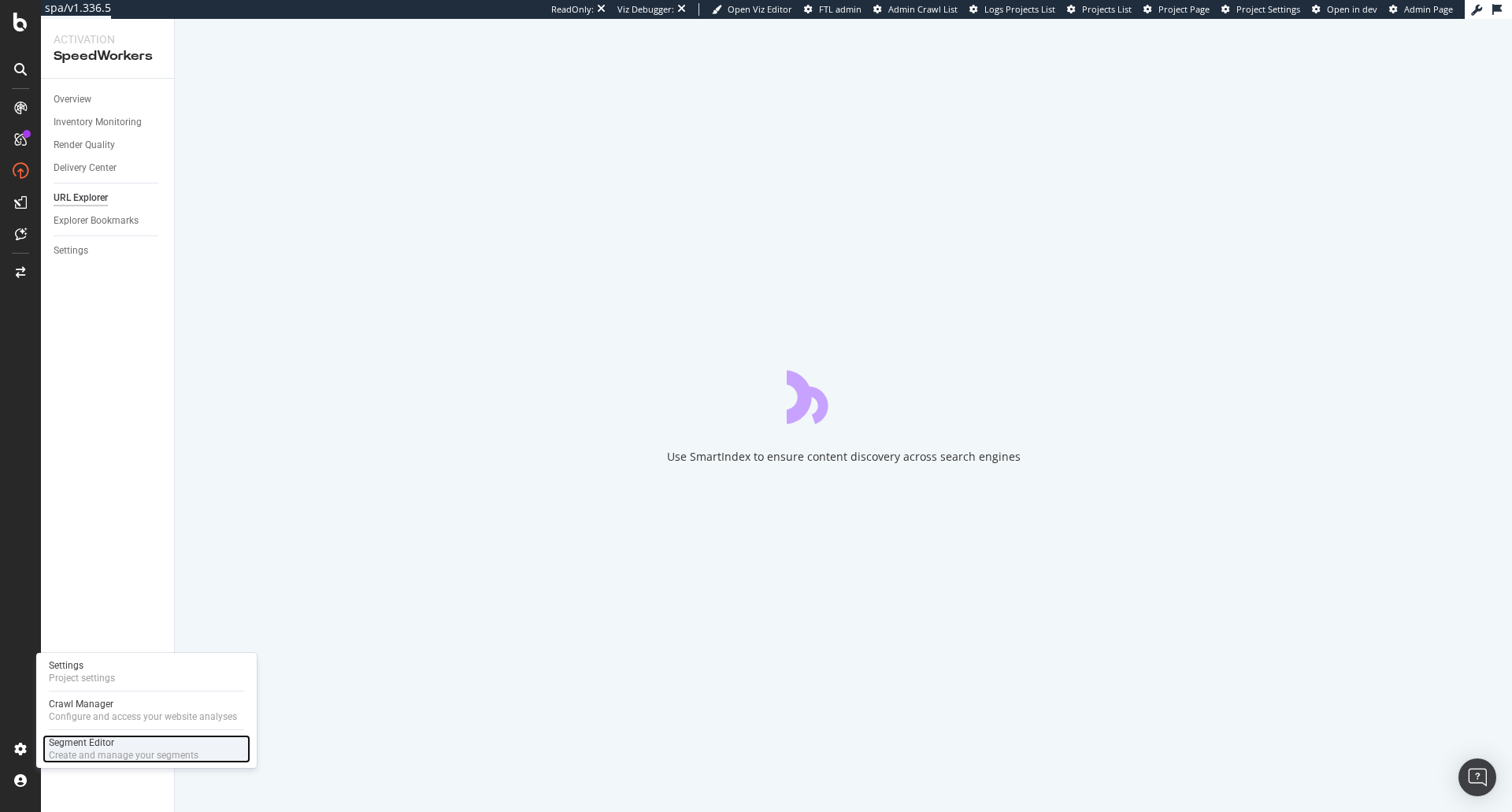
click at [99, 749] on div "Create and manage your segments" at bounding box center [123, 755] width 149 height 12
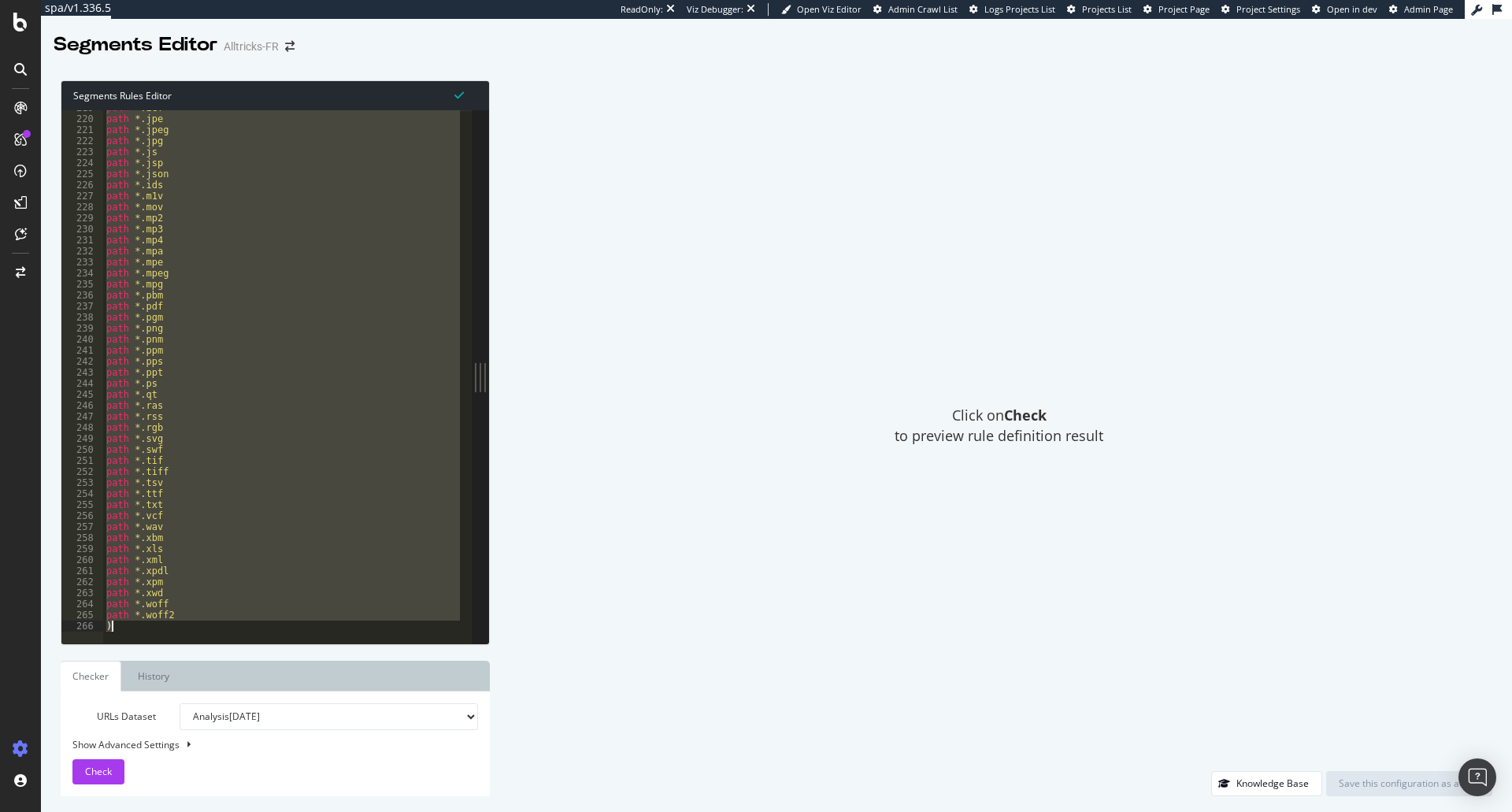
scroll to position [2412, 0]
drag, startPoint x: 105, startPoint y: 451, endPoint x: 562, endPoint y: 914, distance: 650.6
click at [562, 811] on html "spa/v1.336.5 ReadOnly: Viz Debugger: Open Viz Editor Admin Crawl List Logs Proj…" at bounding box center [756, 406] width 1512 height 812
type textarea "path *.woff2 )"
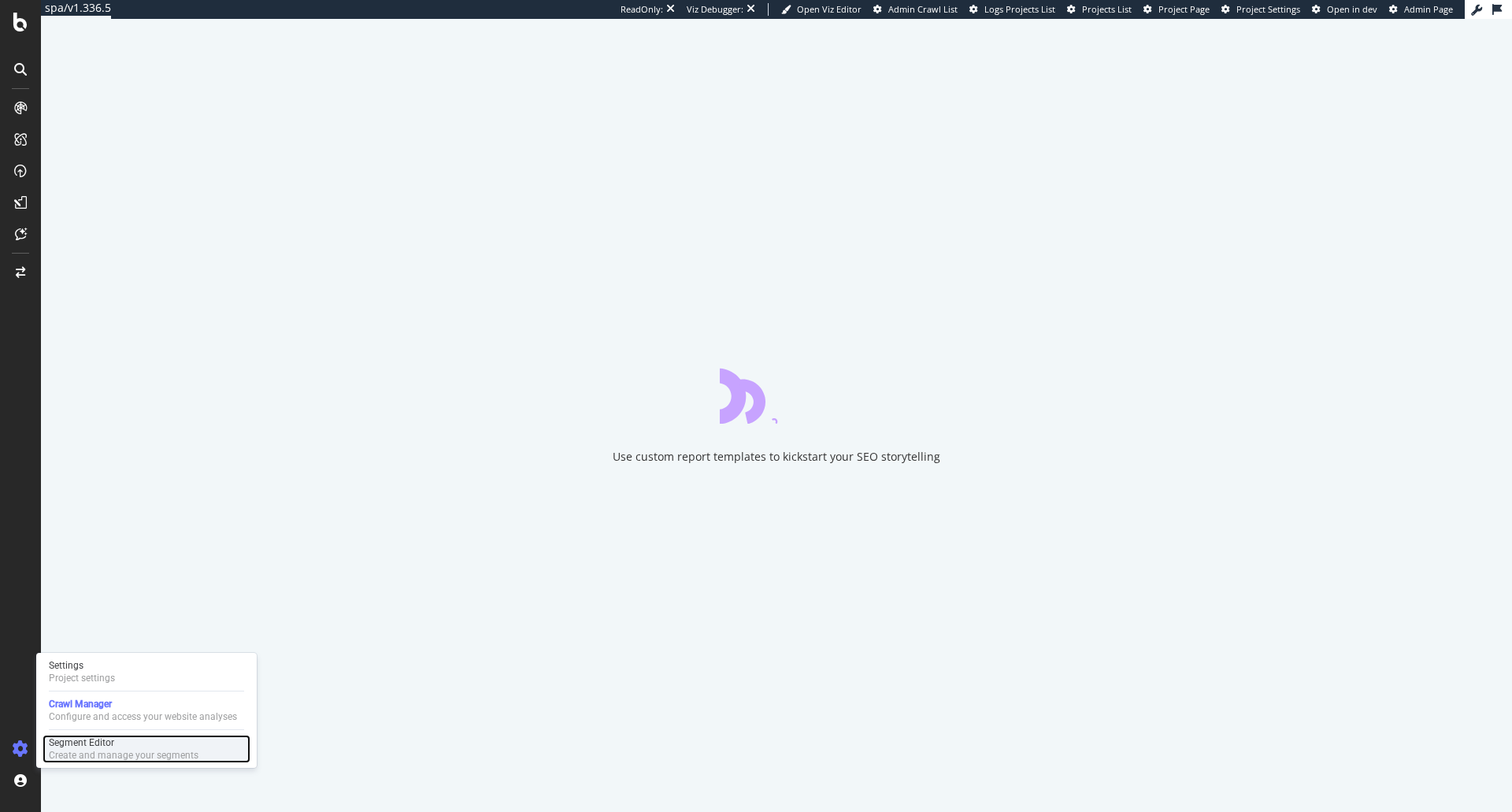
click at [76, 757] on div "Create and manage your segments" at bounding box center [123, 755] width 149 height 12
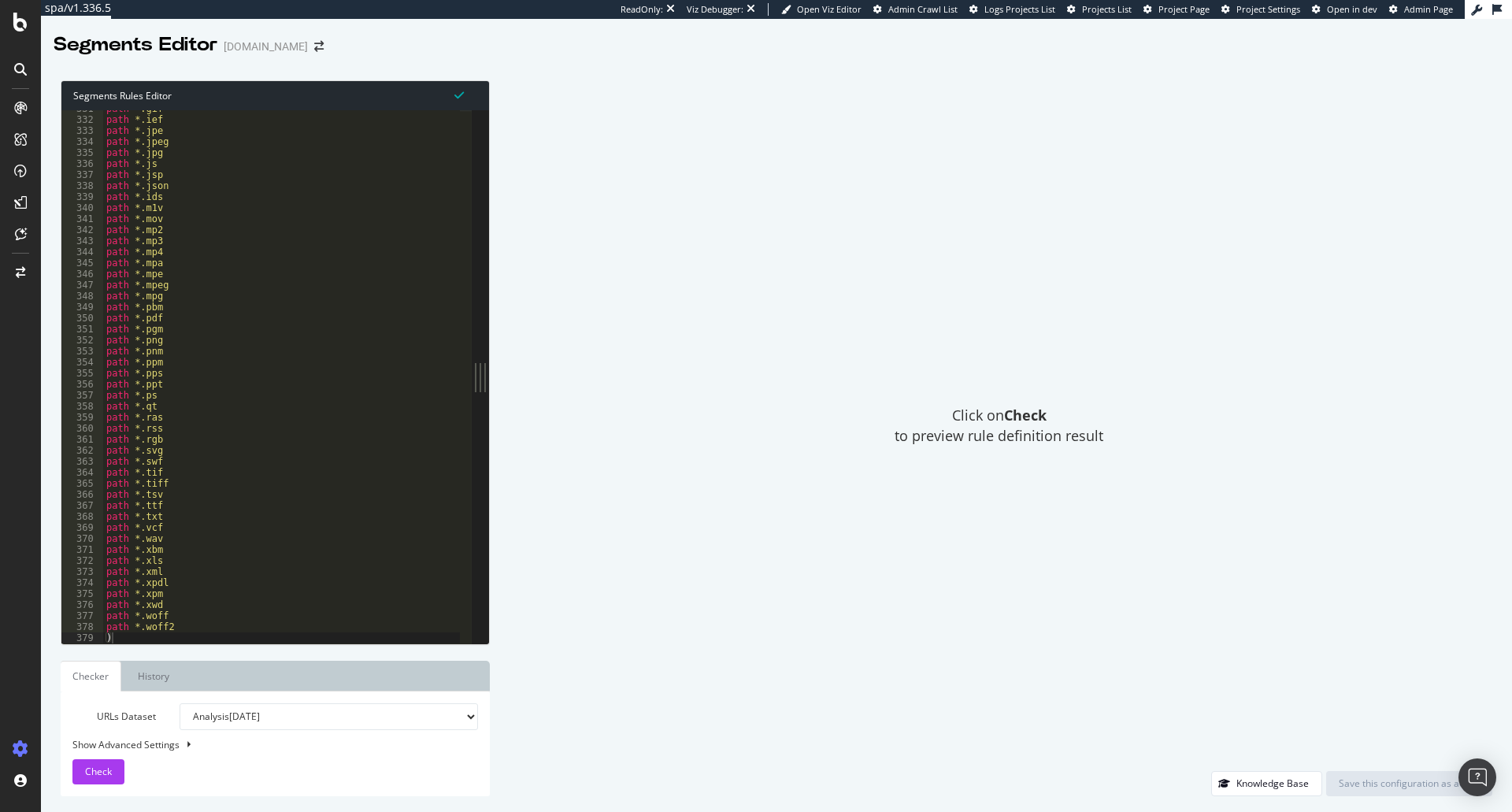
scroll to position [3647, 0]
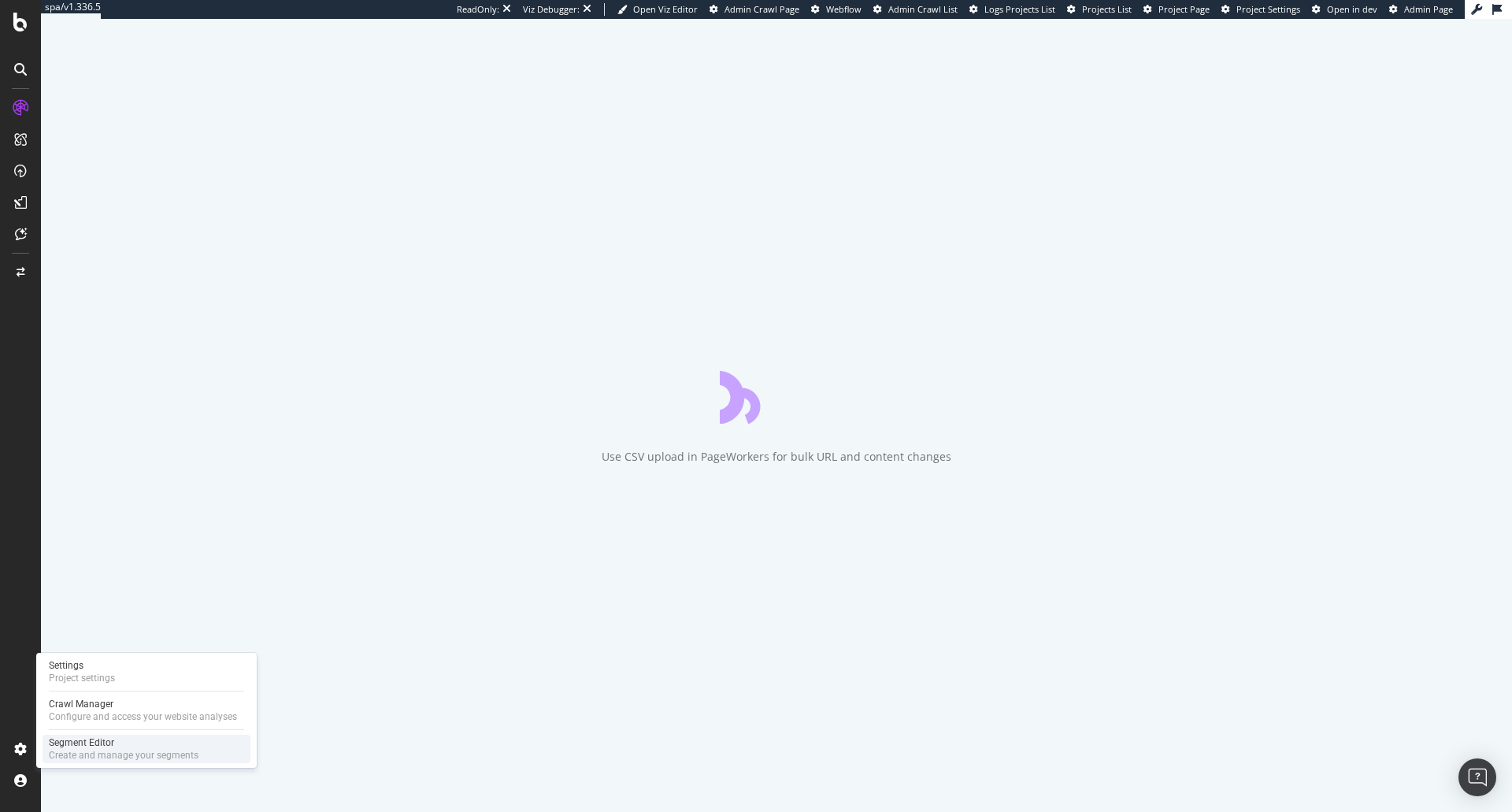
click at [49, 747] on div "Segment Editor" at bounding box center [123, 742] width 149 height 12
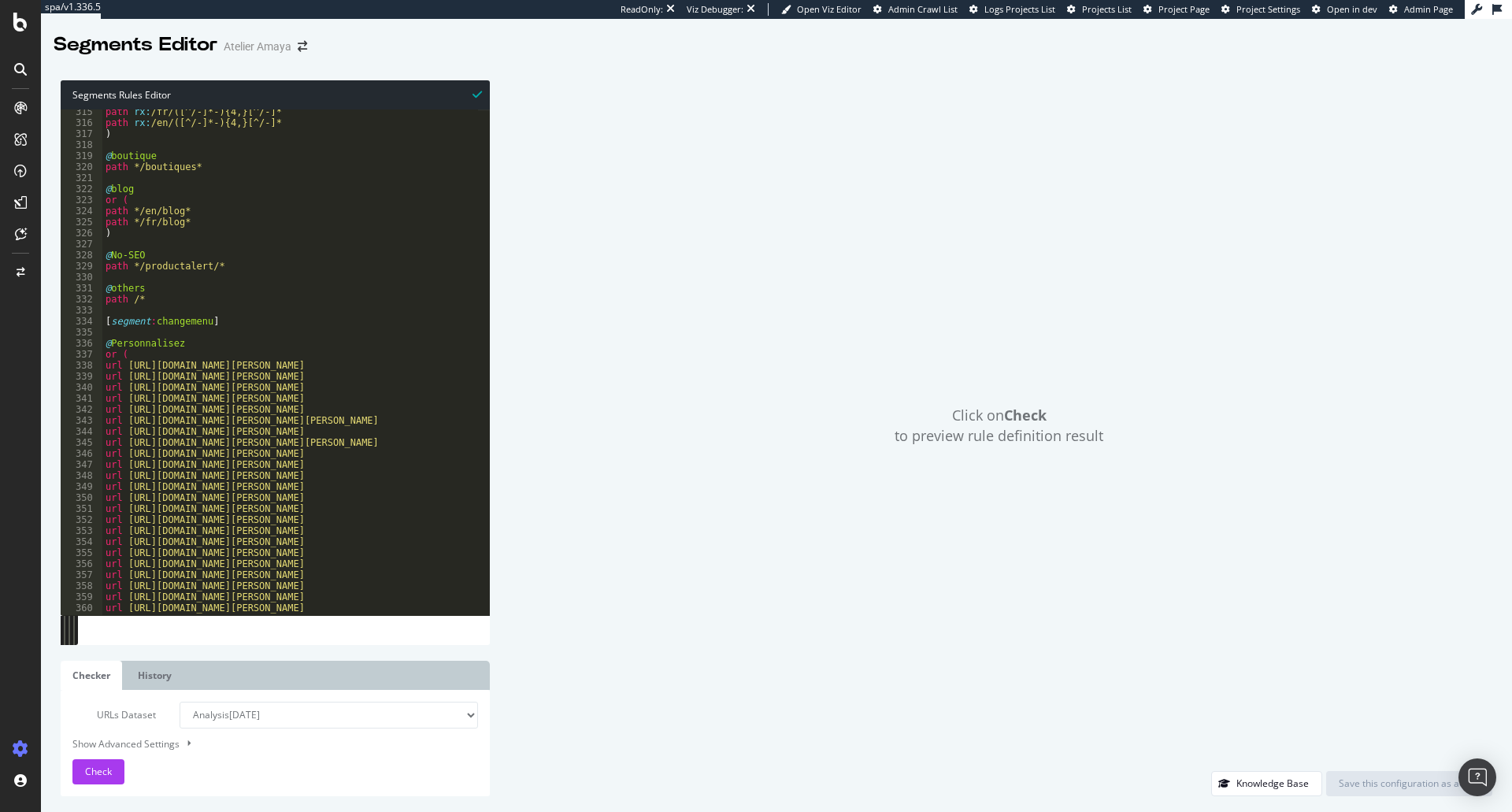
scroll to position [4248, 0]
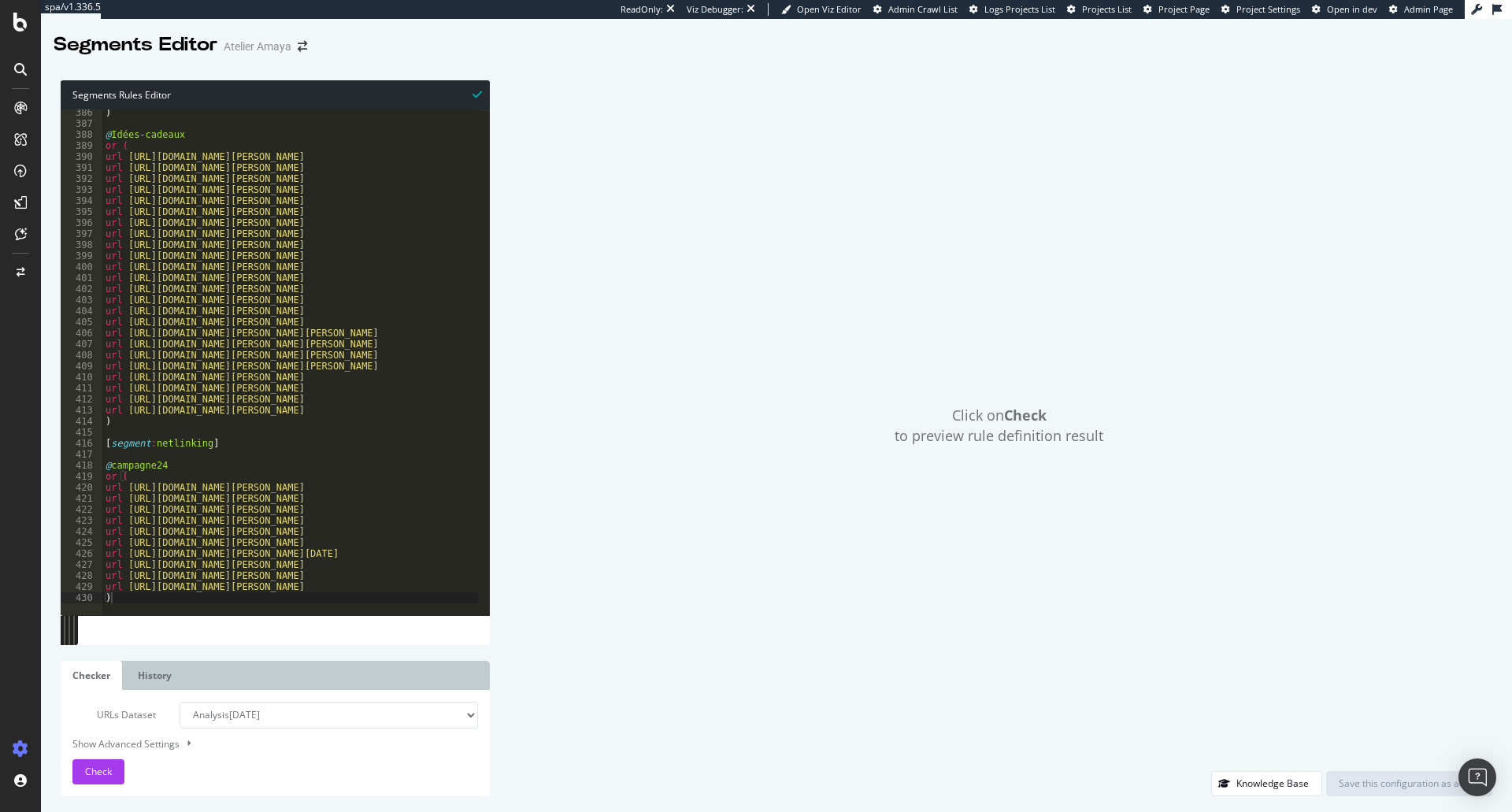
type textarea ")"
click at [167, 600] on div ") @ Idées-cadeaux or ( url https://atelier-amaya.com/fr/cadeaux/bracelets-liber…" at bounding box center [373, 365] width 542 height 516
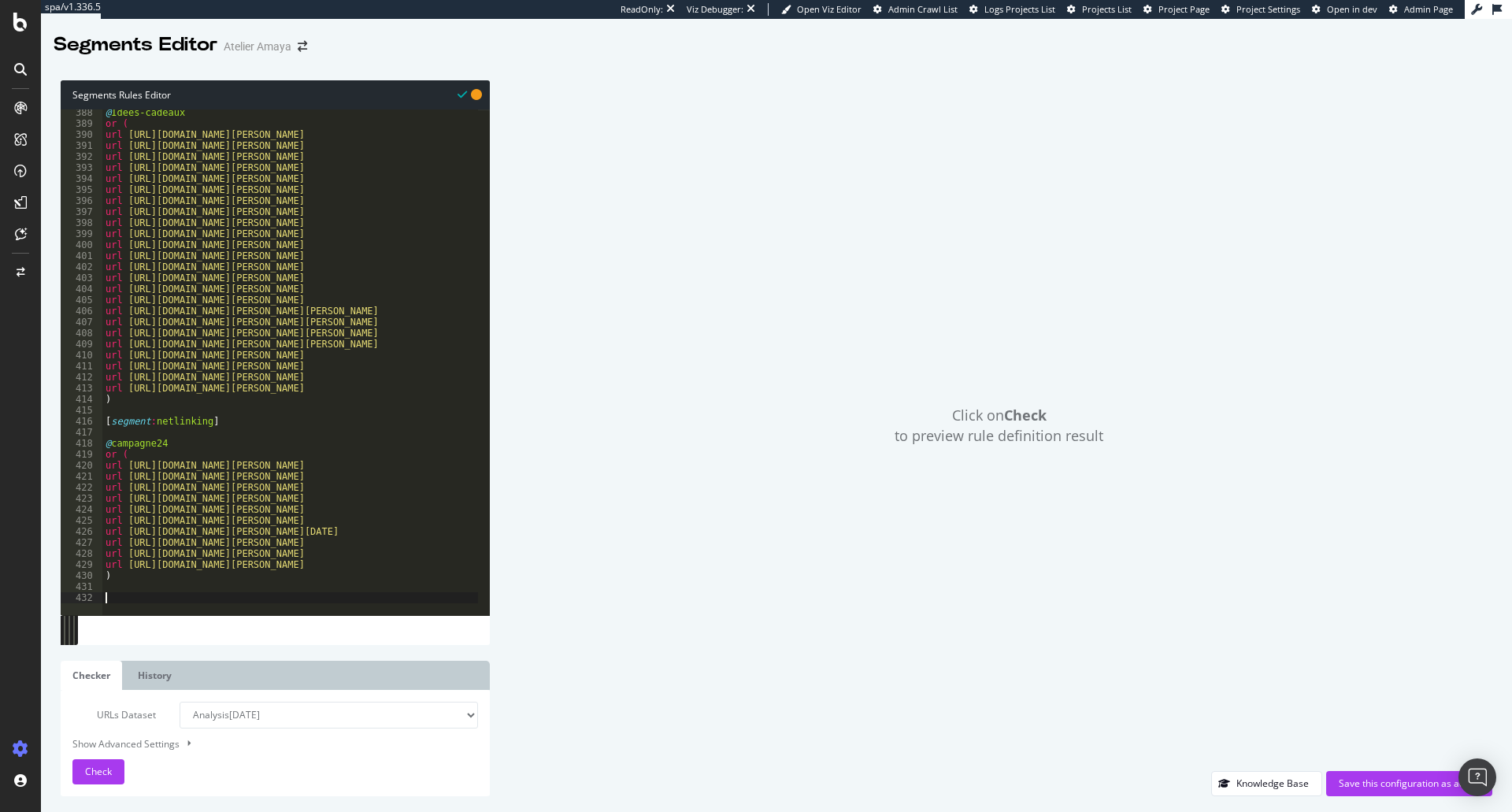
paste textarea ")"
type textarea ")"
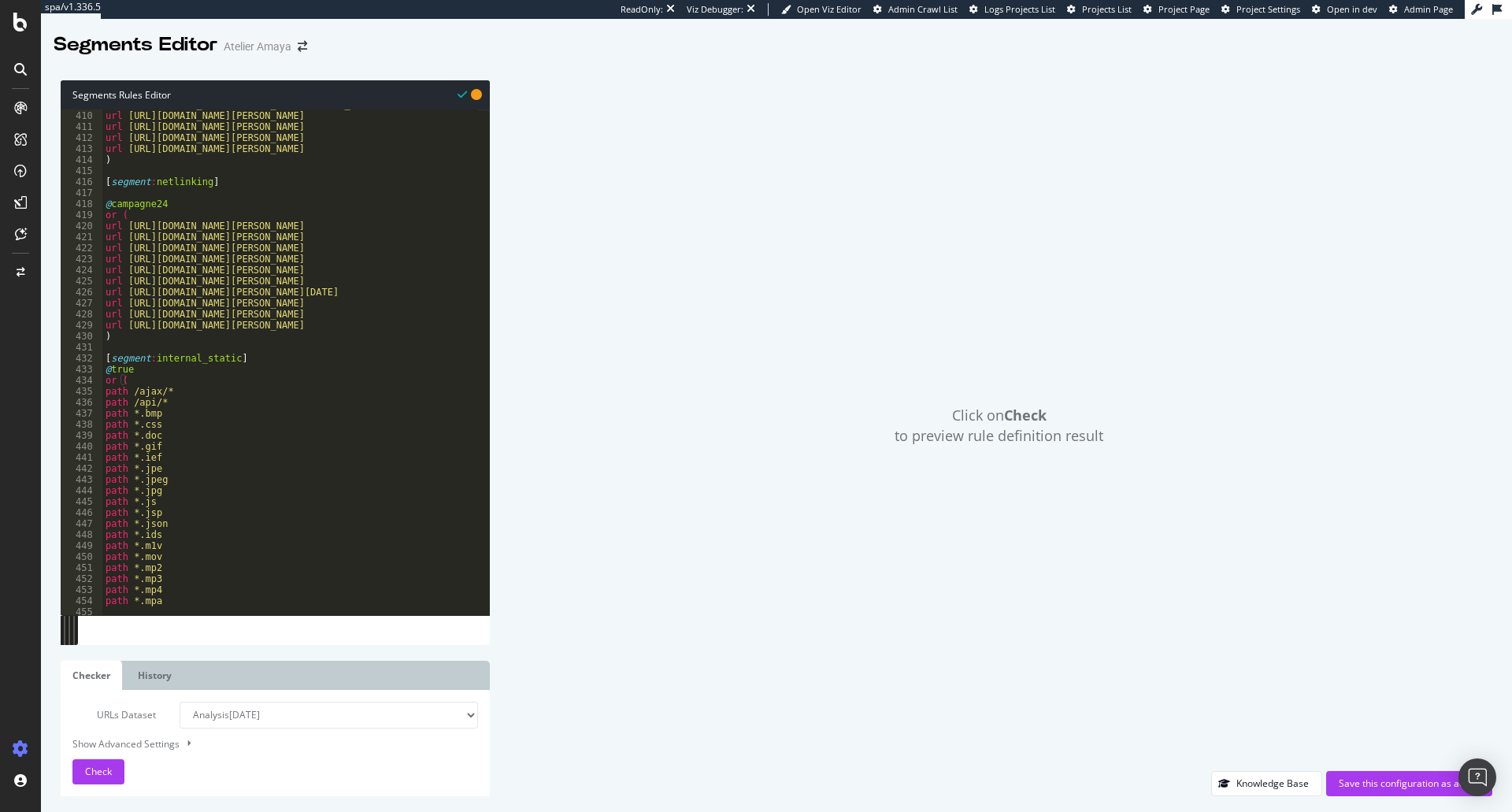
scroll to position [4447, 0]
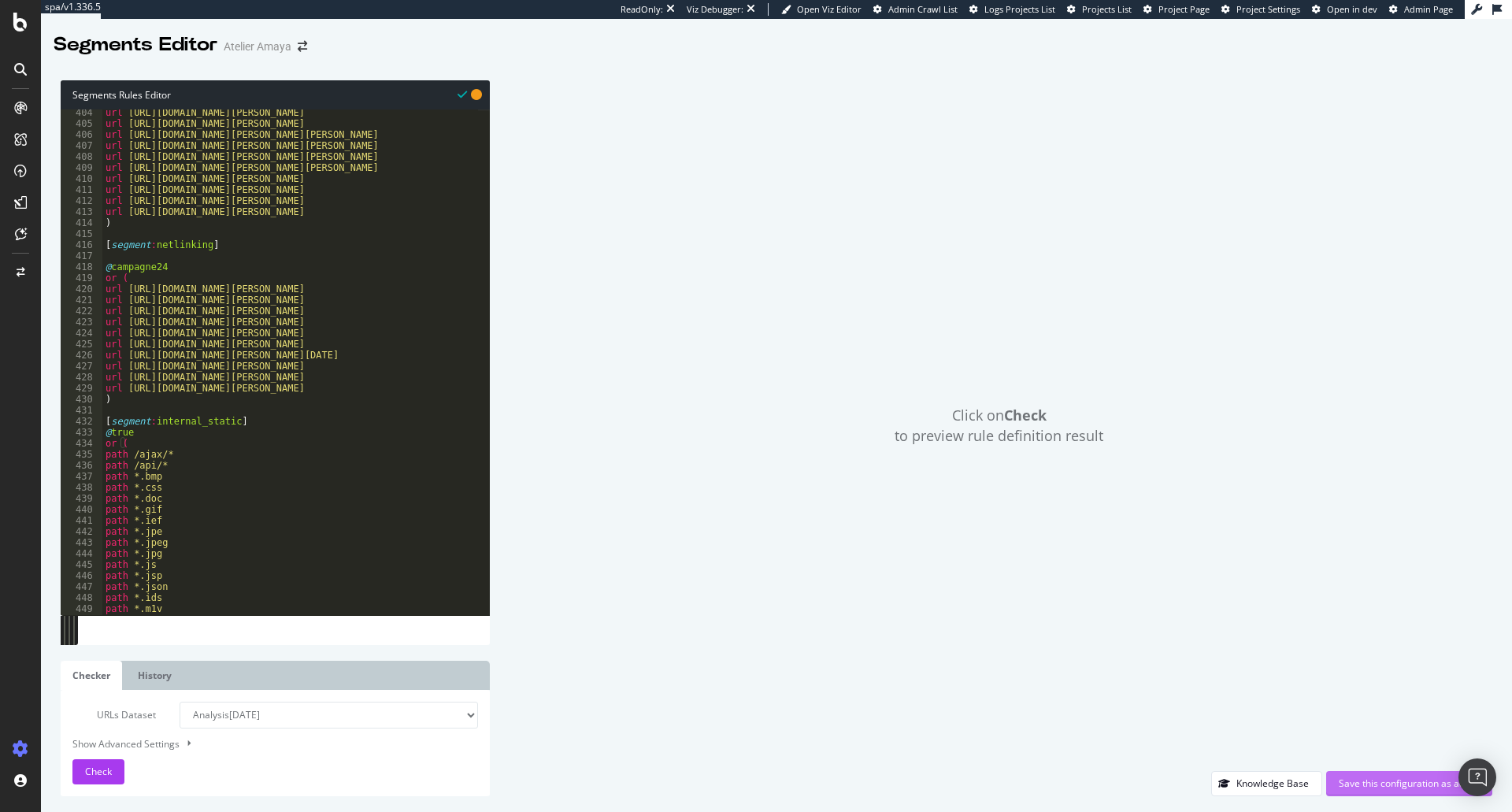
click at [1433, 784] on div "Save this configuration as active" at bounding box center [1409, 783] width 141 height 13
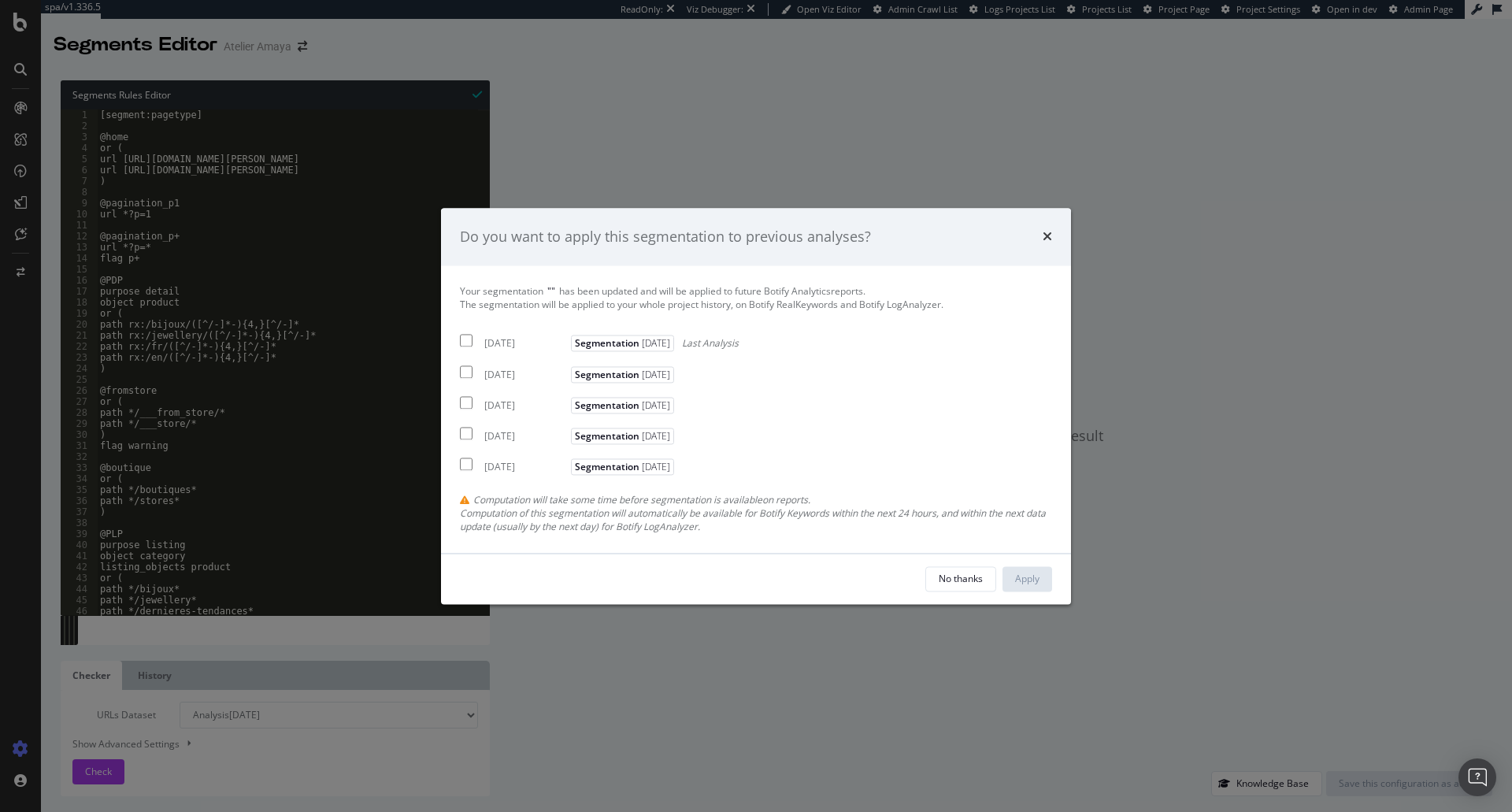
click at [464, 342] on input "modal" at bounding box center [466, 340] width 12 height 12
checkbox input "true"
click at [1025, 587] on div "Apply" at bounding box center [1028, 579] width 25 height 24
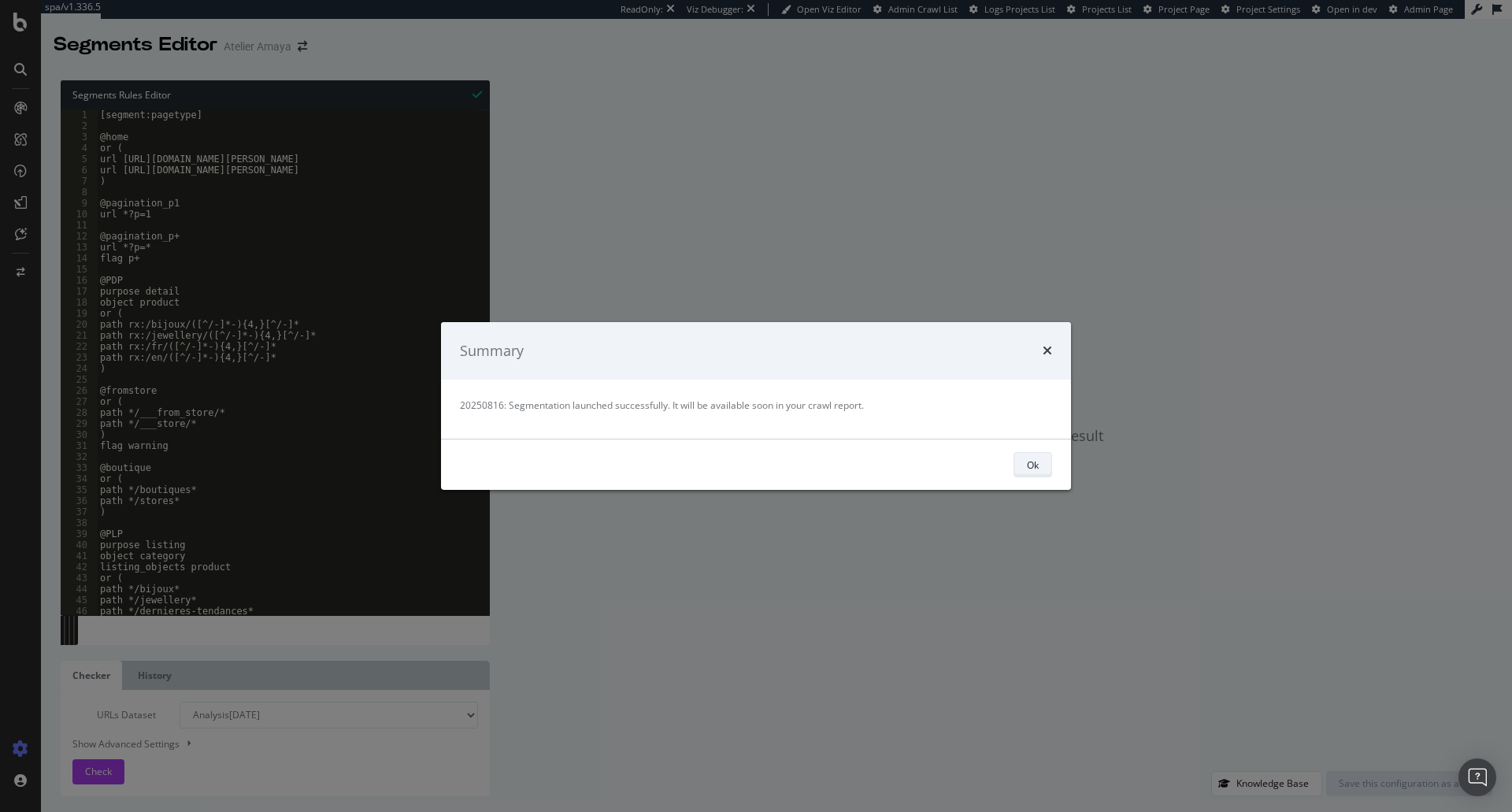
click at [1036, 465] on div "Ok" at bounding box center [1033, 465] width 11 height 13
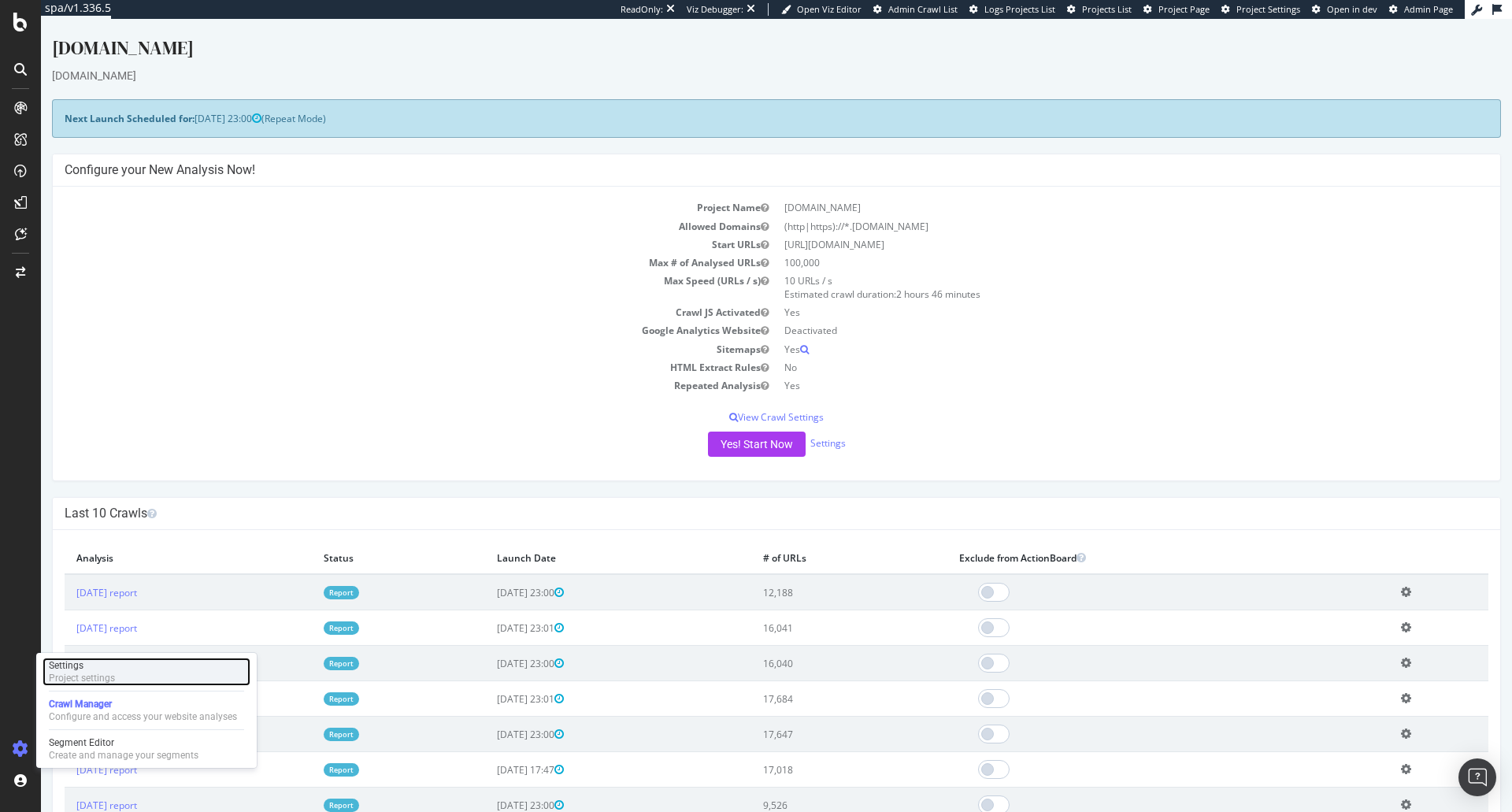
click at [114, 684] on div "Project settings" at bounding box center [81, 678] width 66 height 12
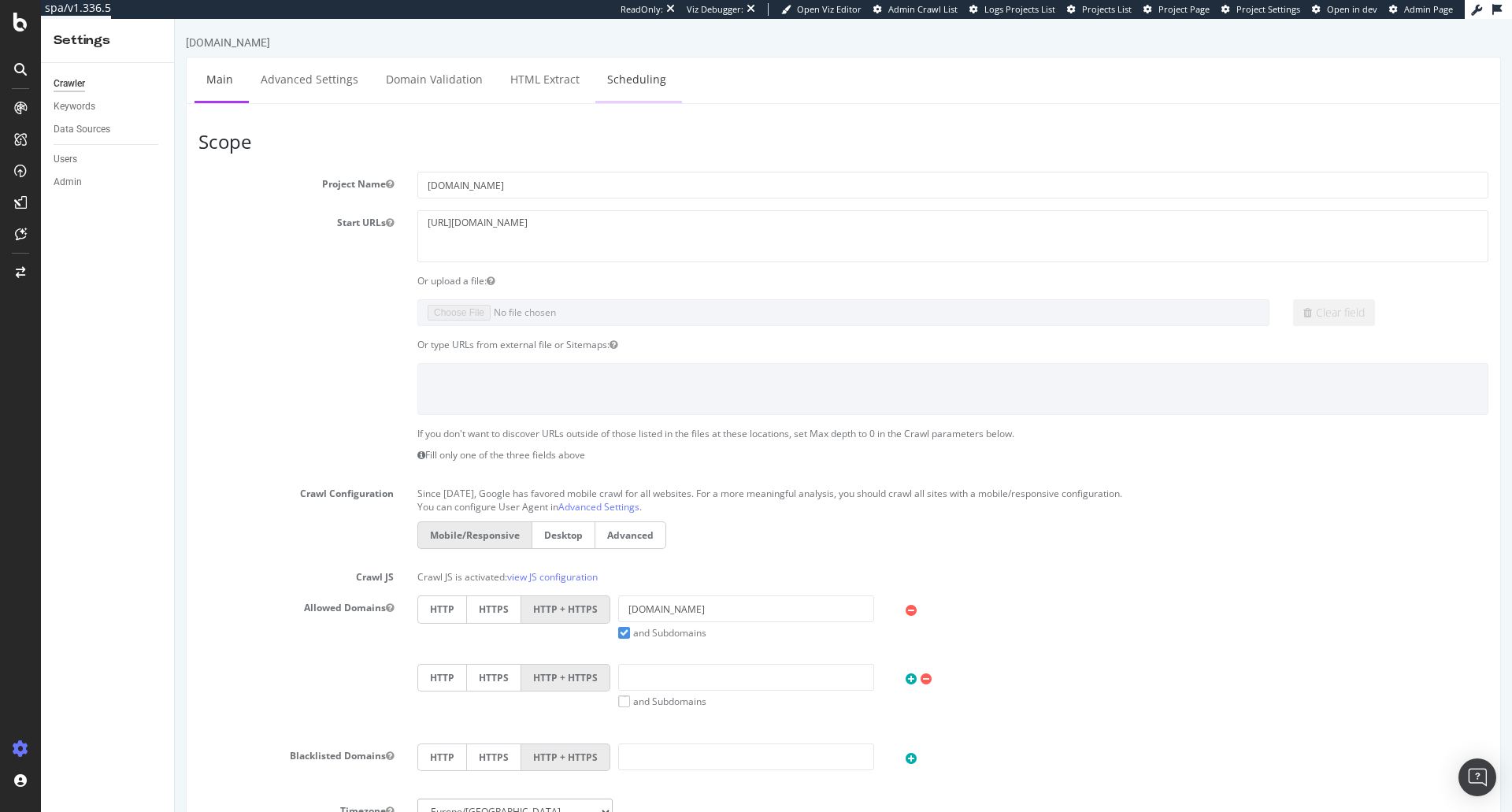
click at [633, 85] on link "Scheduling" at bounding box center [637, 78] width 82 height 43
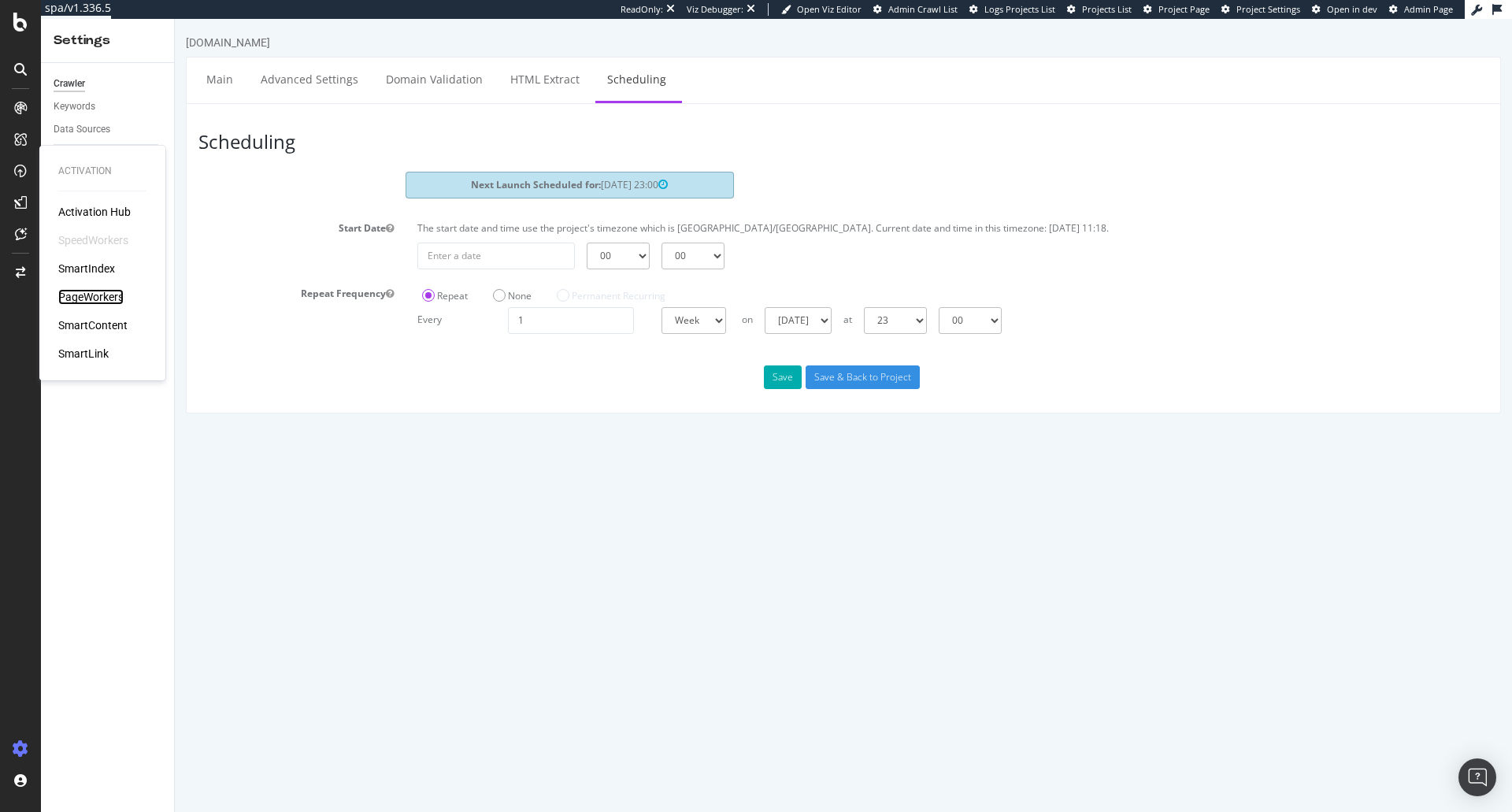
click at [80, 297] on div "PageWorkers" at bounding box center [91, 296] width 65 height 15
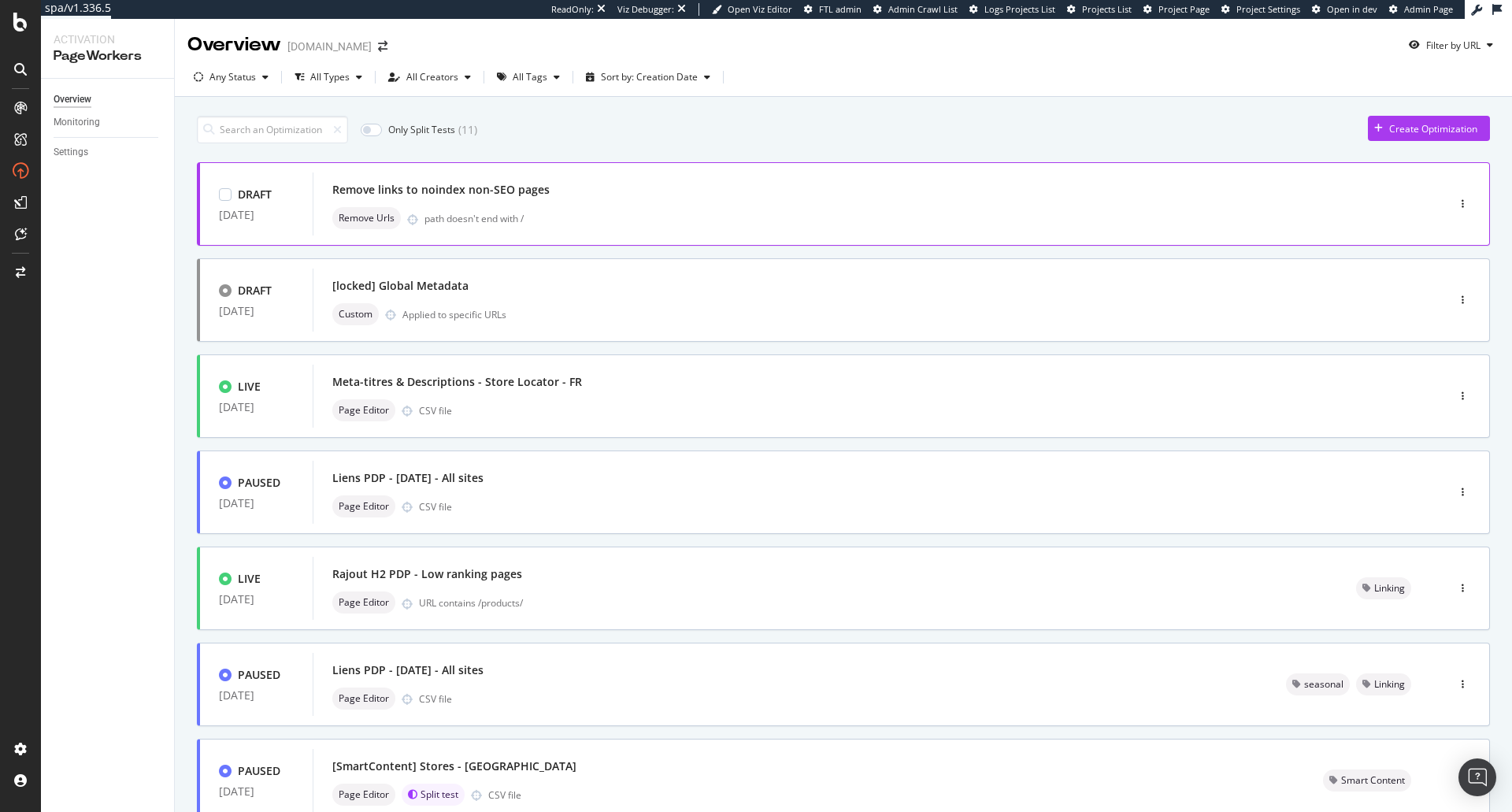
click at [717, 180] on div "Remove links to noindex non-SEO pages" at bounding box center [856, 189] width 1047 height 22
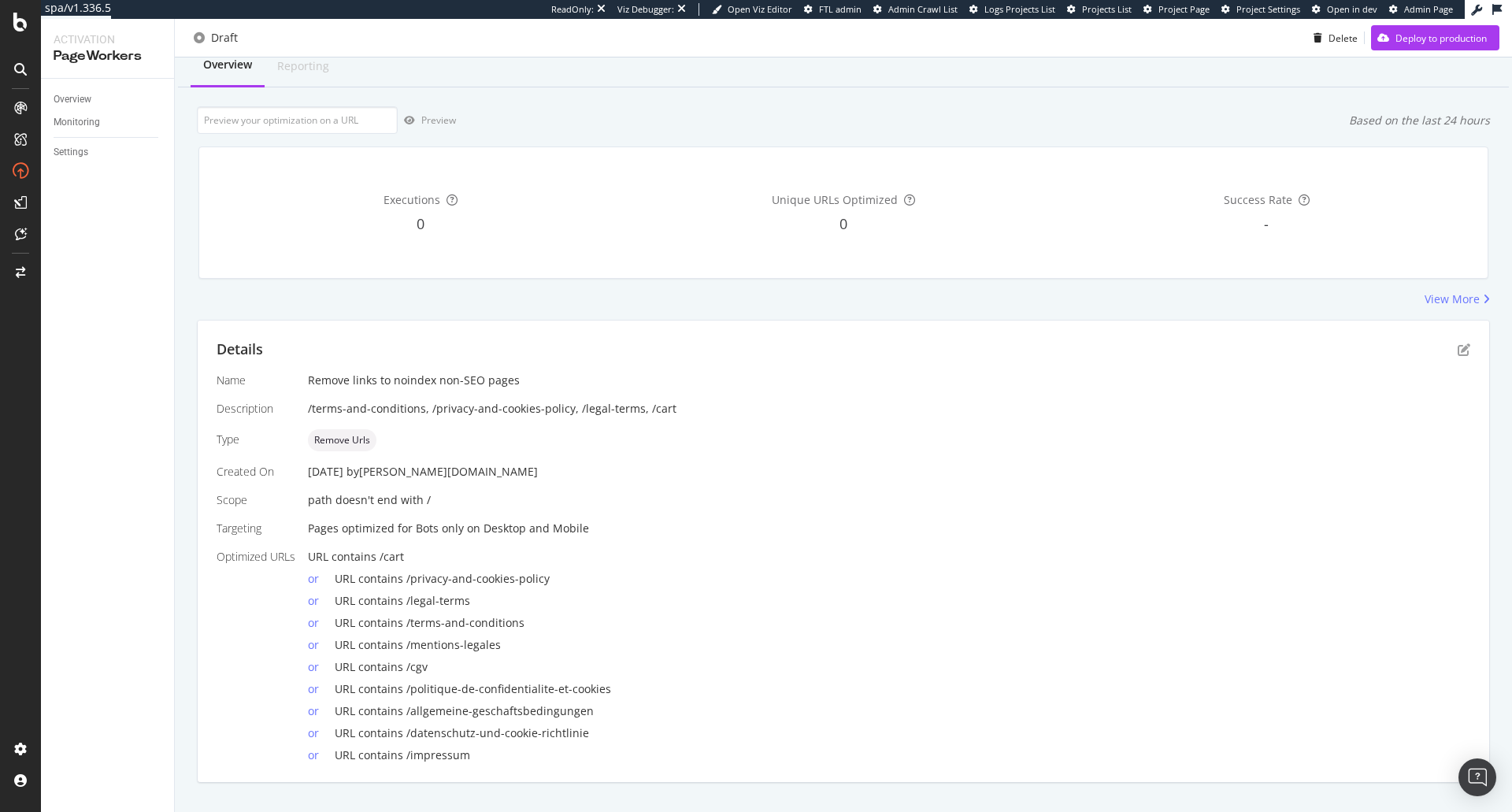
scroll to position [77, 0]
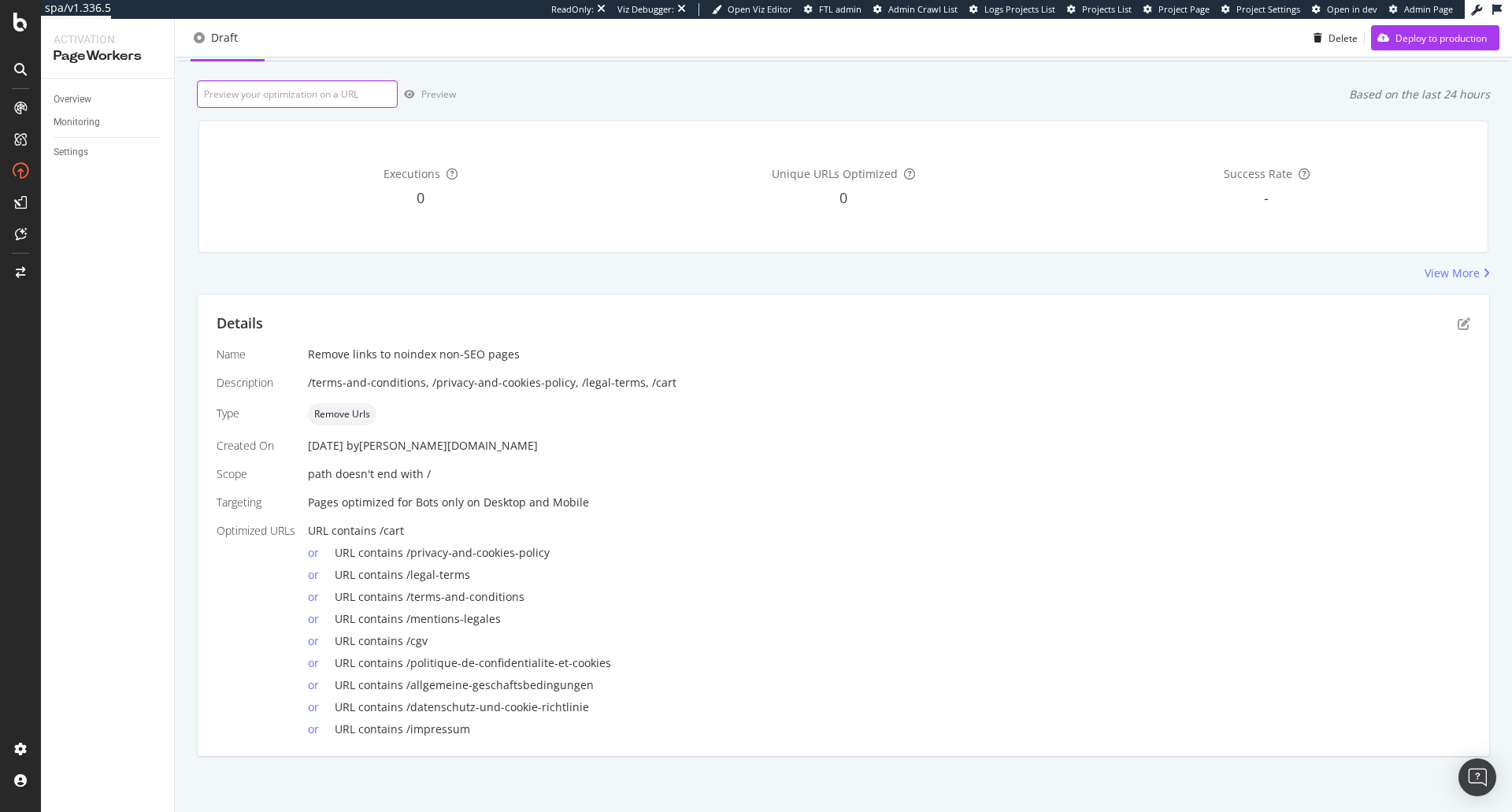
click at [340, 99] on input "url" at bounding box center [297, 94] width 201 height 28
paste input "[URL][DOMAIN_NAME]"
click at [414, 96] on icon "button" at bounding box center [410, 95] width 11 height 10
drag, startPoint x: 321, startPoint y: 84, endPoint x: 96, endPoint y: 86, distance: 225.0
click at [96, 86] on div "Activation PageWorkers Overview Monitoring Settings Remove links to noindex non…" at bounding box center [777, 415] width 1472 height 793
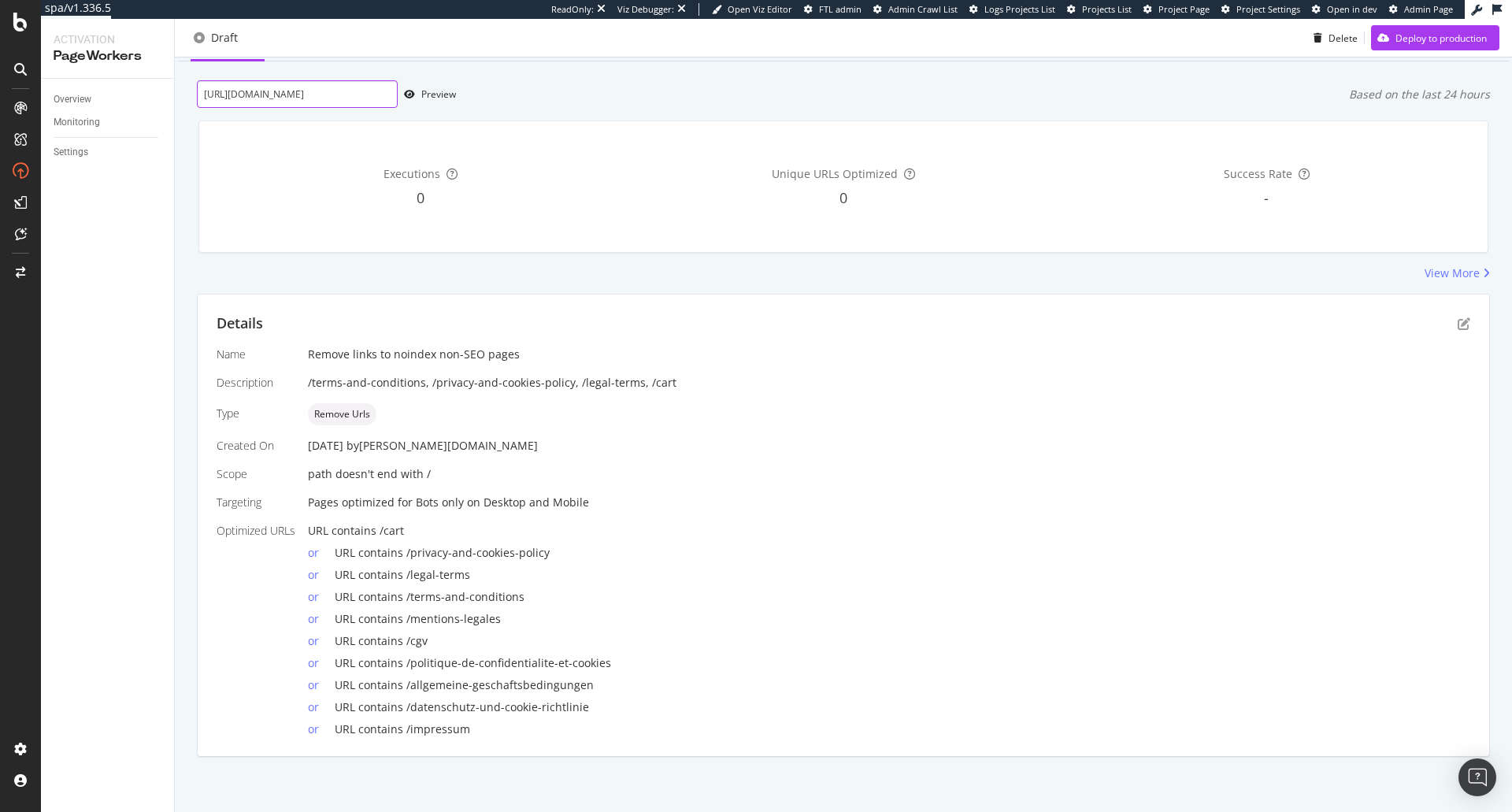
paste input "products/apex-pochette-1ax212bk1"
type input "[URL][DOMAIN_NAME]"
click at [415, 96] on div "button" at bounding box center [409, 95] width 24 height 10
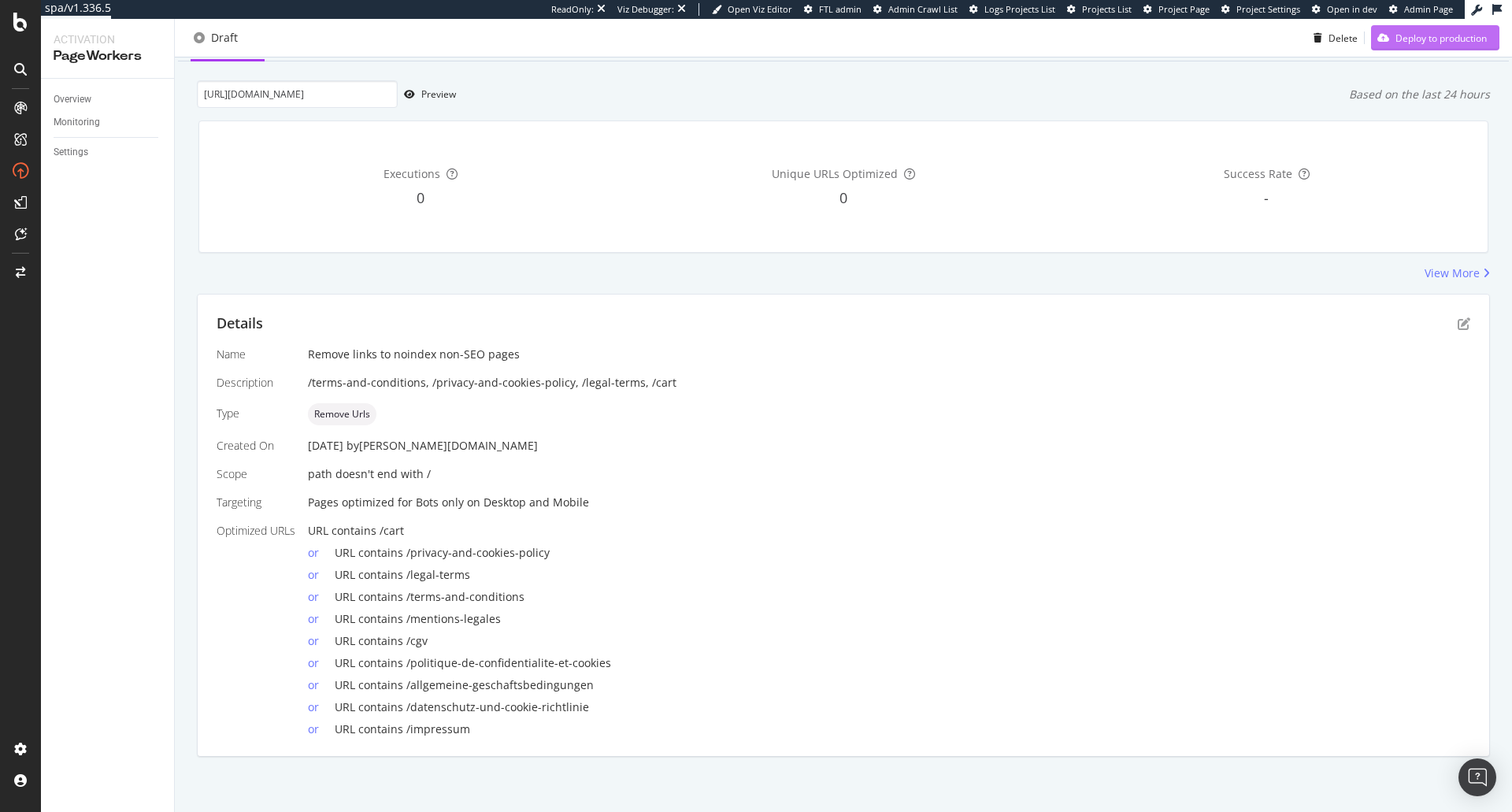
click at [1433, 41] on div "Deploy to production" at bounding box center [1442, 37] width 92 height 13
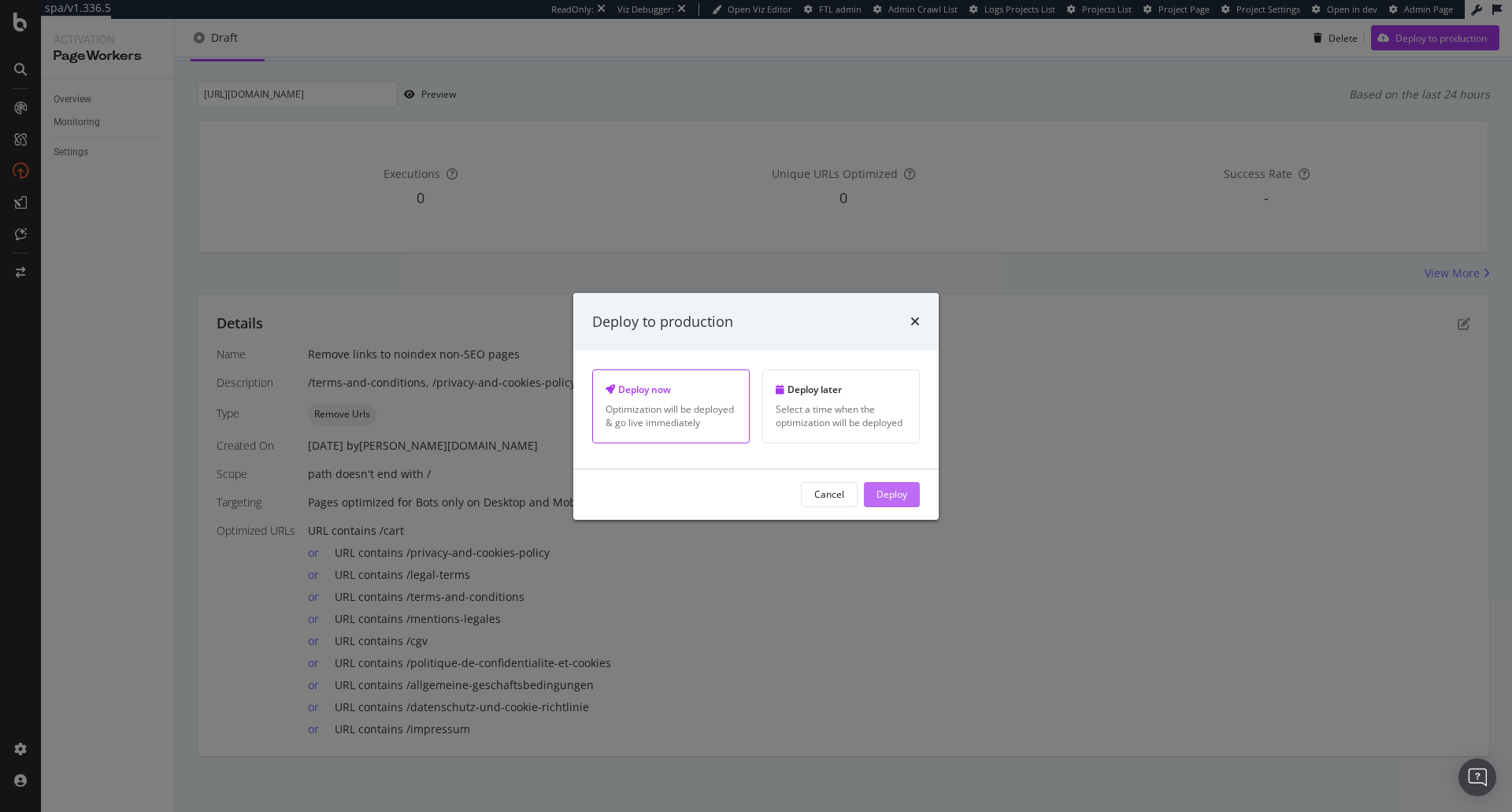
click at [896, 499] on div "Deploy" at bounding box center [892, 494] width 31 height 13
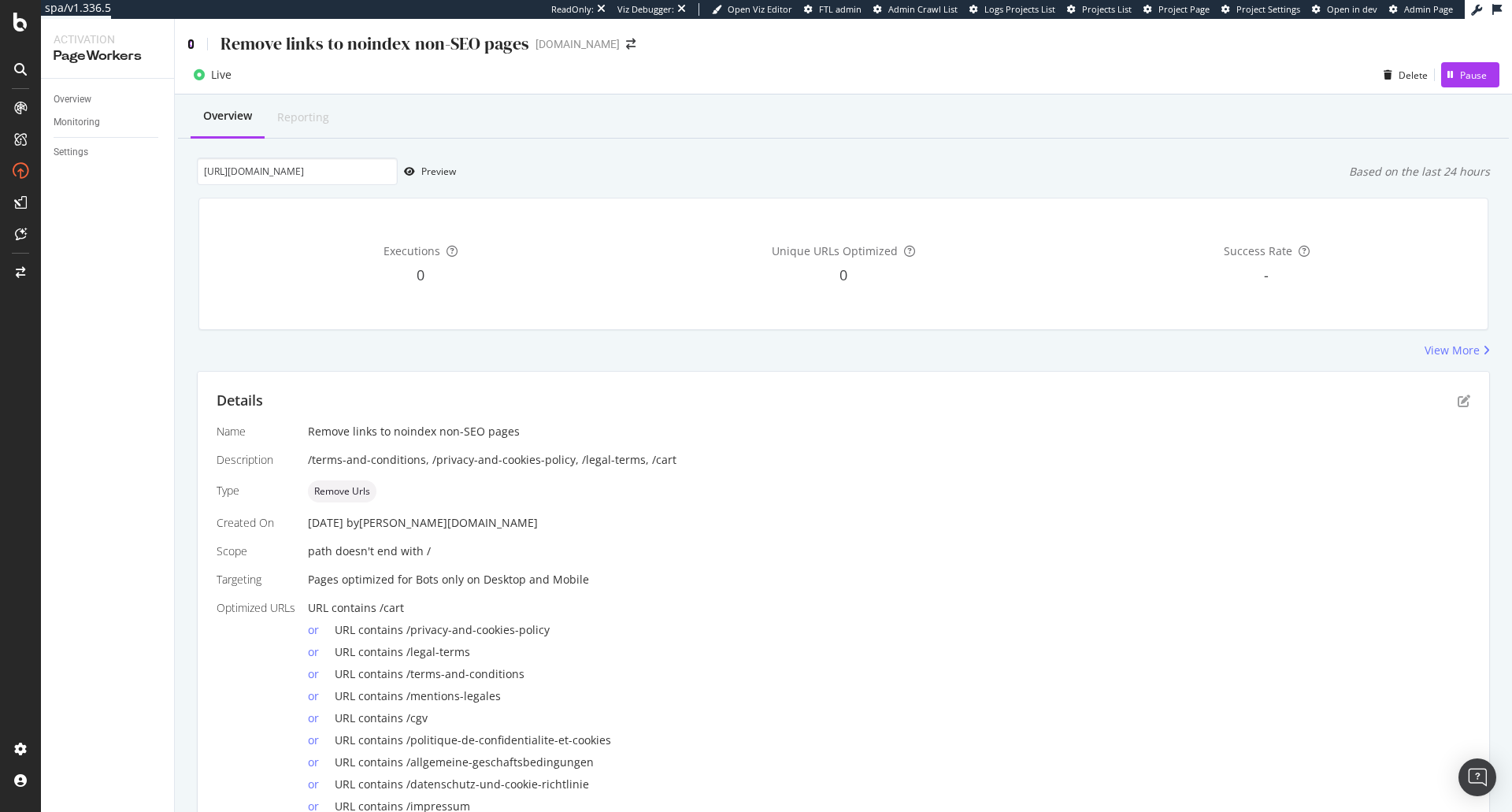
click at [190, 44] on icon at bounding box center [190, 44] width 7 height 11
